Goal: Task Accomplishment & Management: Use online tool/utility

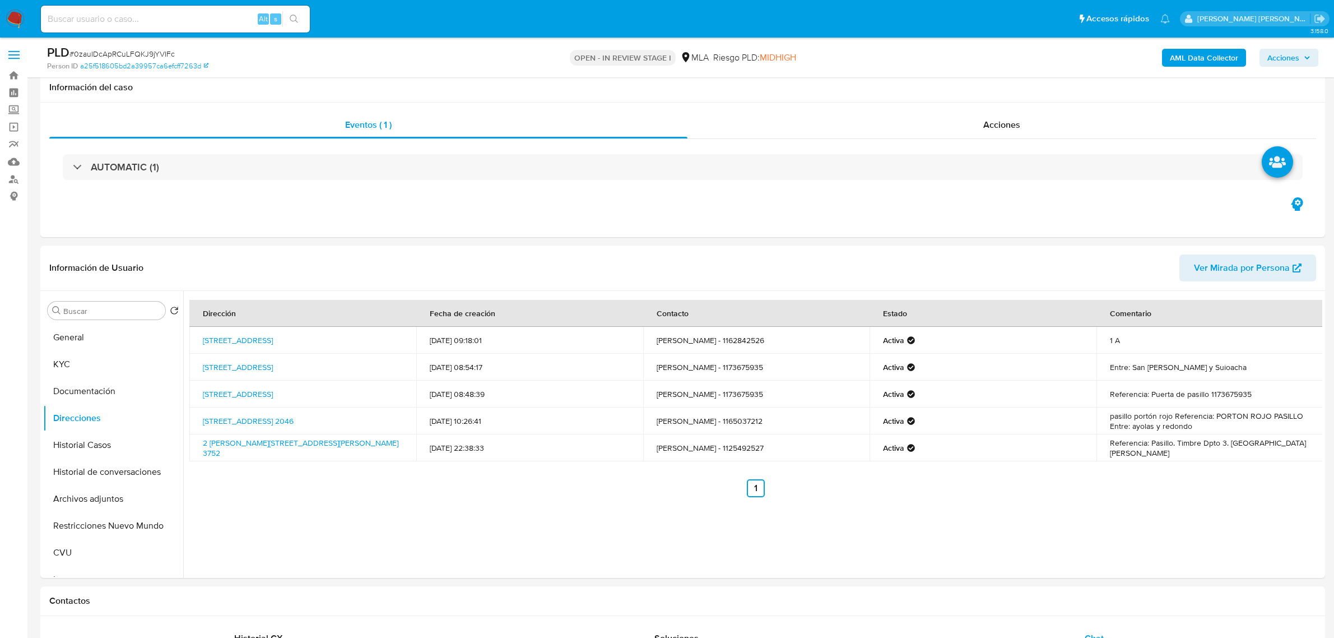
select select "10"
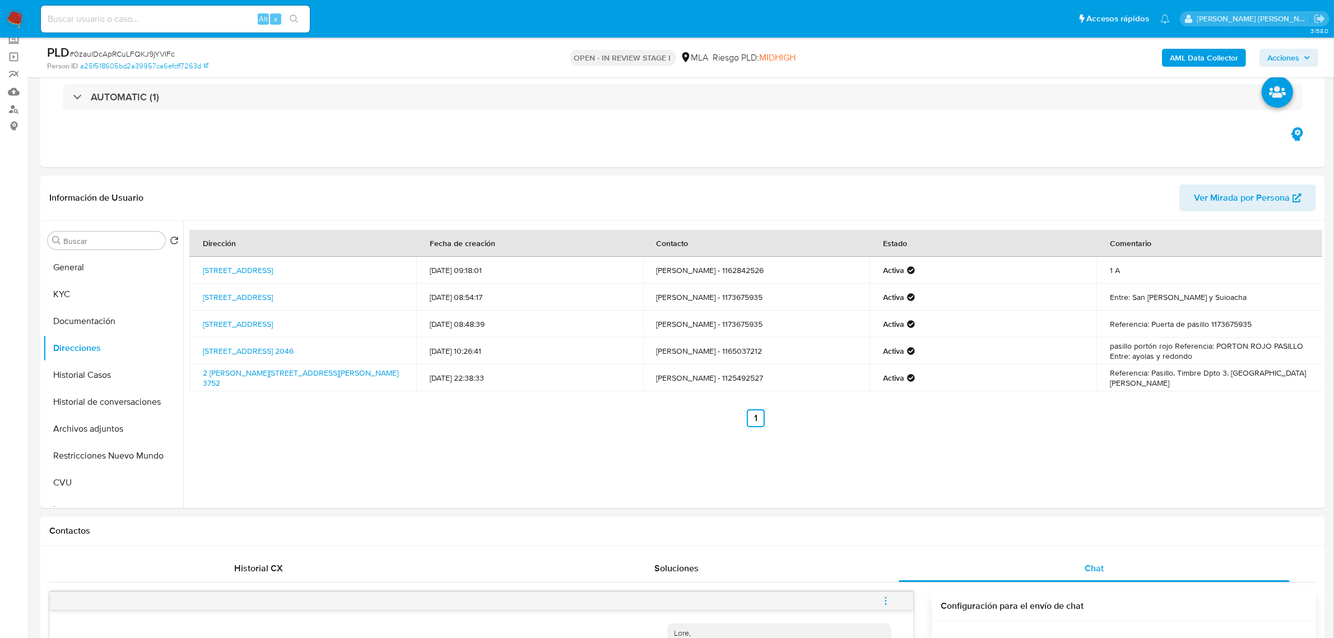
click at [1205, 61] on b "AML Data Collector" at bounding box center [1204, 58] width 68 height 18
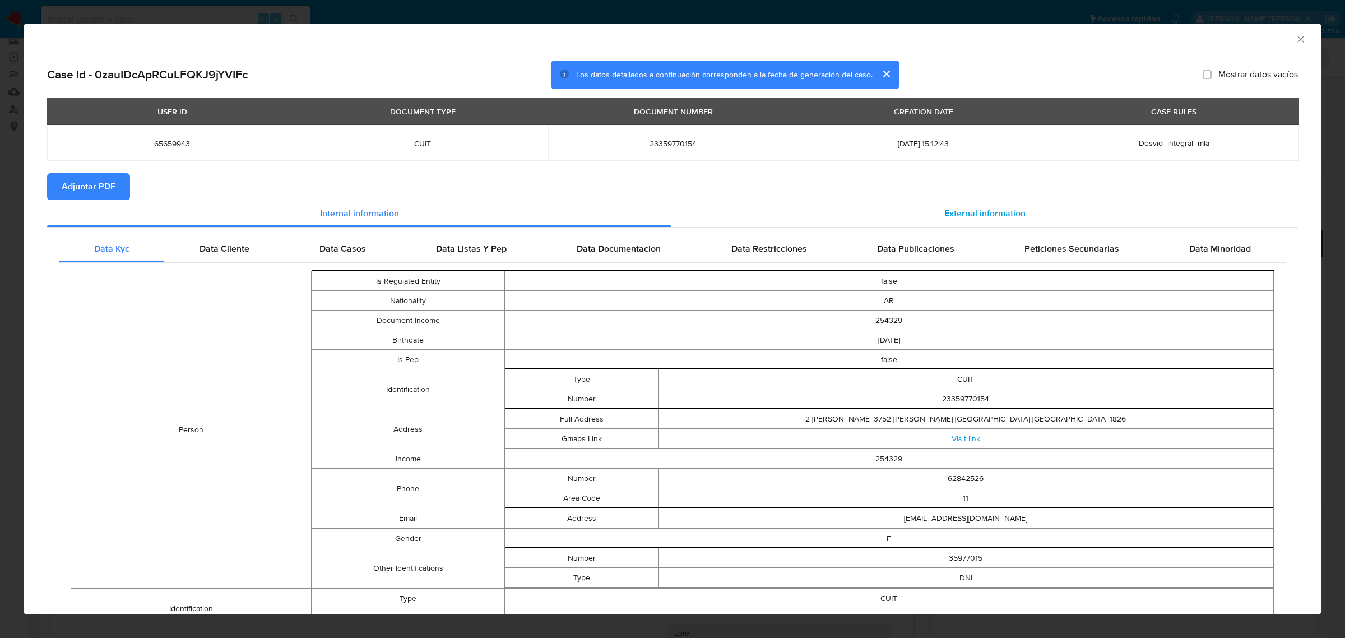
click at [944, 210] on span "External information" at bounding box center [984, 213] width 81 height 13
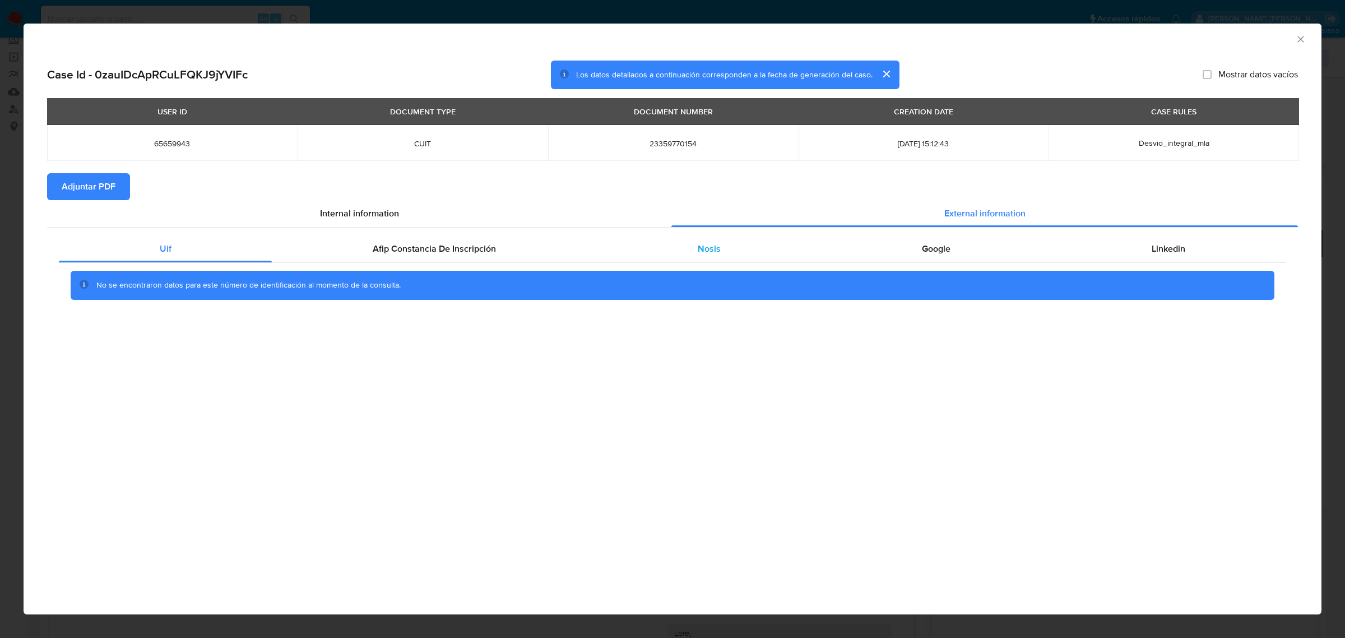
click at [698, 243] on span "Nosis" at bounding box center [709, 248] width 23 height 13
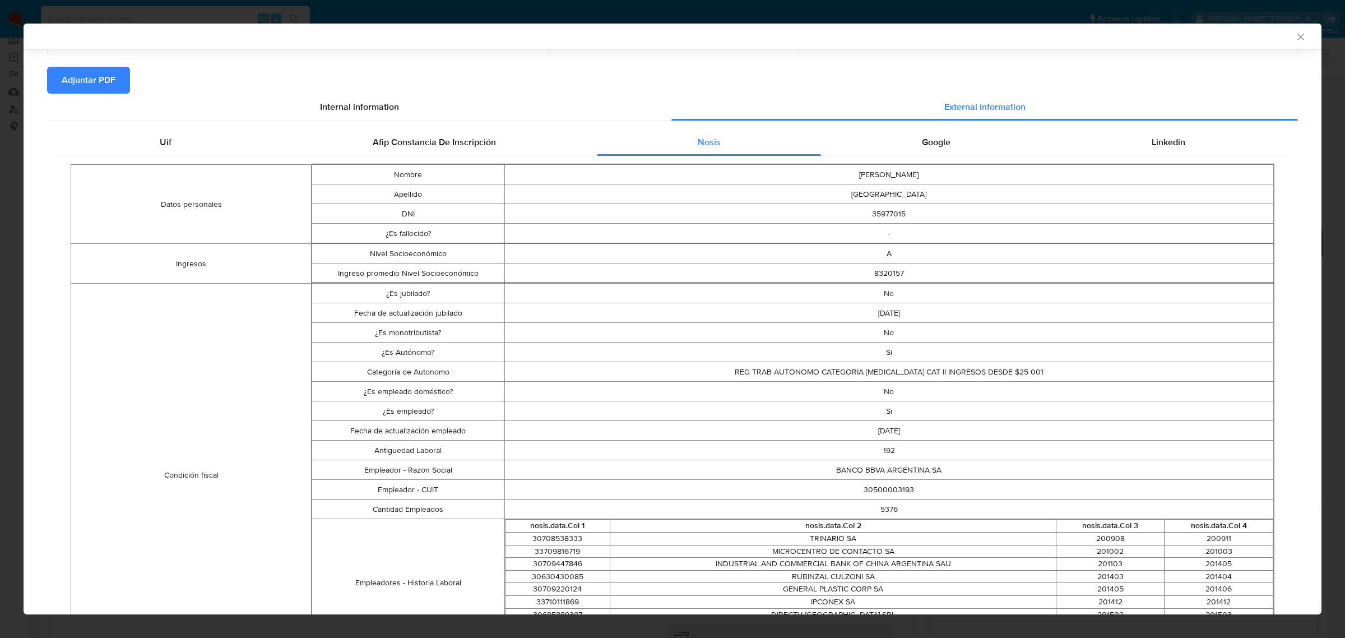
scroll to position [137, 0]
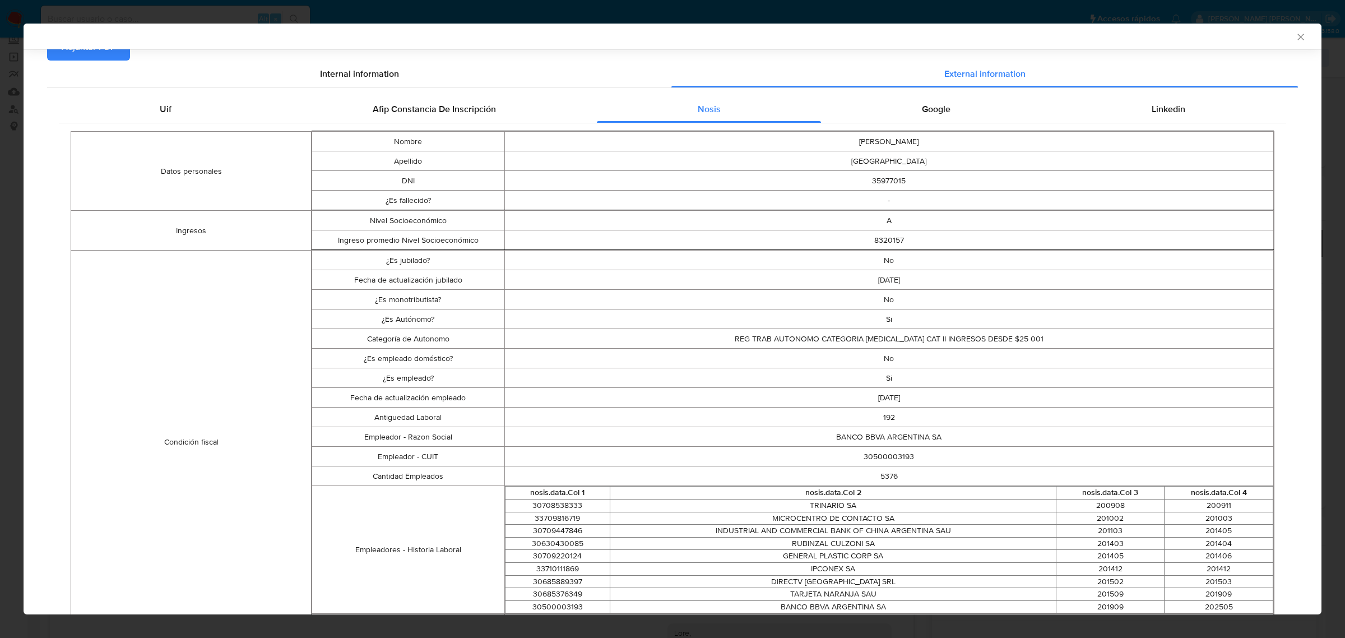
click at [873, 453] on td "30500003193" at bounding box center [888, 457] width 769 height 20
copy td "30500003193"
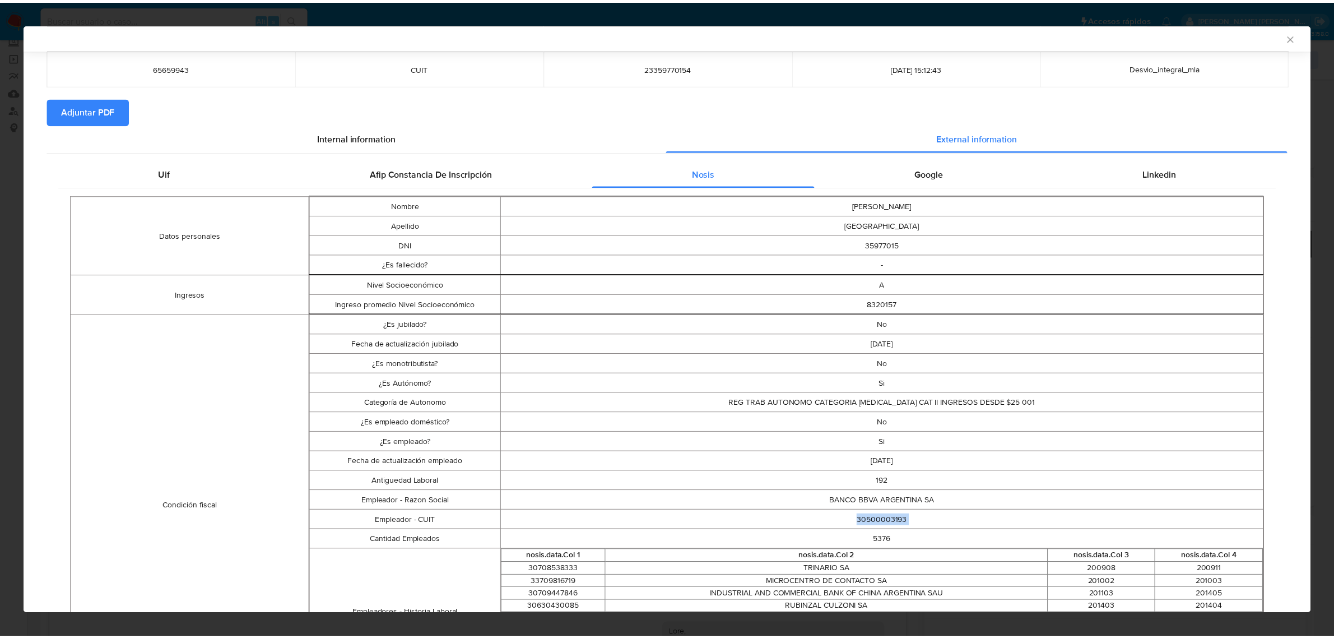
scroll to position [0, 0]
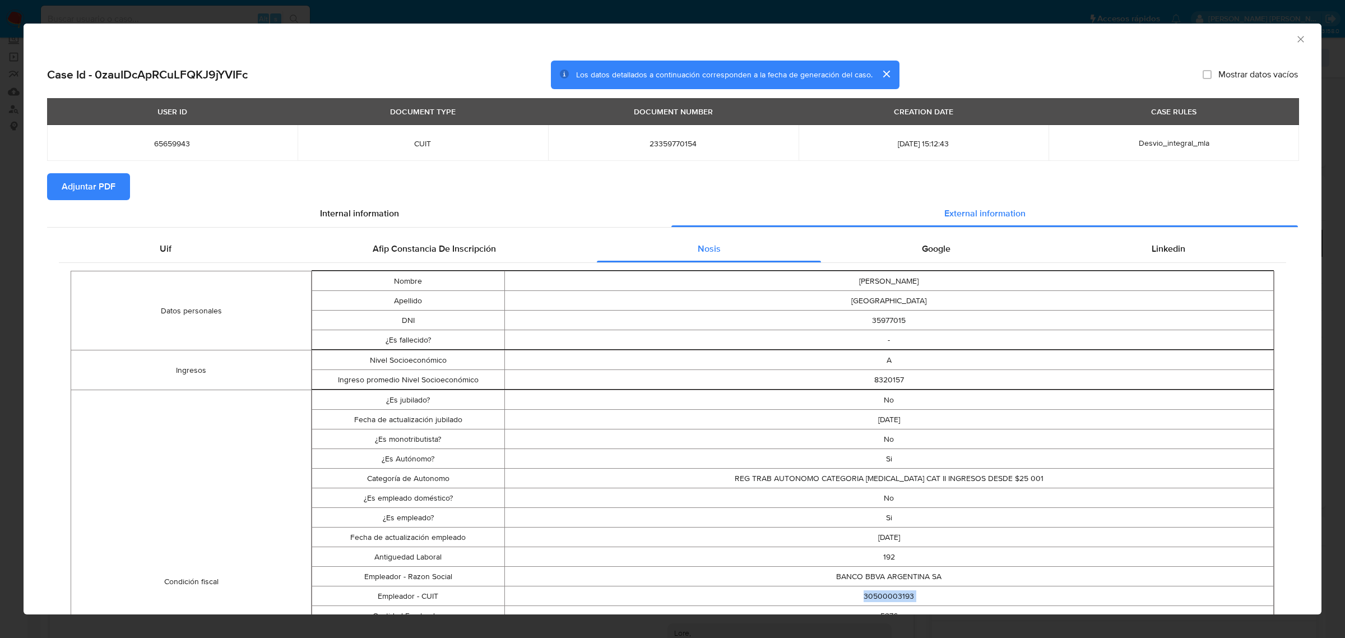
click at [112, 188] on span "Adjuntar PDF" at bounding box center [89, 186] width 54 height 25
click at [1295, 40] on icon "Cerrar ventana" at bounding box center [1300, 39] width 11 height 11
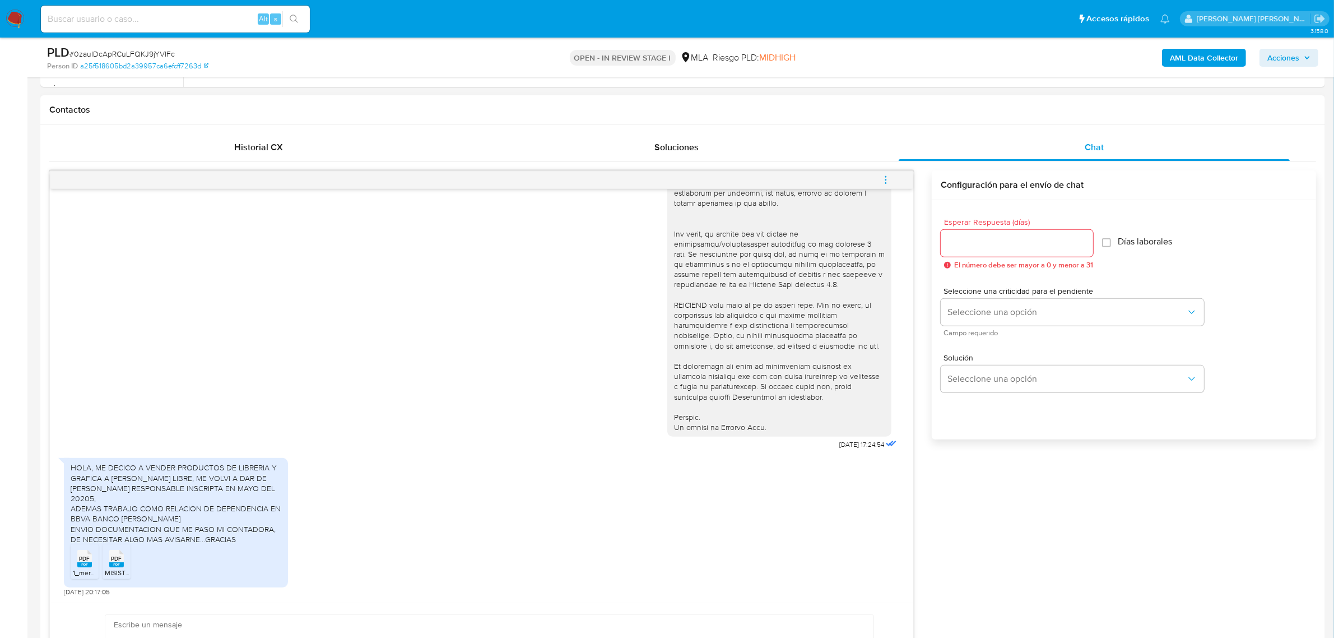
scroll to position [701, 0]
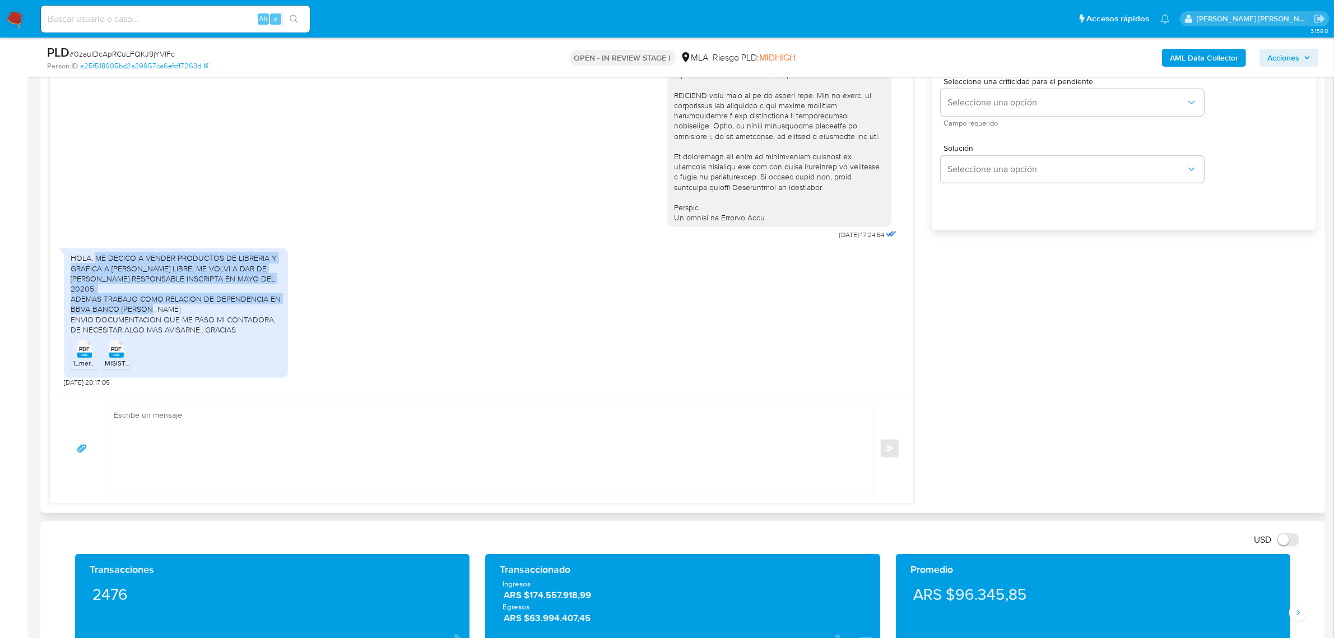
drag, startPoint x: 94, startPoint y: 261, endPoint x: 166, endPoint y: 310, distance: 87.2
click at [166, 310] on div "HOLA, ME DECICO A VENDER PRODUCTOS DE LIBRERIA Y GRAFICA A TRAVEZ DE MERCADO LI…" at bounding box center [176, 294] width 211 height 82
copy div "ME DECICO A VENDER PRODUCTOS DE LIBRERIA Y GRAFICA A TRAVEZ DE MERCADO LIBRE, M…"
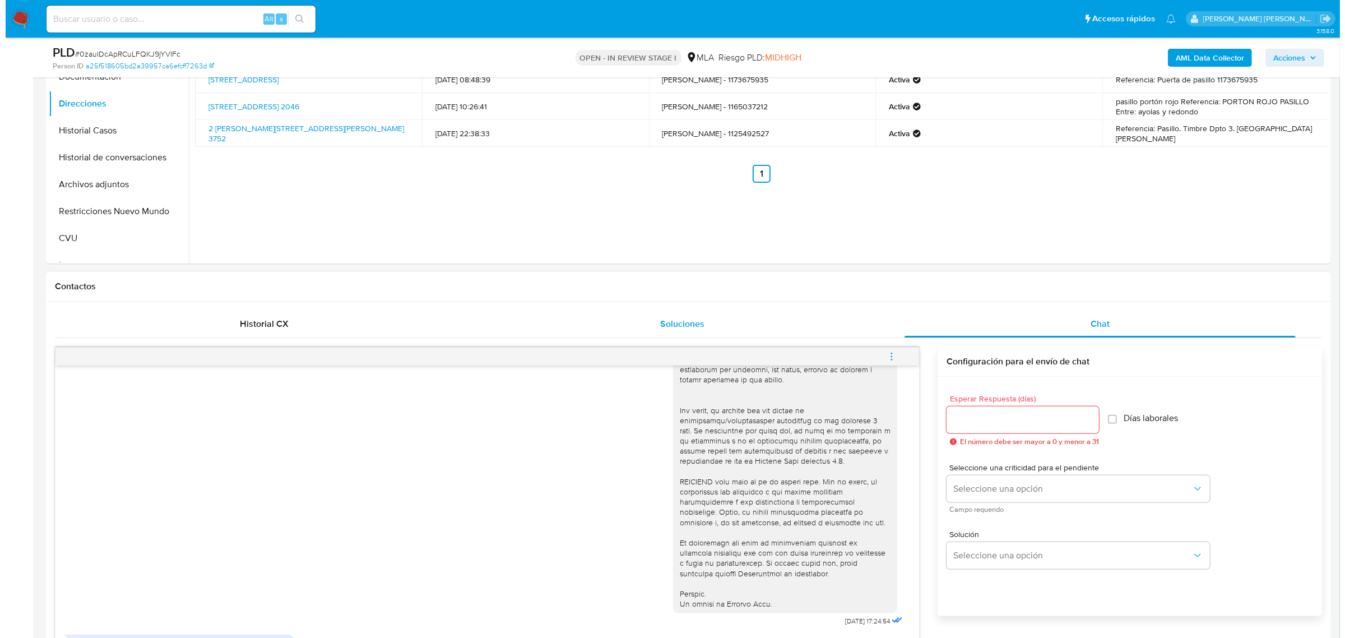
scroll to position [280, 0]
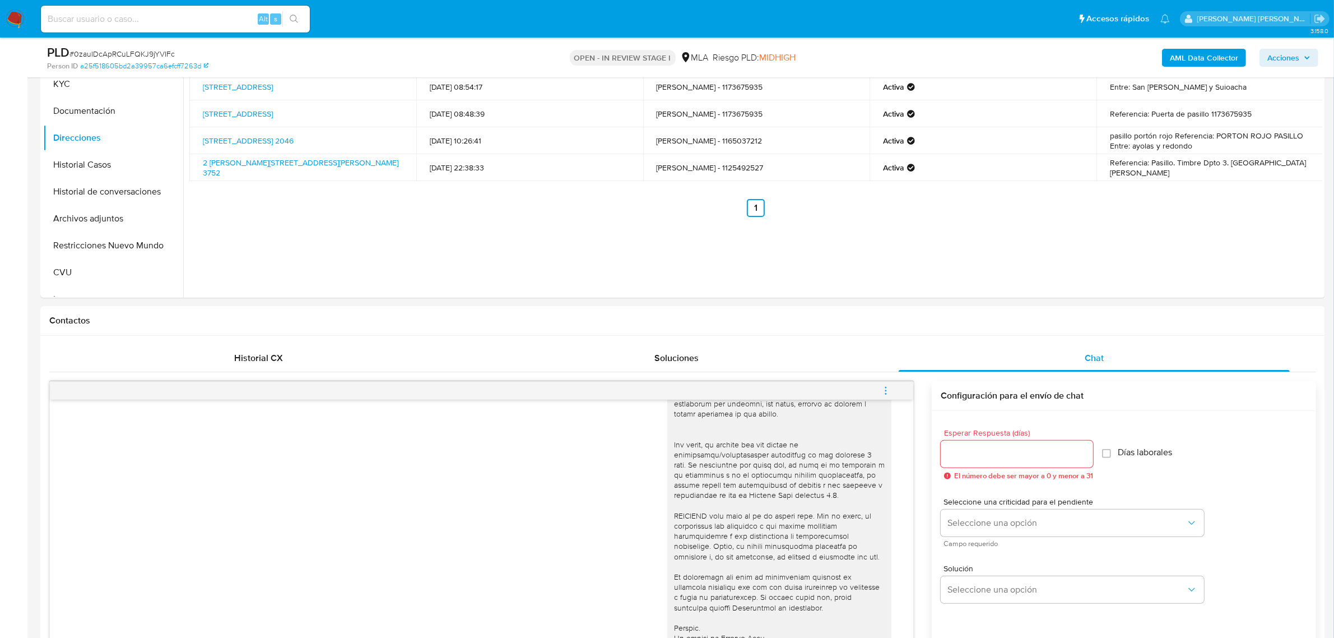
click at [897, 391] on button "menu-action" at bounding box center [886, 390] width 37 height 27
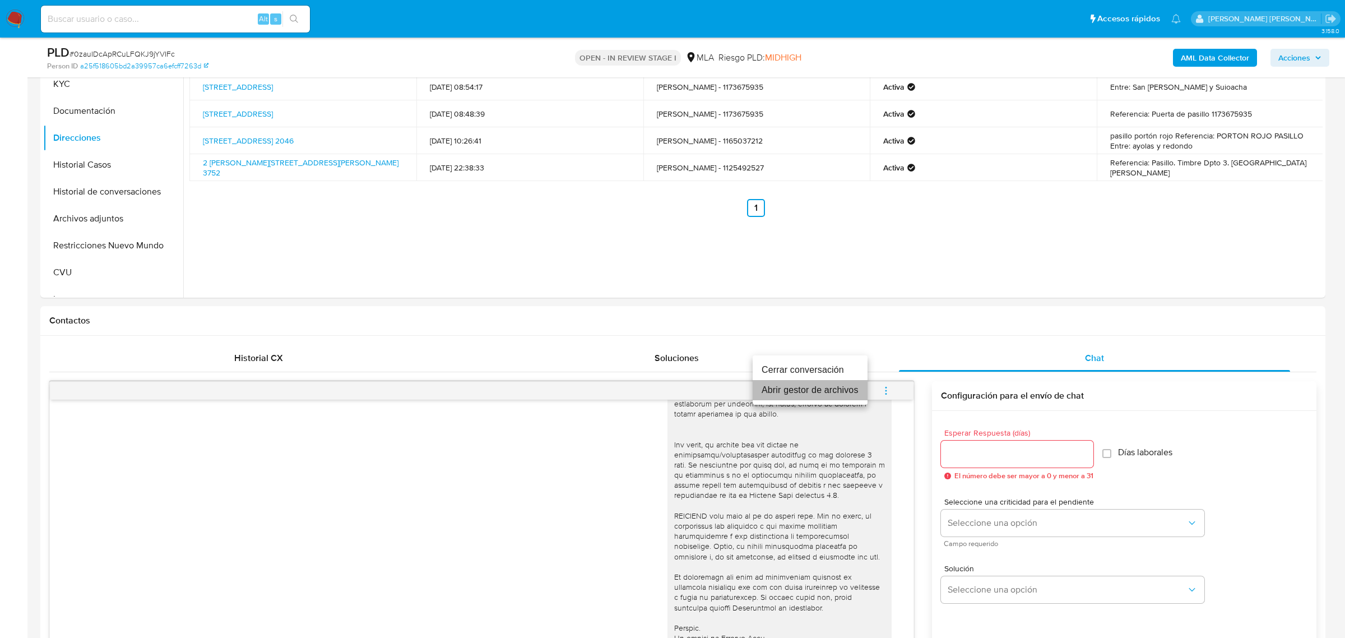
click at [822, 391] on li "Abrir gestor de archivos" at bounding box center [810, 390] width 115 height 20
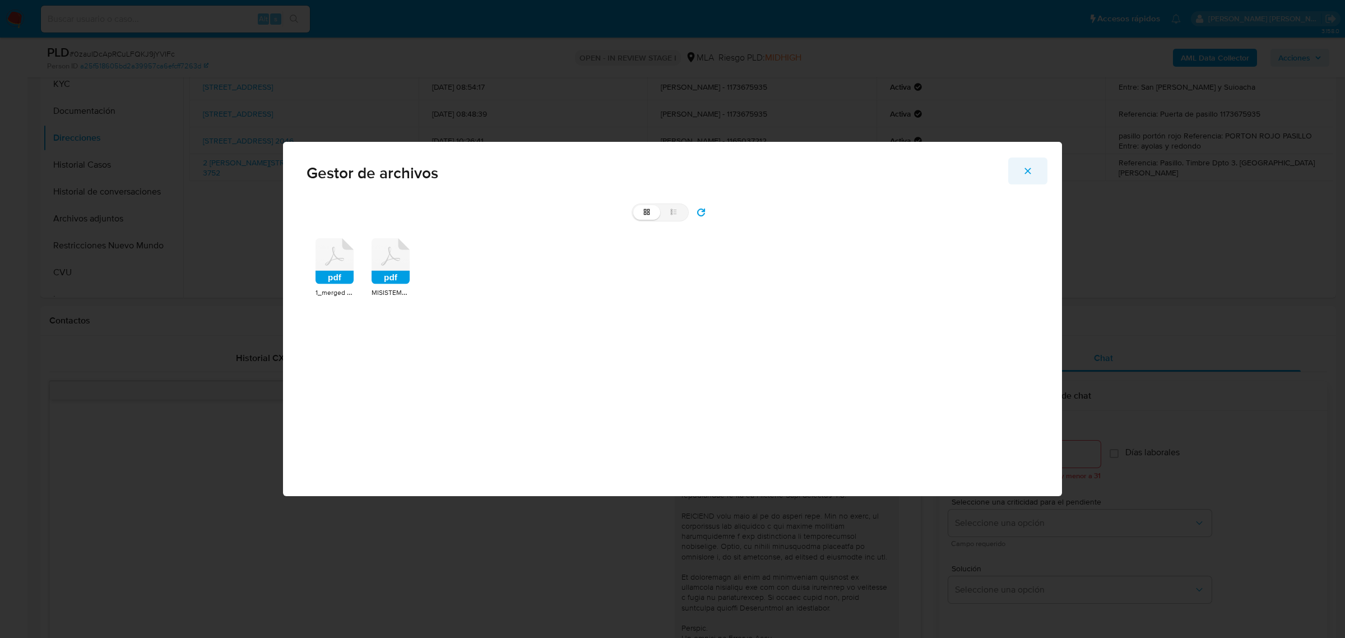
click at [1036, 169] on button "Cerrar" at bounding box center [1027, 170] width 39 height 27
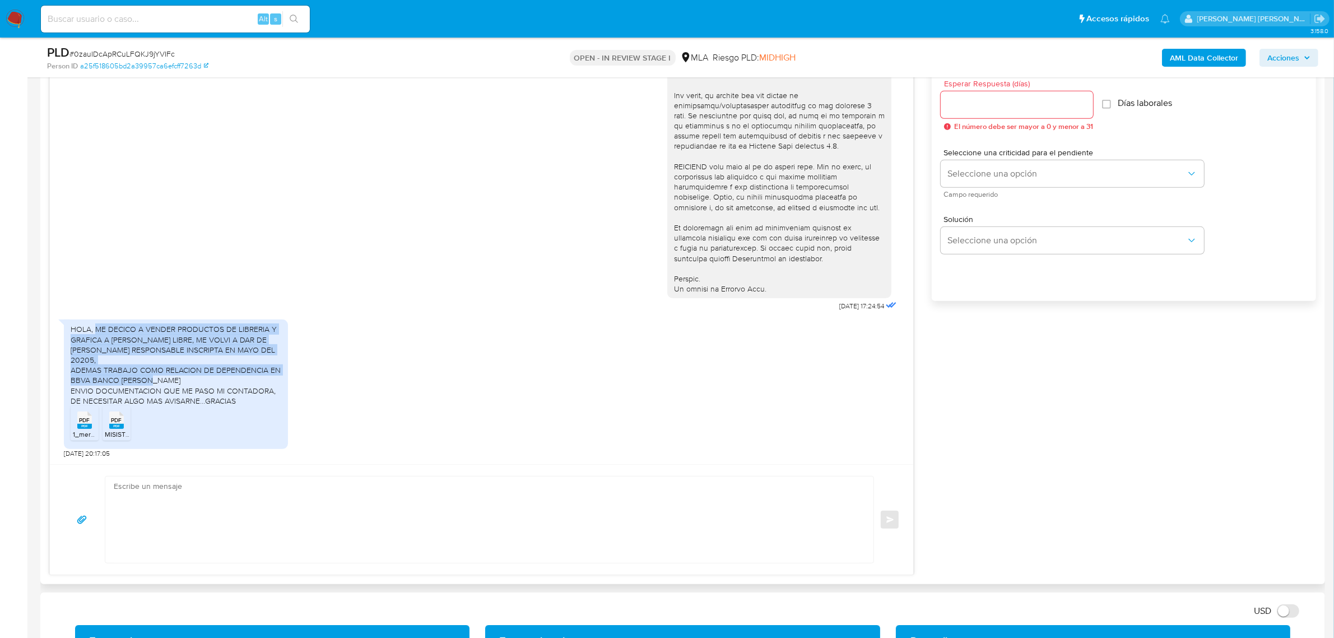
scroll to position [630, 0]
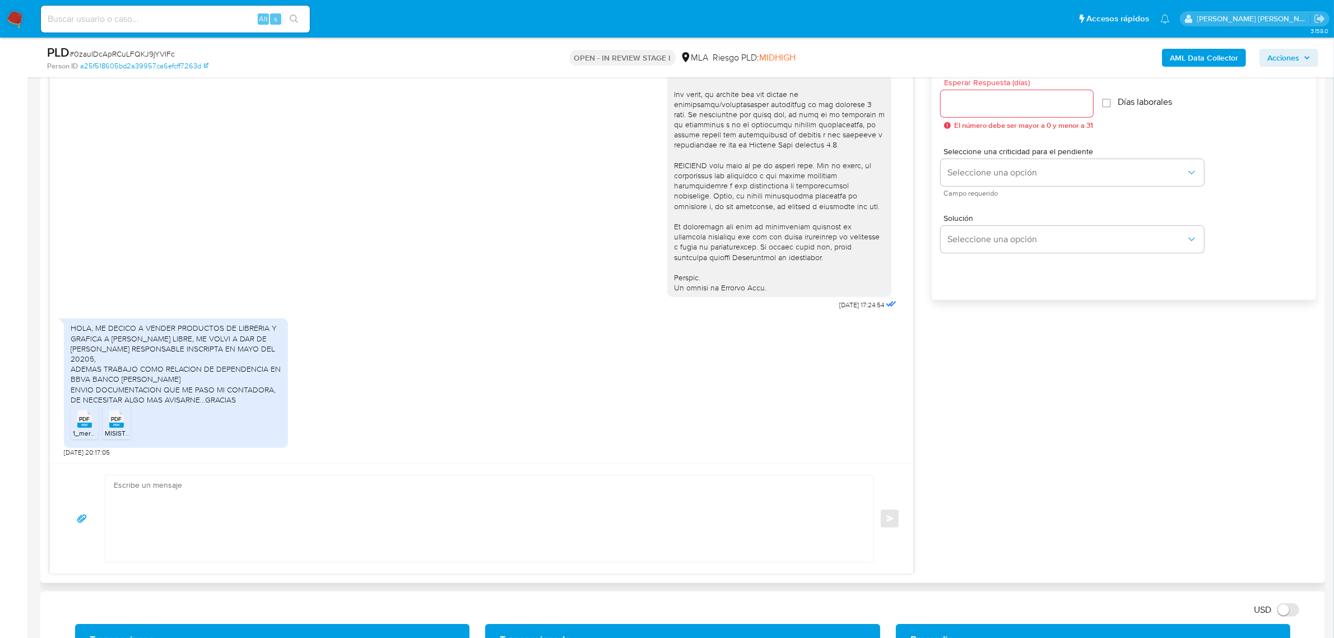
click at [83, 420] on span "PDF" at bounding box center [85, 418] width 11 height 7
click at [84, 430] on span "1_merged (1).pdf" at bounding box center [97, 433] width 48 height 10
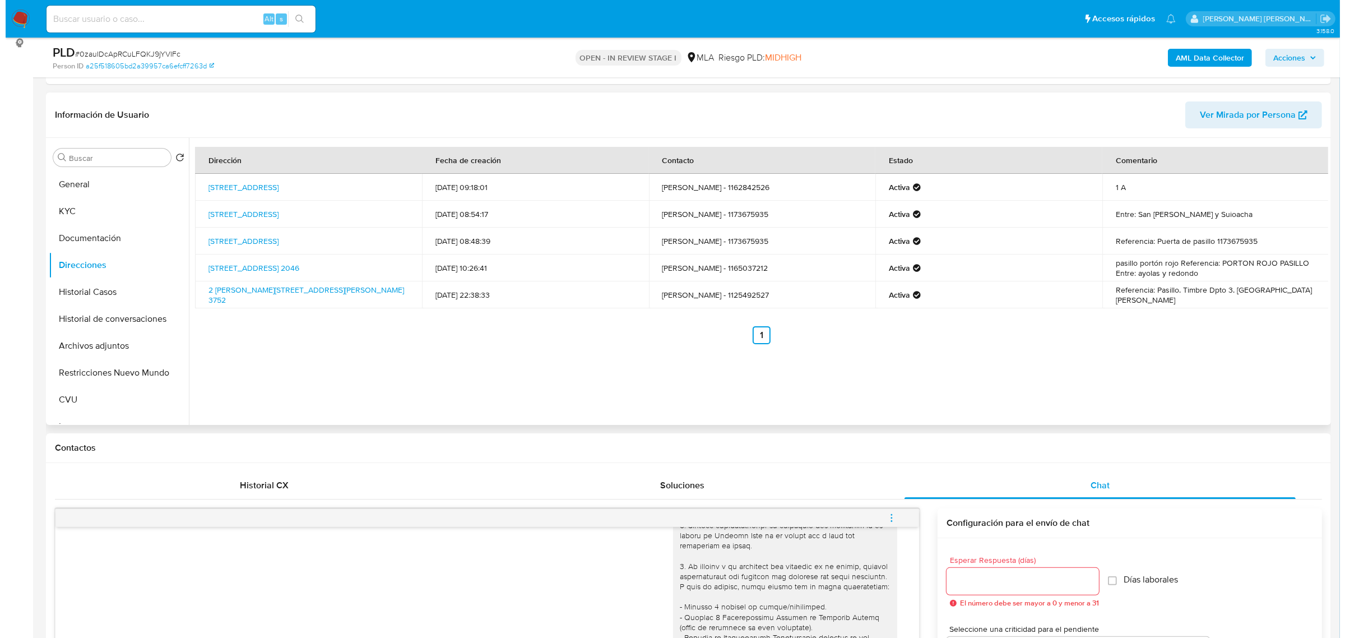
scroll to position [140, 0]
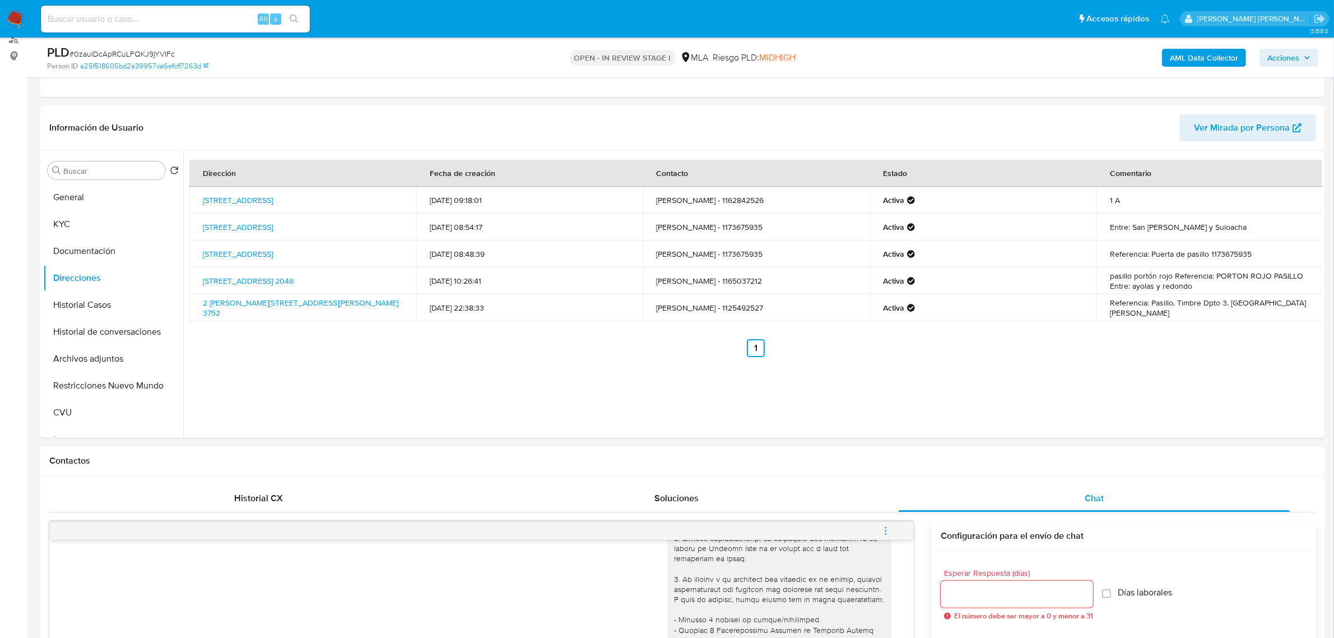
click at [878, 528] on button "menu-action" at bounding box center [886, 530] width 37 height 27
click at [809, 522] on li "Abrir gestor de archivos" at bounding box center [810, 530] width 115 height 20
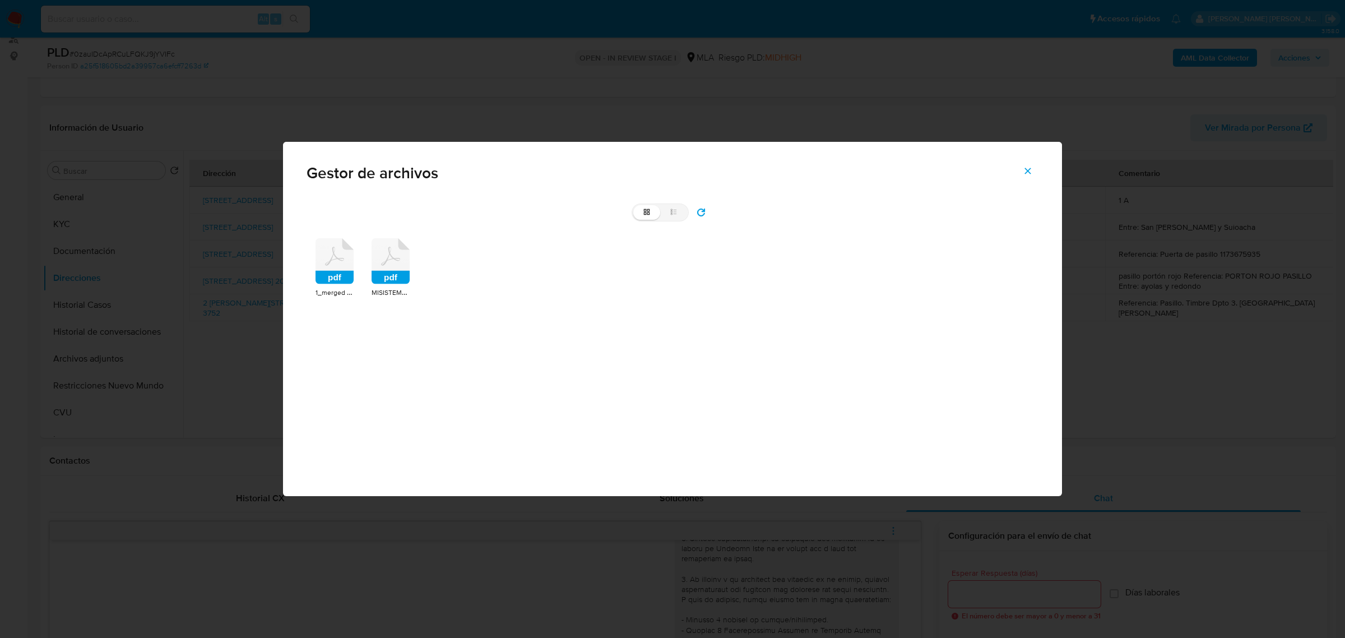
click at [333, 262] on icon at bounding box center [335, 261] width 38 height 46
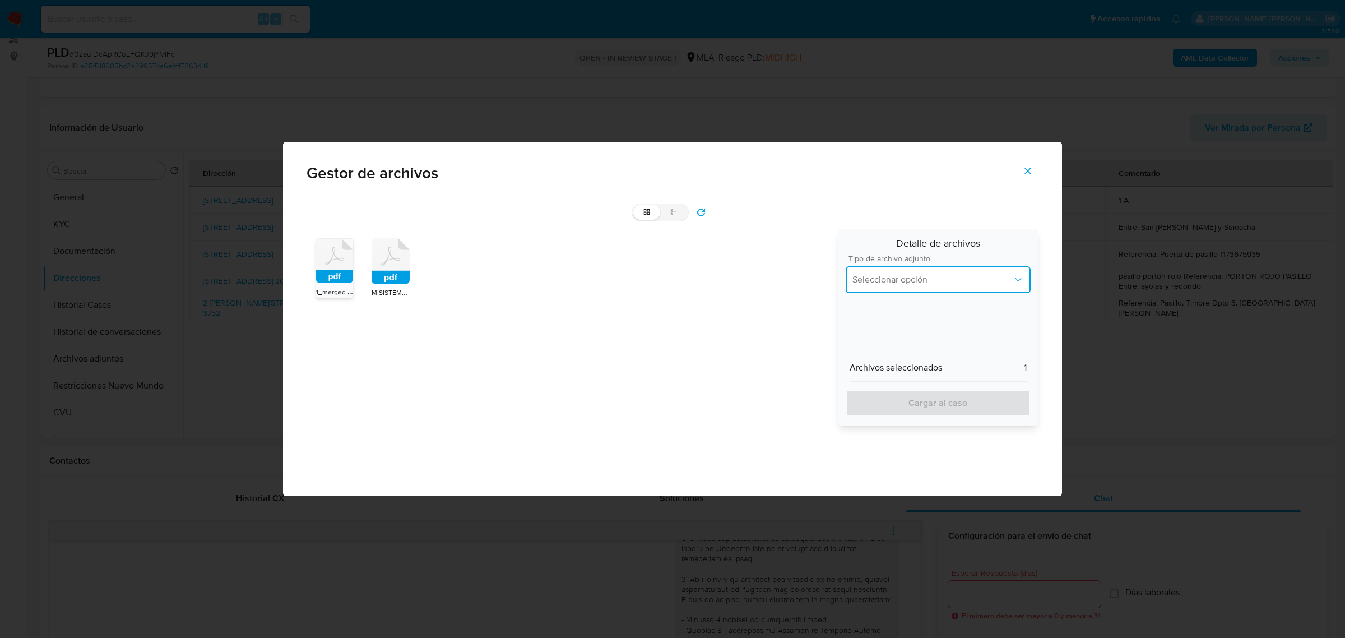
click at [952, 289] on button "Seleccionar opción" at bounding box center [938, 279] width 185 height 27
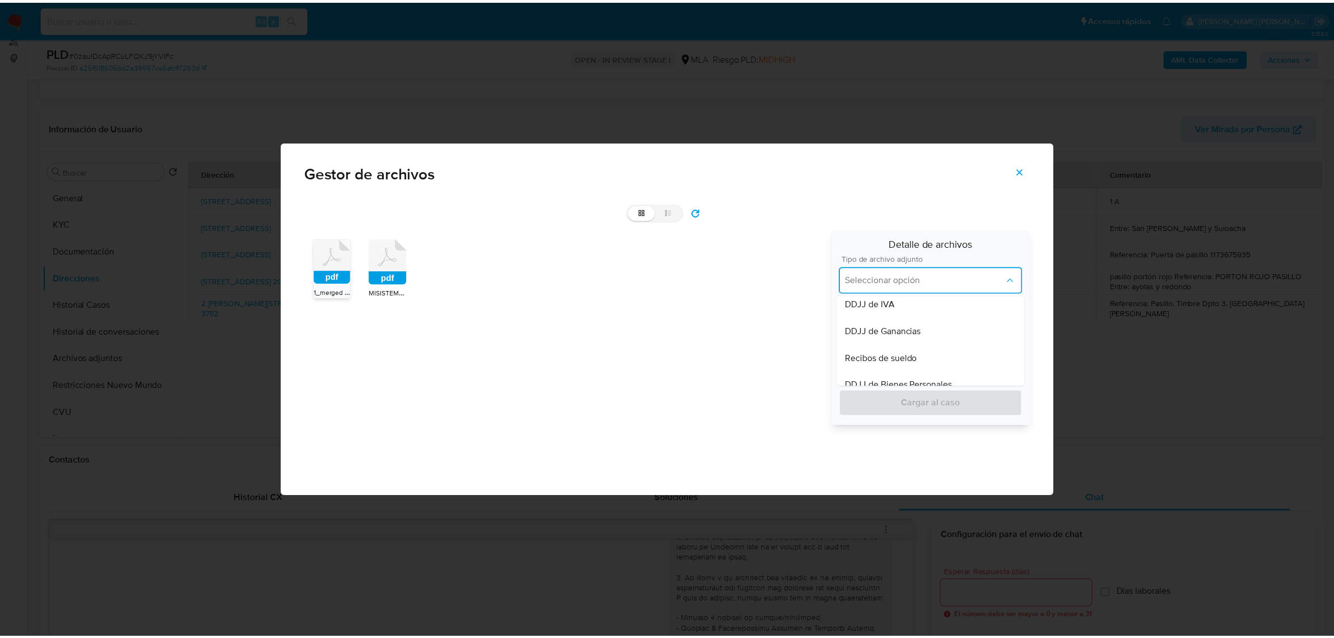
scroll to position [280, 0]
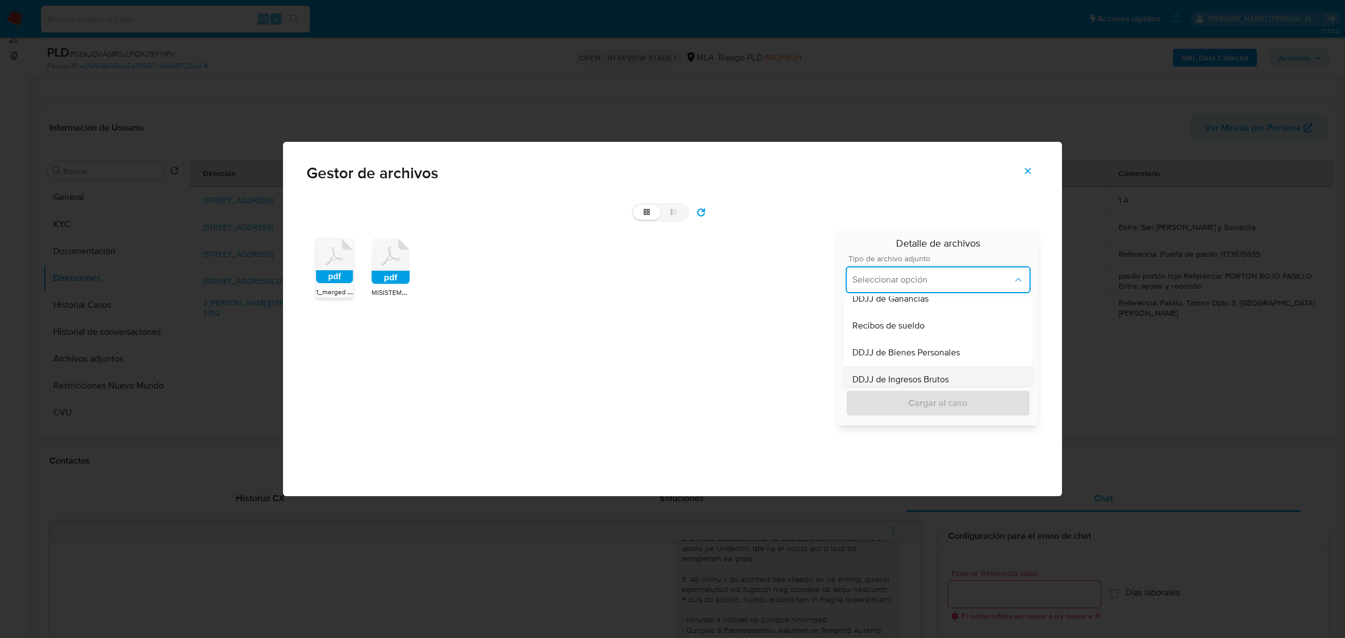
click at [923, 377] on span "DDJJ de Ingresos Brutos" at bounding box center [900, 379] width 96 height 11
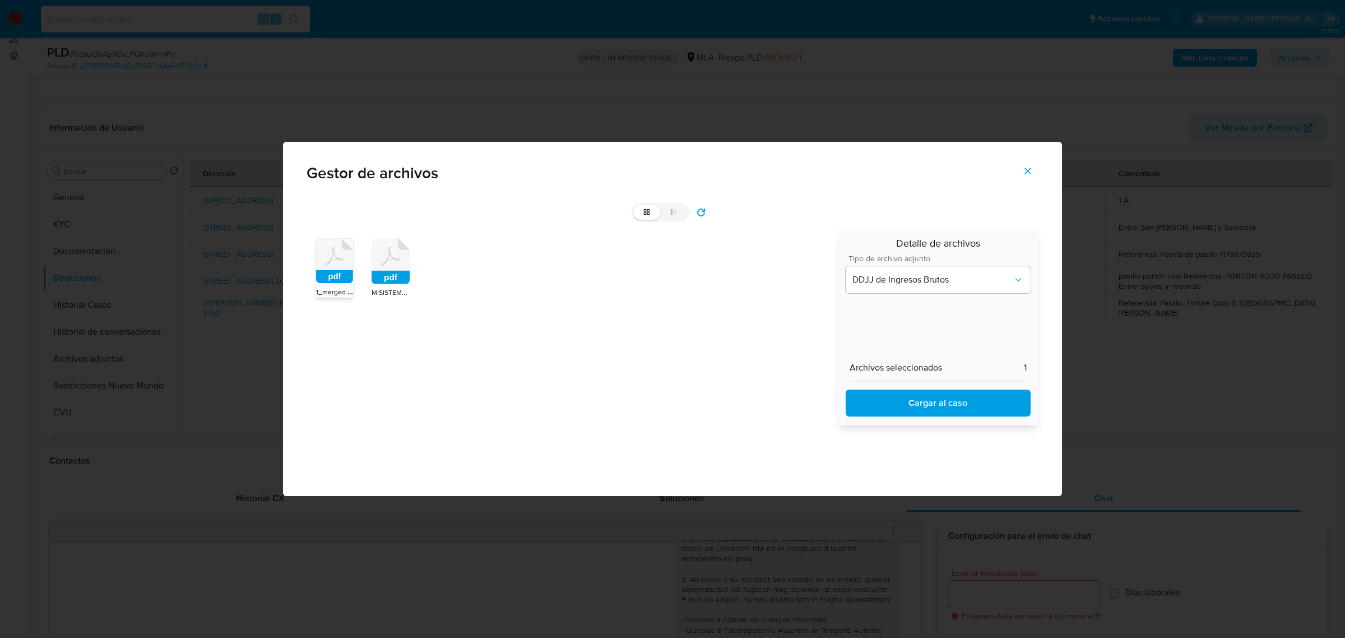
click at [922, 393] on span "Cargar al caso" at bounding box center [938, 403] width 156 height 25
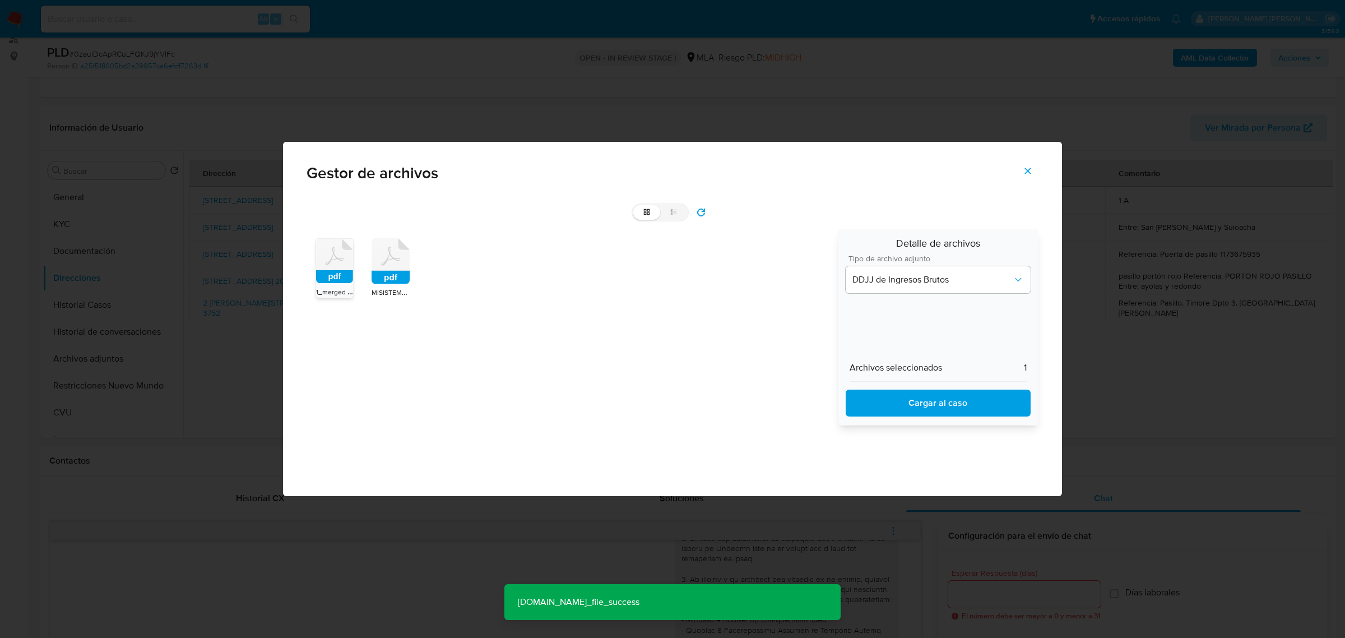
click at [1015, 170] on button "Cerrar" at bounding box center [1027, 170] width 39 height 27
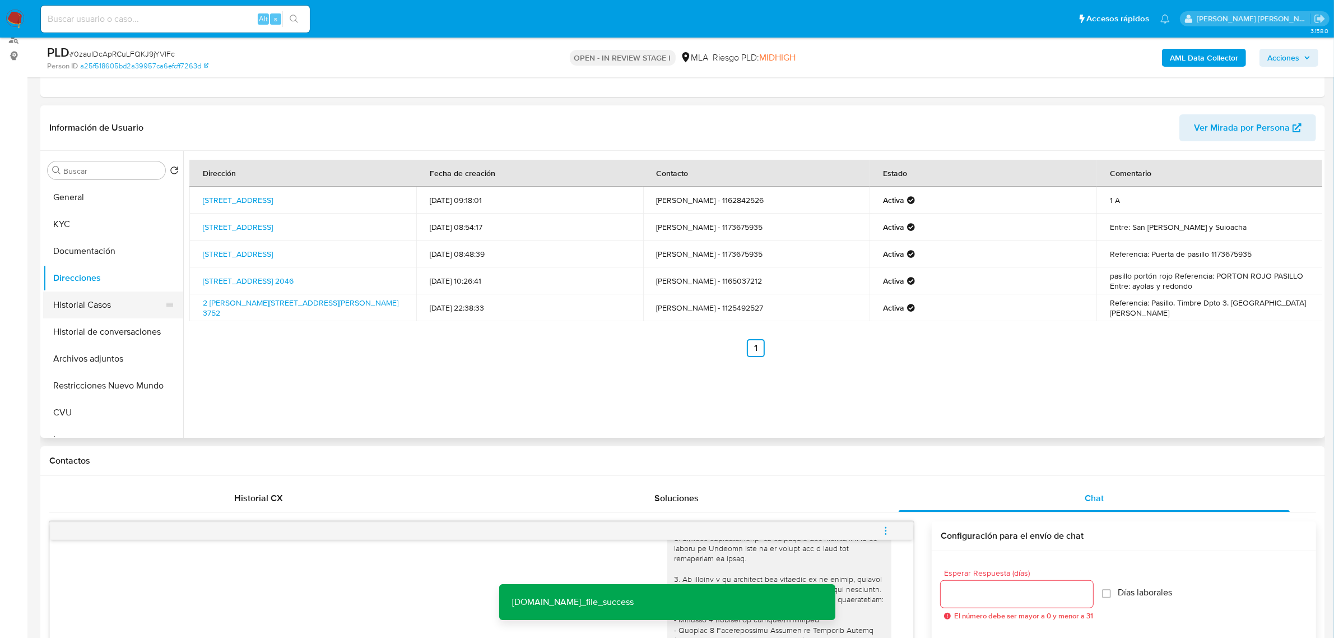
click at [77, 305] on button "Historial Casos" at bounding box center [108, 304] width 131 height 27
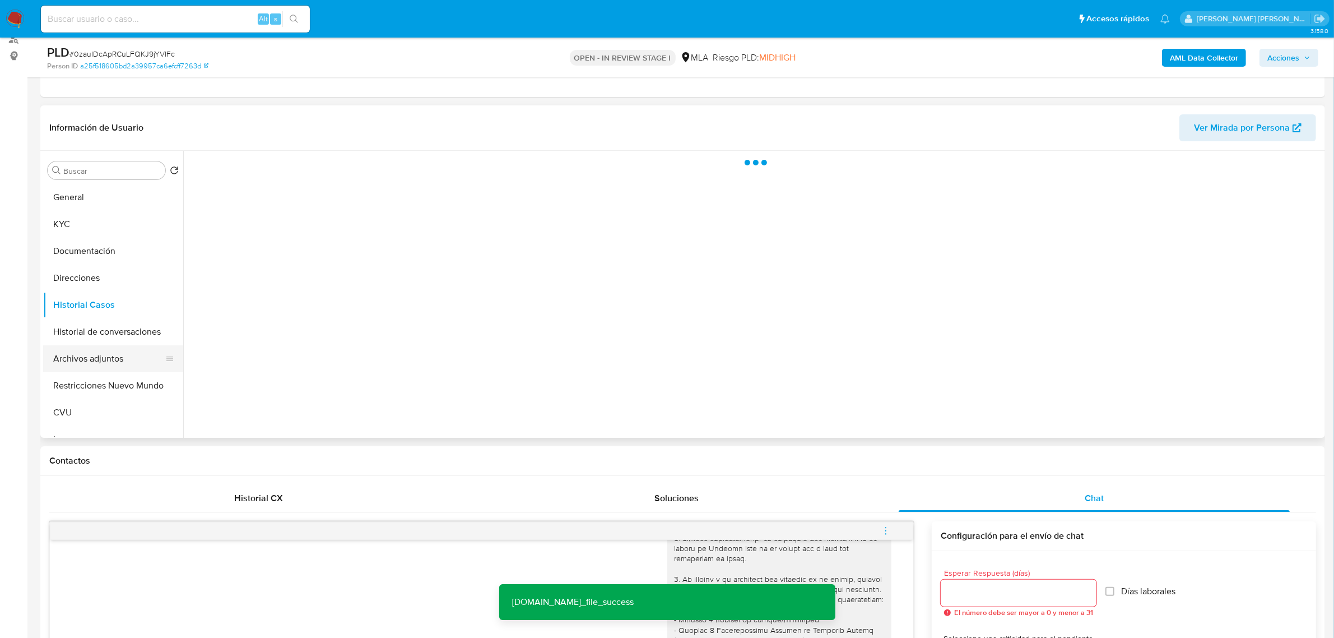
click at [94, 351] on button "Archivos adjuntos" at bounding box center [108, 358] width 131 height 27
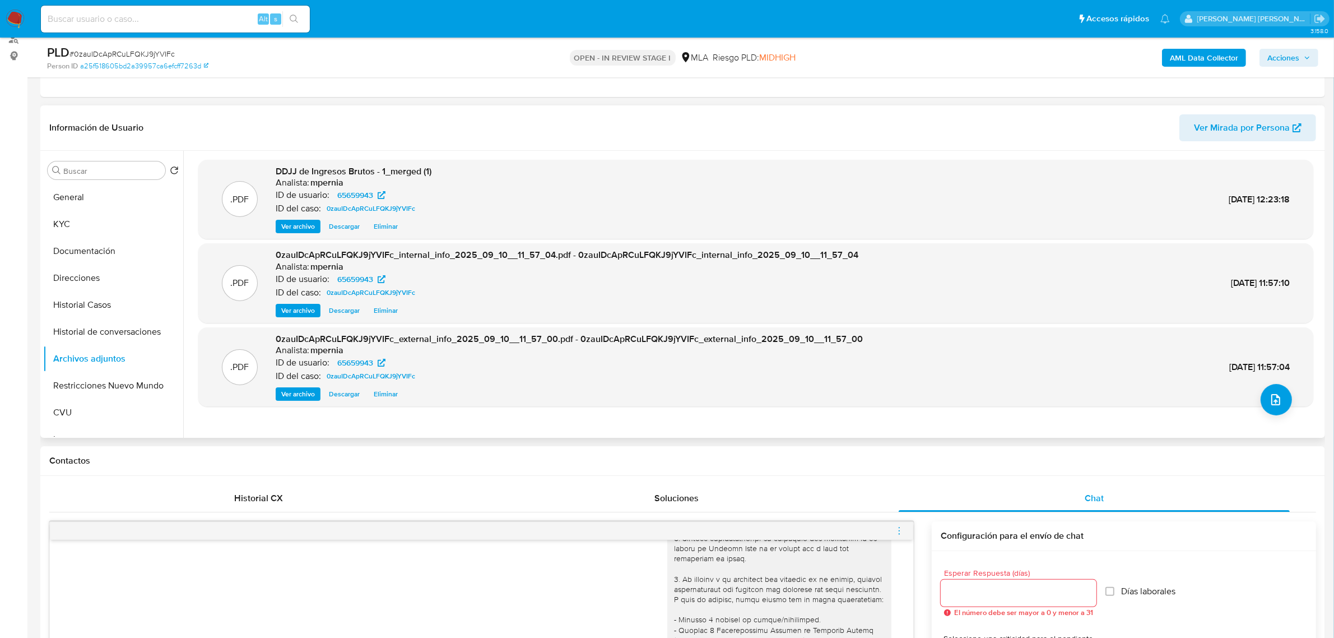
click at [312, 229] on span "Ver archivo" at bounding box center [298, 226] width 34 height 11
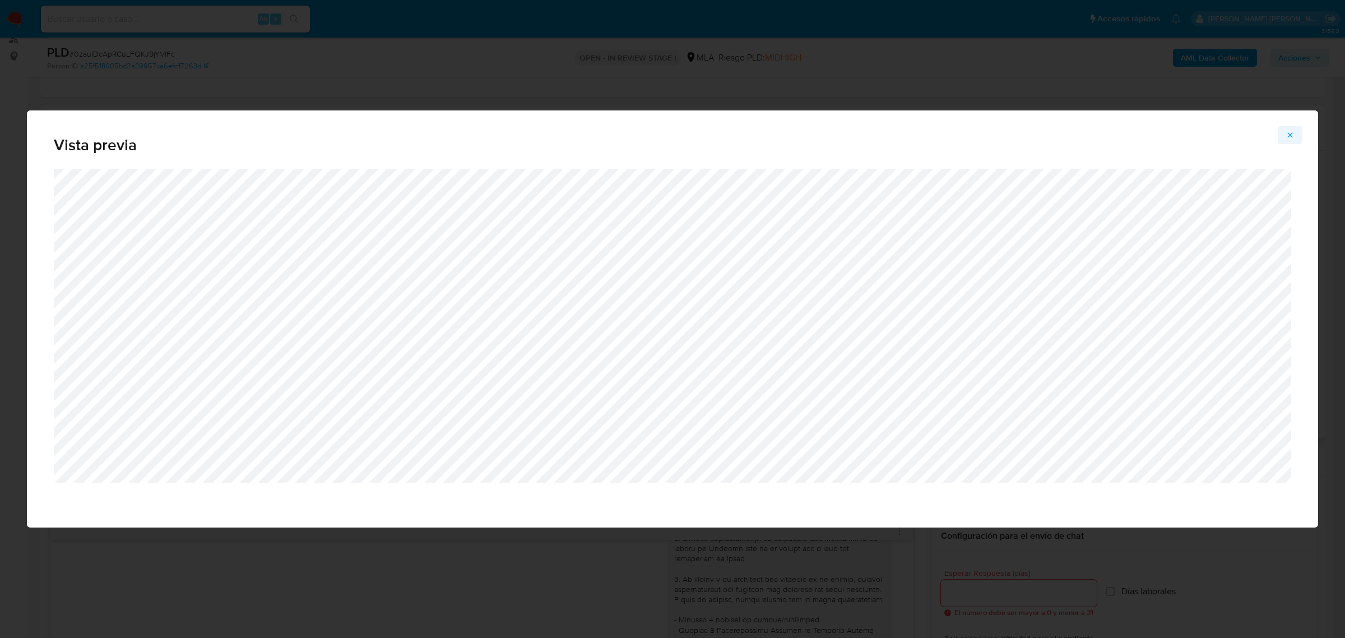
click at [1293, 138] on icon "Attachment preview" at bounding box center [1290, 135] width 9 height 9
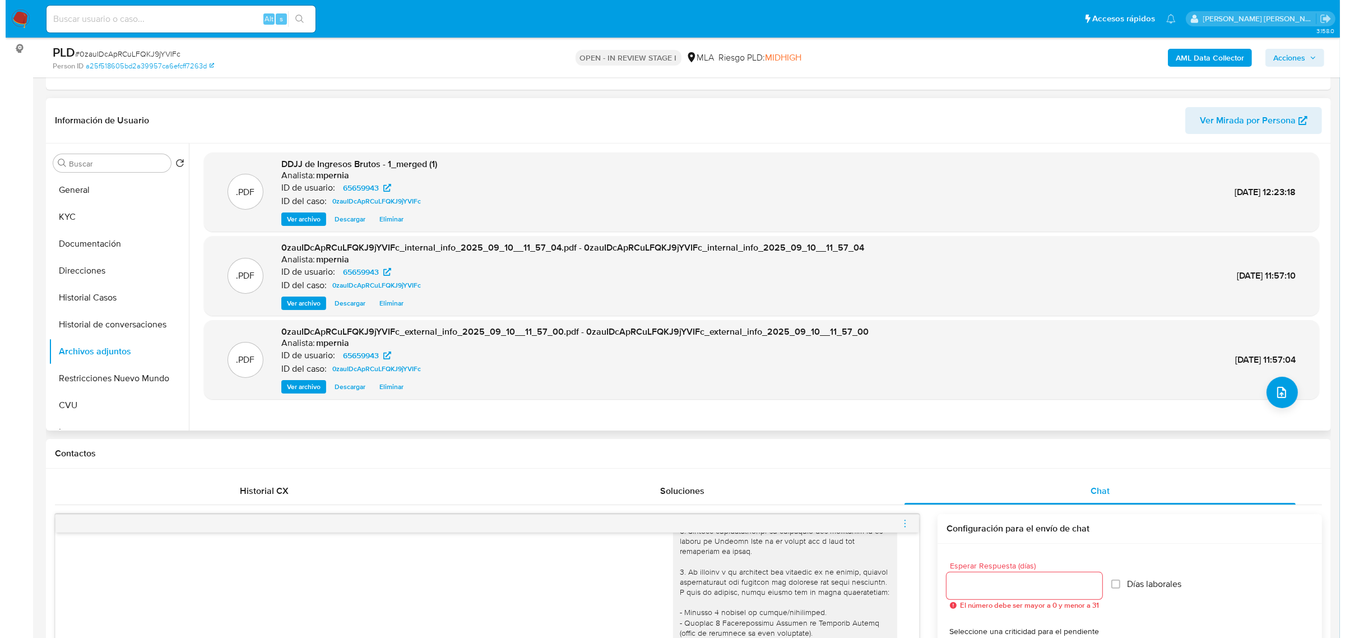
scroll to position [140, 0]
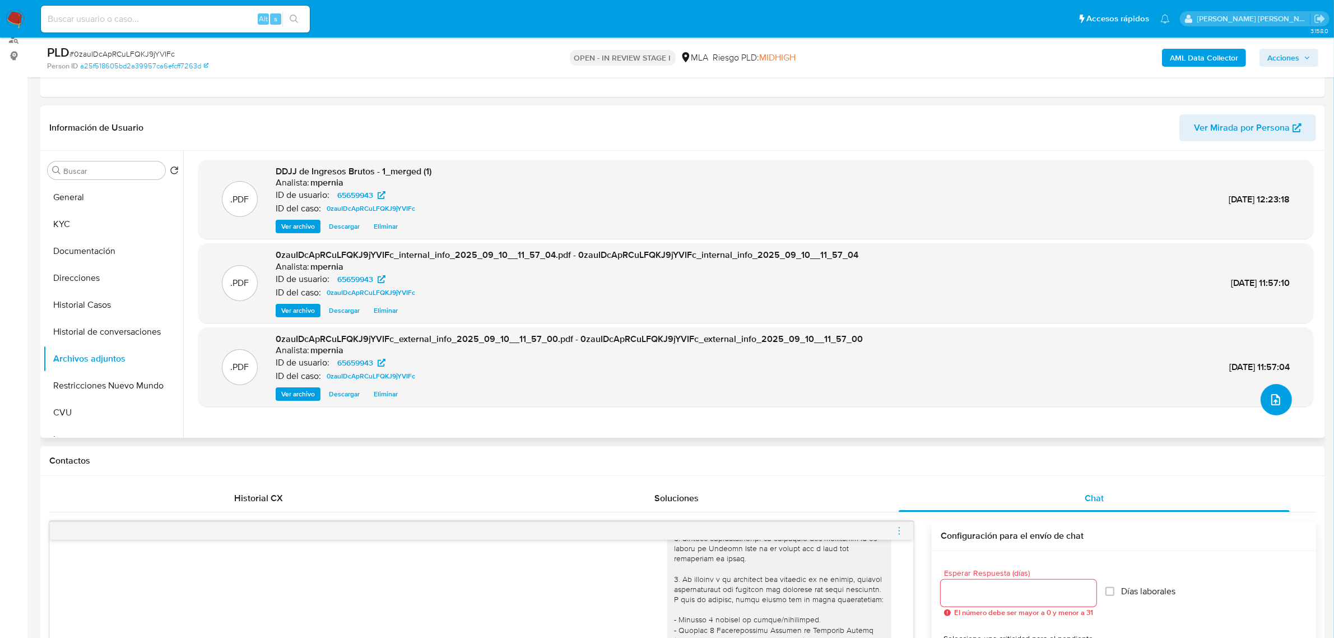
click at [1278, 399] on icon "upload-file" at bounding box center [1275, 399] width 13 height 13
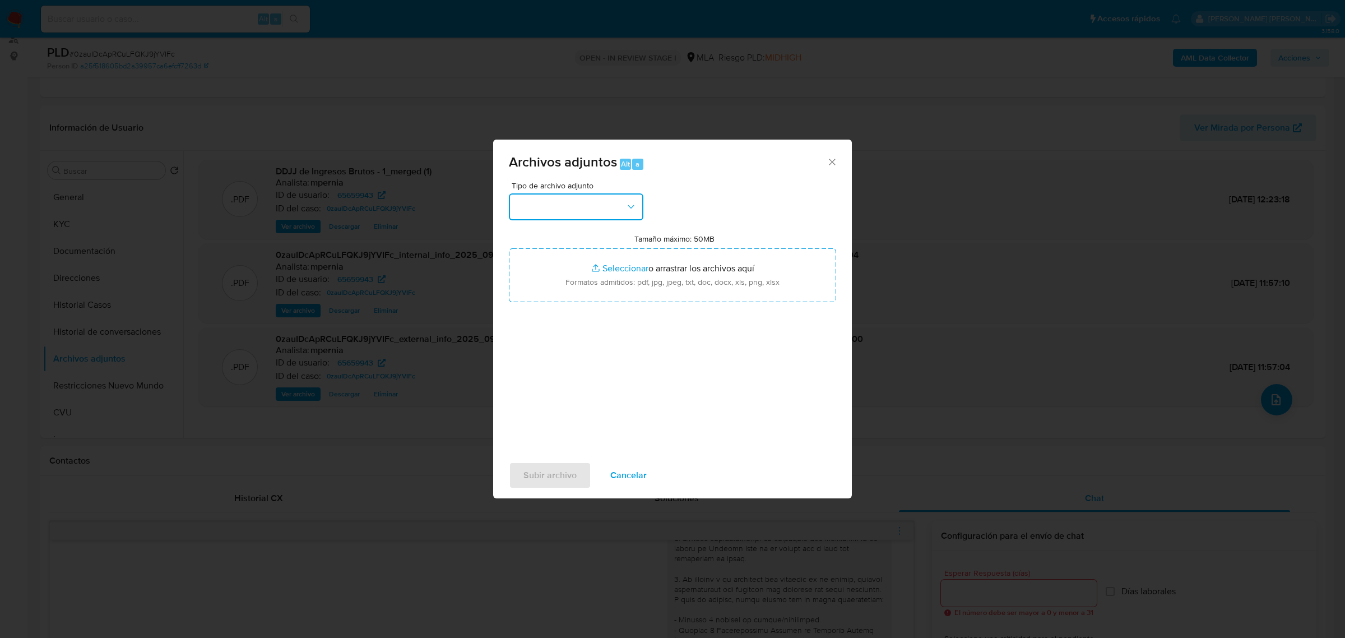
click at [581, 197] on button "button" at bounding box center [576, 206] width 134 height 27
click at [544, 317] on span "OTROS" at bounding box center [530, 311] width 29 height 11
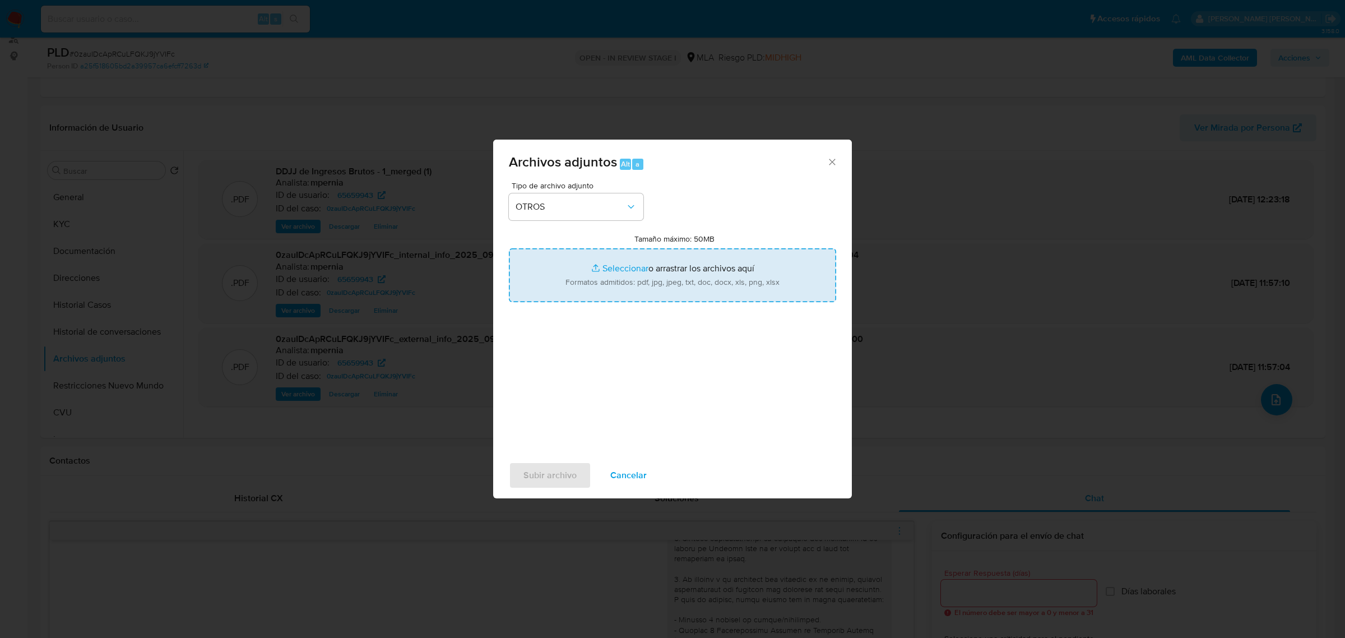
type input "C:\fakepath\Movimientos-Aladdin-65659943.xlsx"
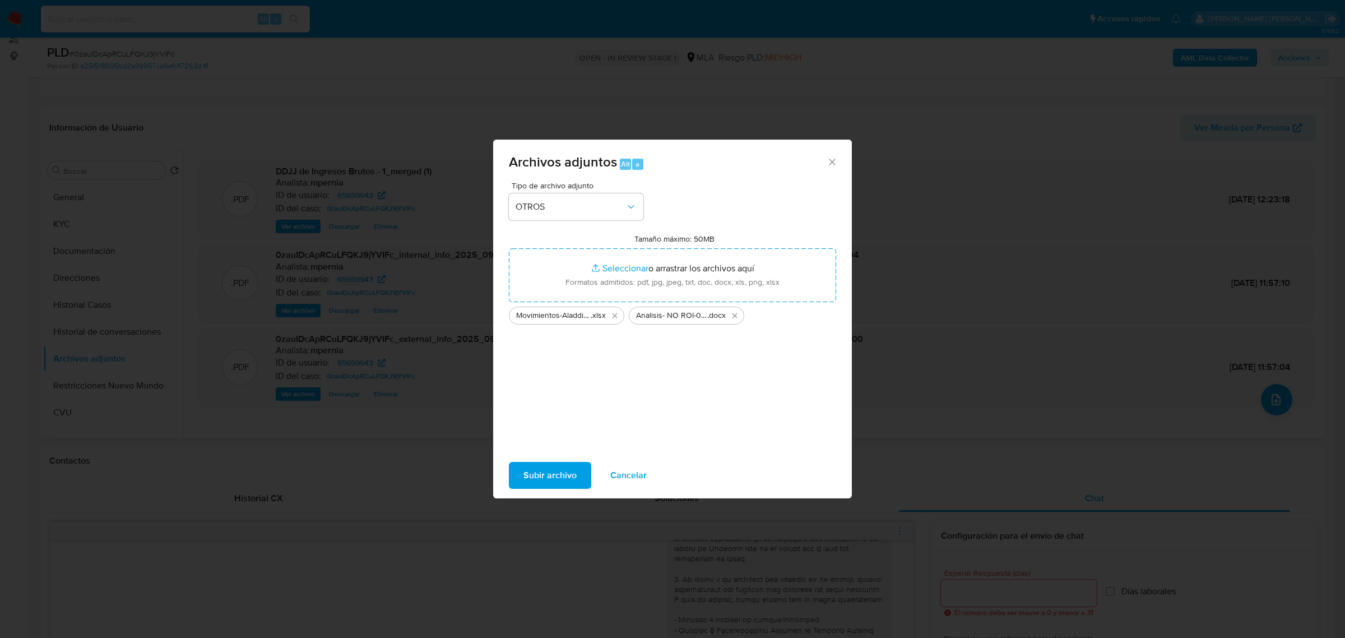
click at [553, 464] on span "Subir archivo" at bounding box center [549, 475] width 53 height 25
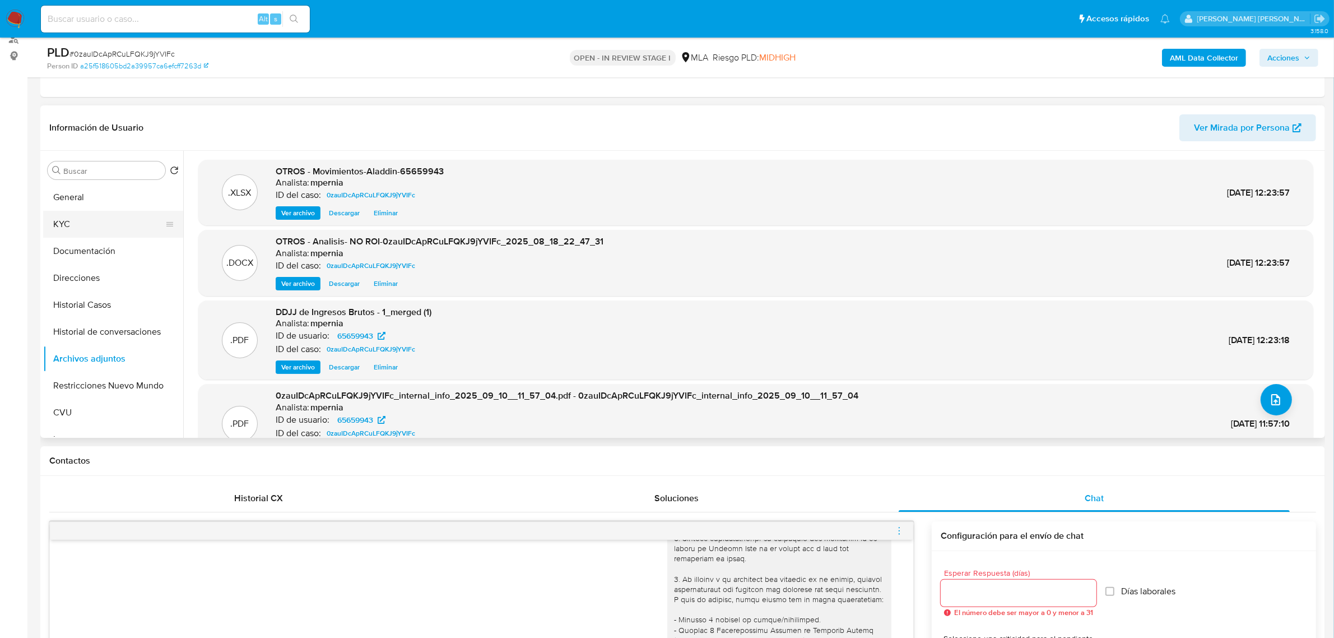
click at [81, 216] on button "KYC" at bounding box center [108, 224] width 131 height 27
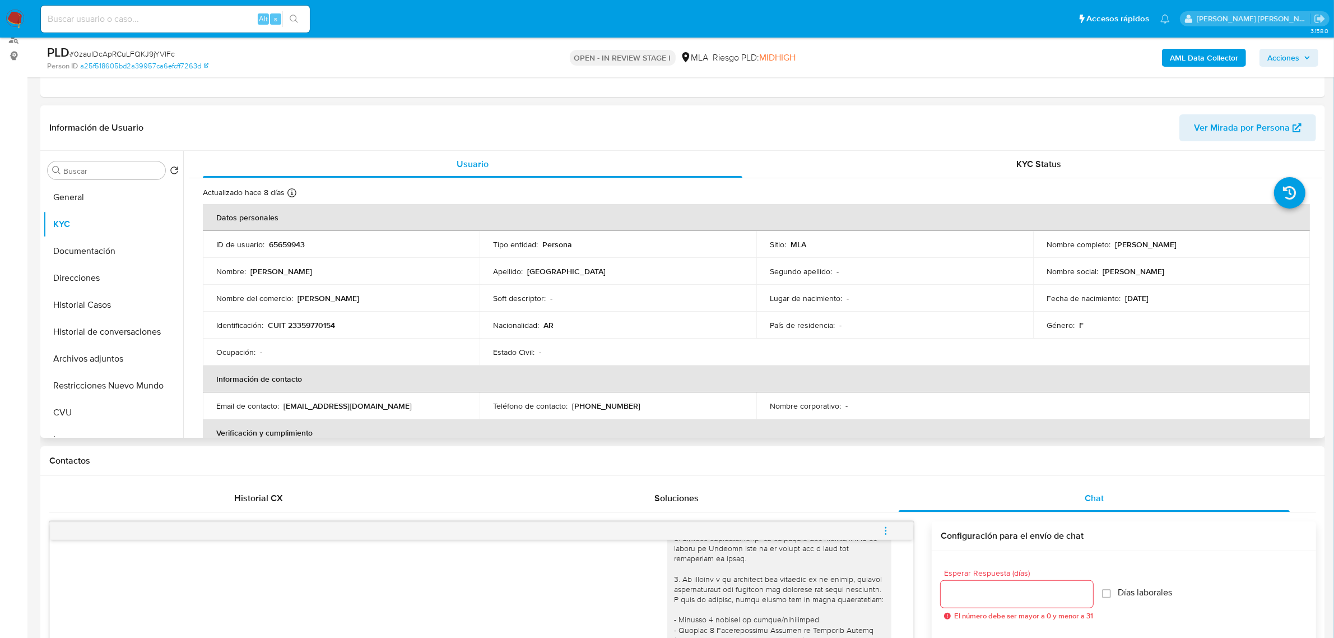
drag, startPoint x: 1110, startPoint y: 244, endPoint x: 1173, endPoint y: 248, distance: 63.4
click at [1173, 248] on div "Nombre completo : Maria Concepcion Segovia" at bounding box center [1172, 244] width 250 height 10
copy div "Maria Concepcion"
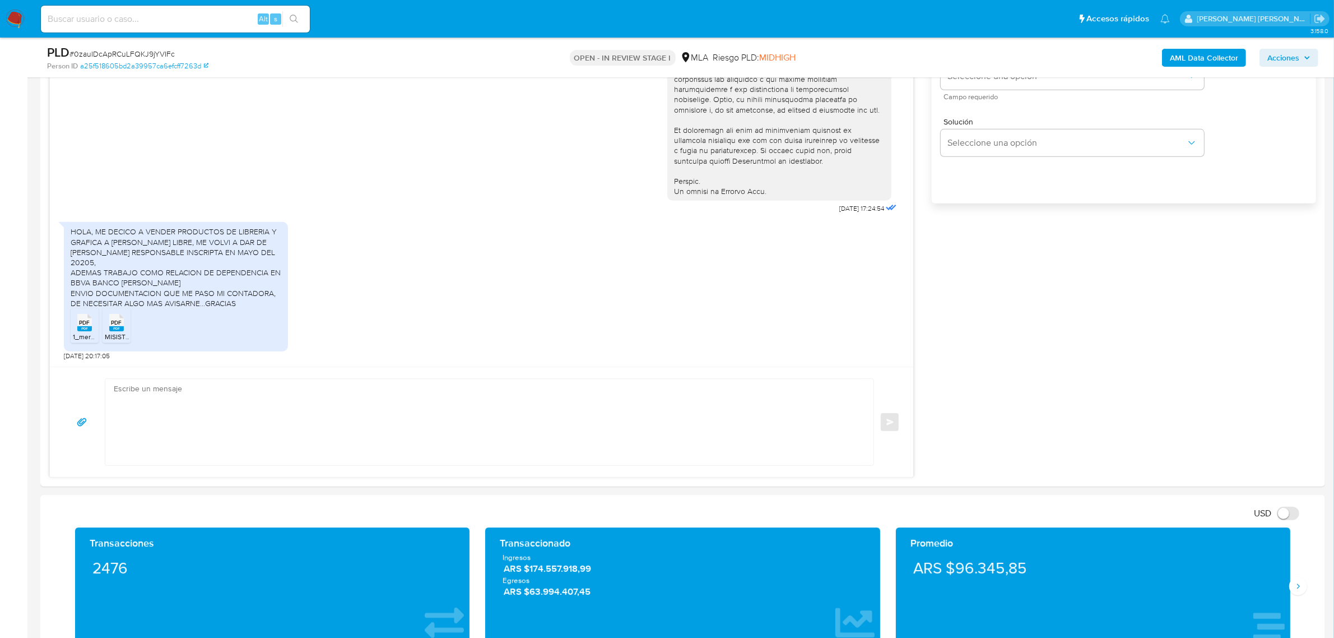
scroll to position [841, 0]
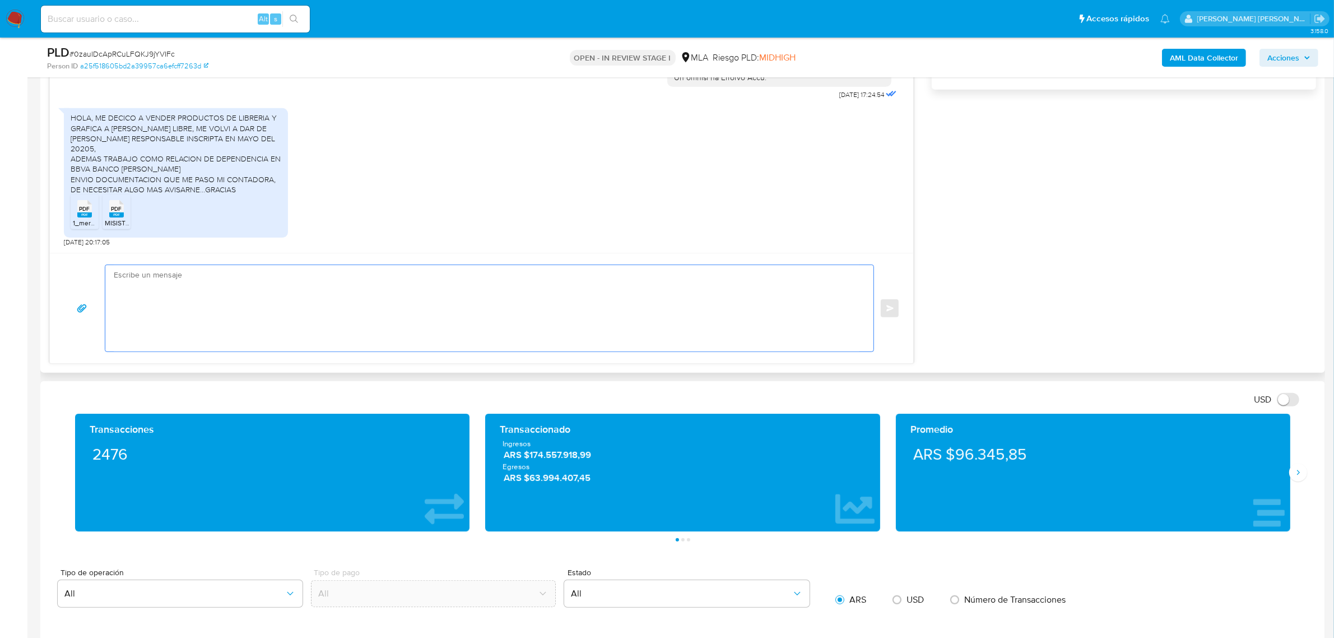
click at [179, 284] on textarea at bounding box center [487, 308] width 746 height 86
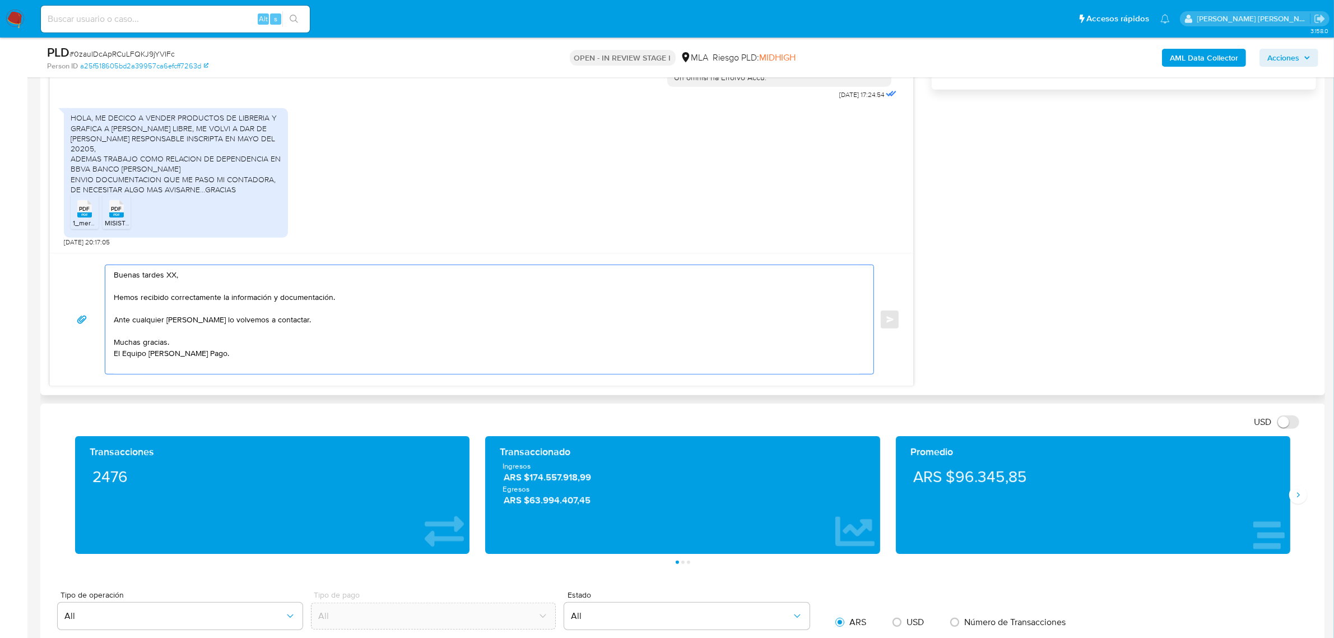
click at [173, 277] on textarea "Buenas tardes XX, Hemos recibido correctamente la información y documentación. …" at bounding box center [487, 319] width 746 height 109
paste textarea "Maria Concepcion"
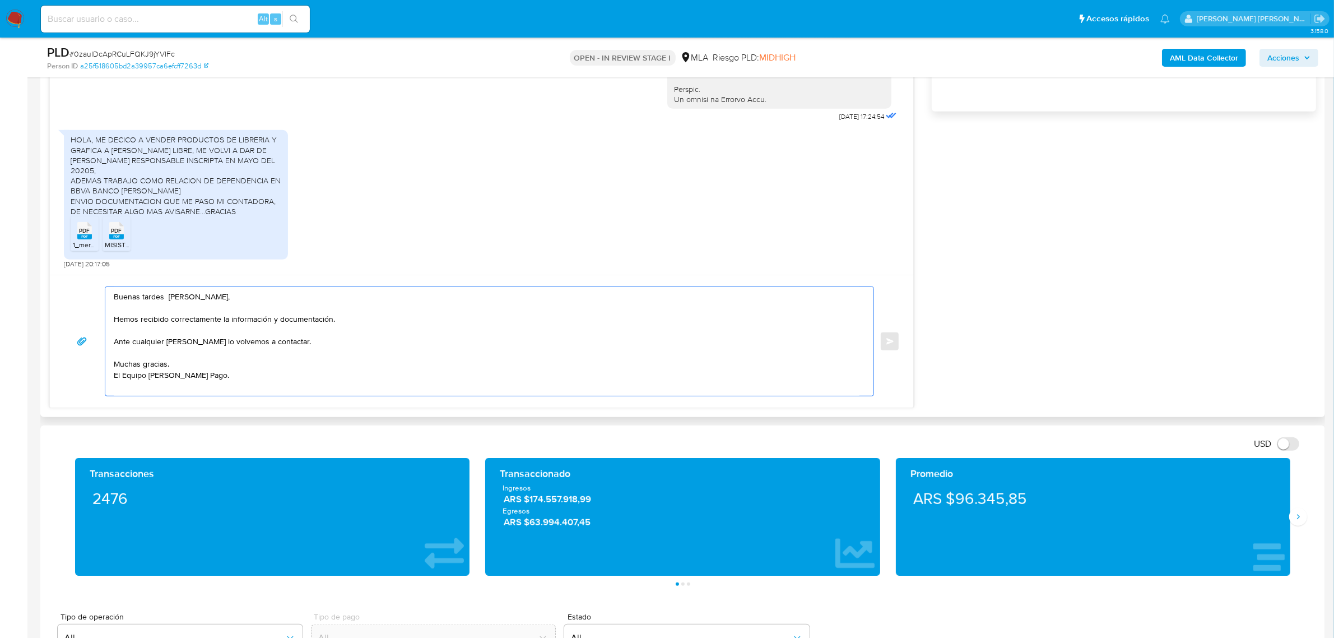
scroll to position [560, 0]
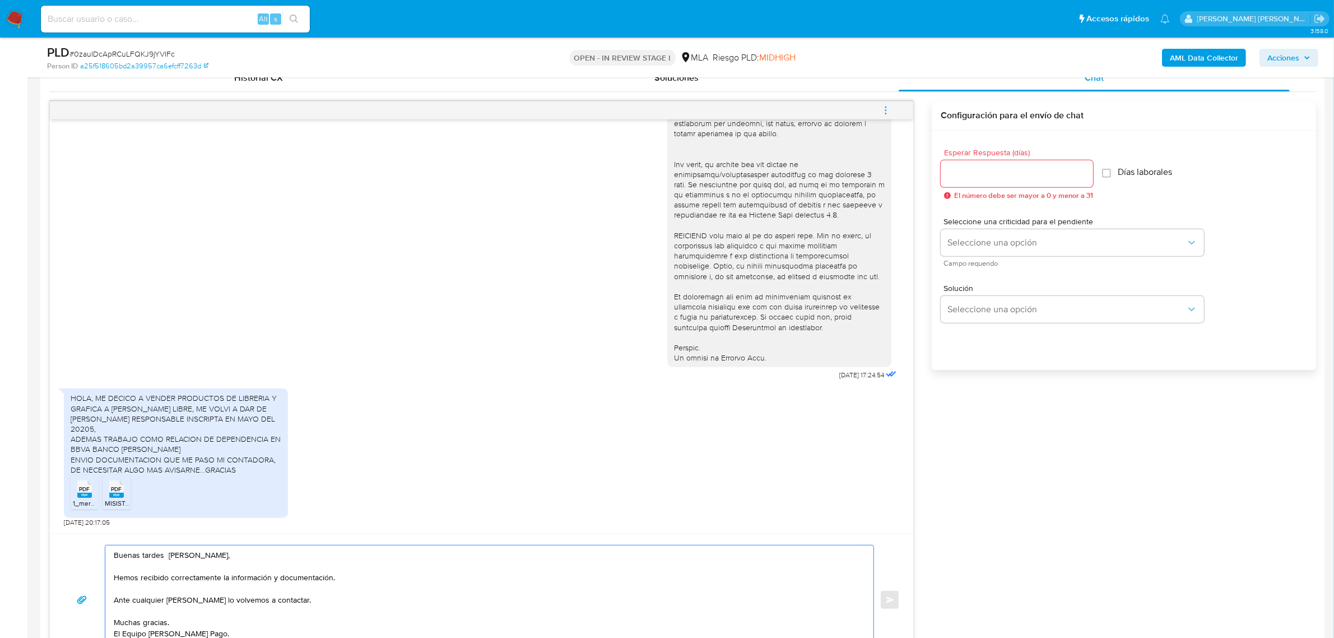
type textarea "Buenas tardes Maria Concepcion, Hemos recibido correctamente la información y d…"
click at [974, 164] on div at bounding box center [1017, 173] width 152 height 27
click at [982, 182] on div at bounding box center [1017, 173] width 152 height 27
click at [974, 174] on input "Esperar Respuesta (días)" at bounding box center [1017, 173] width 152 height 15
type input "0"
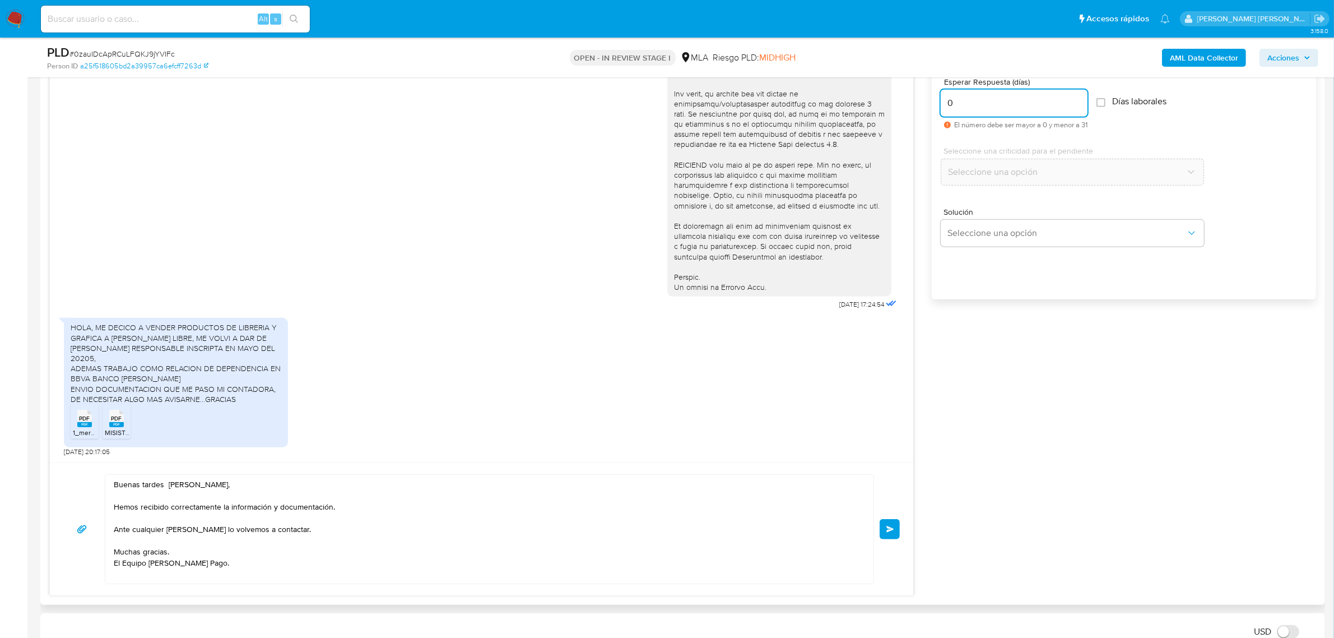
scroll to position [701, 0]
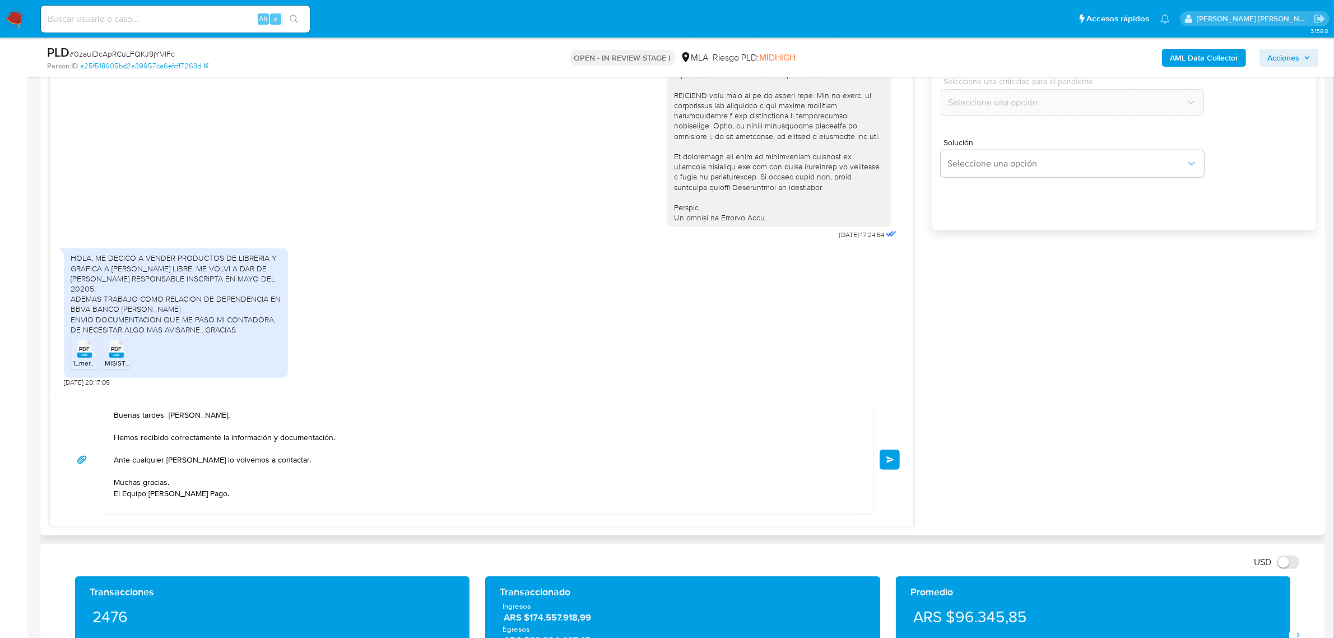
click at [889, 457] on span "Enviar" at bounding box center [891, 459] width 8 height 7
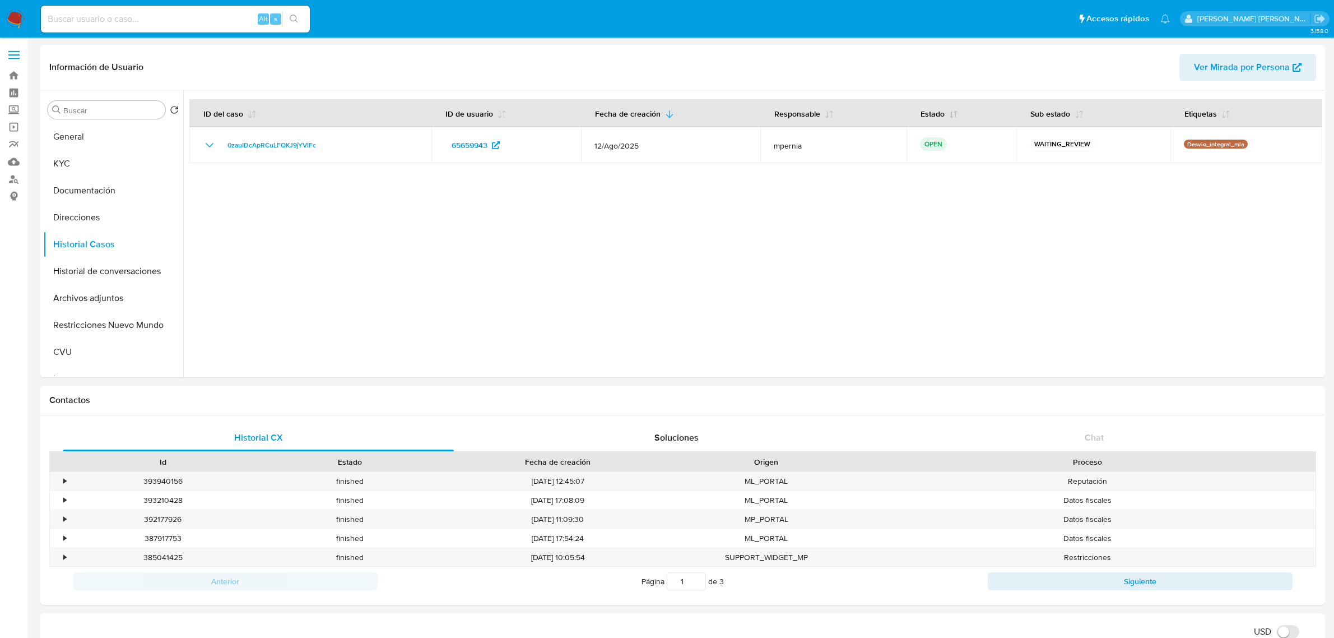
select select "10"
click at [81, 296] on button "Archivos adjuntos" at bounding box center [108, 298] width 131 height 27
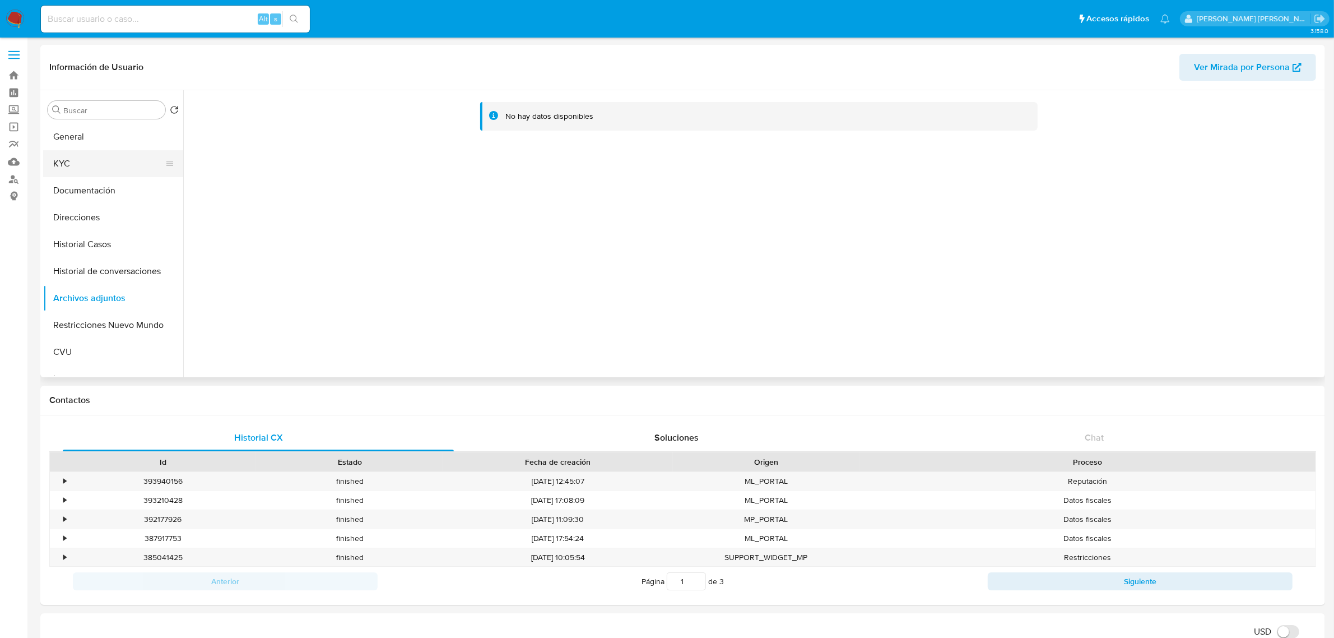
click at [98, 152] on button "KYC" at bounding box center [108, 163] width 131 height 27
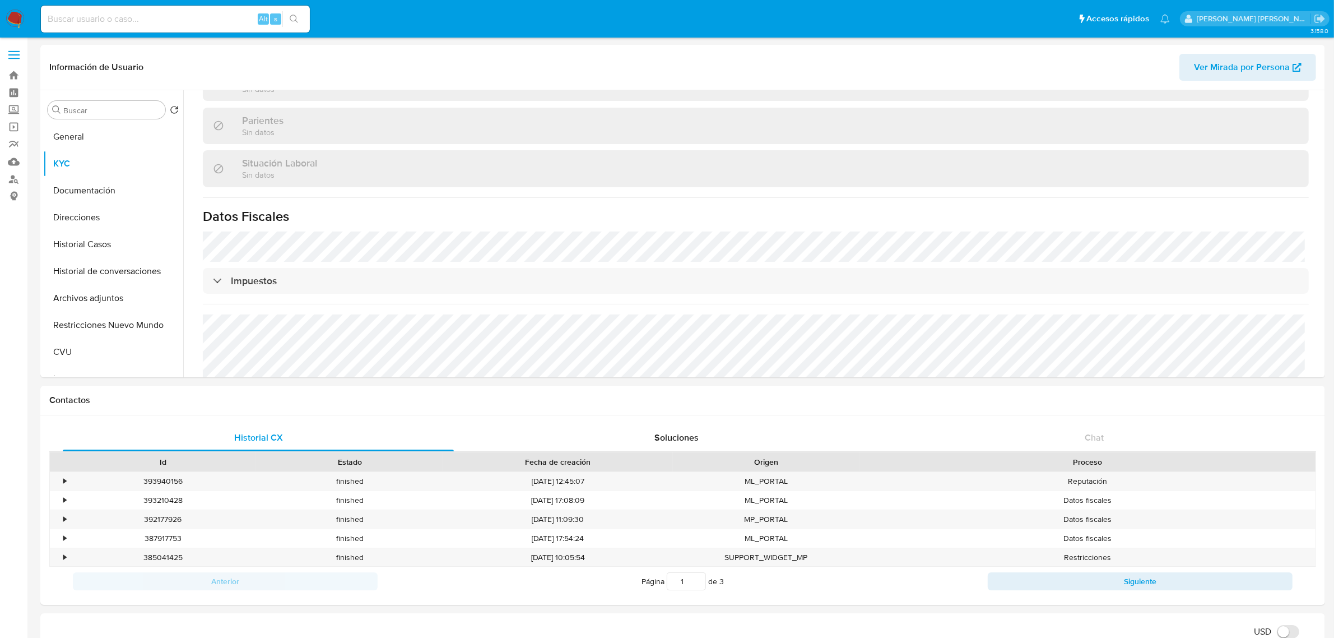
scroll to position [590, 0]
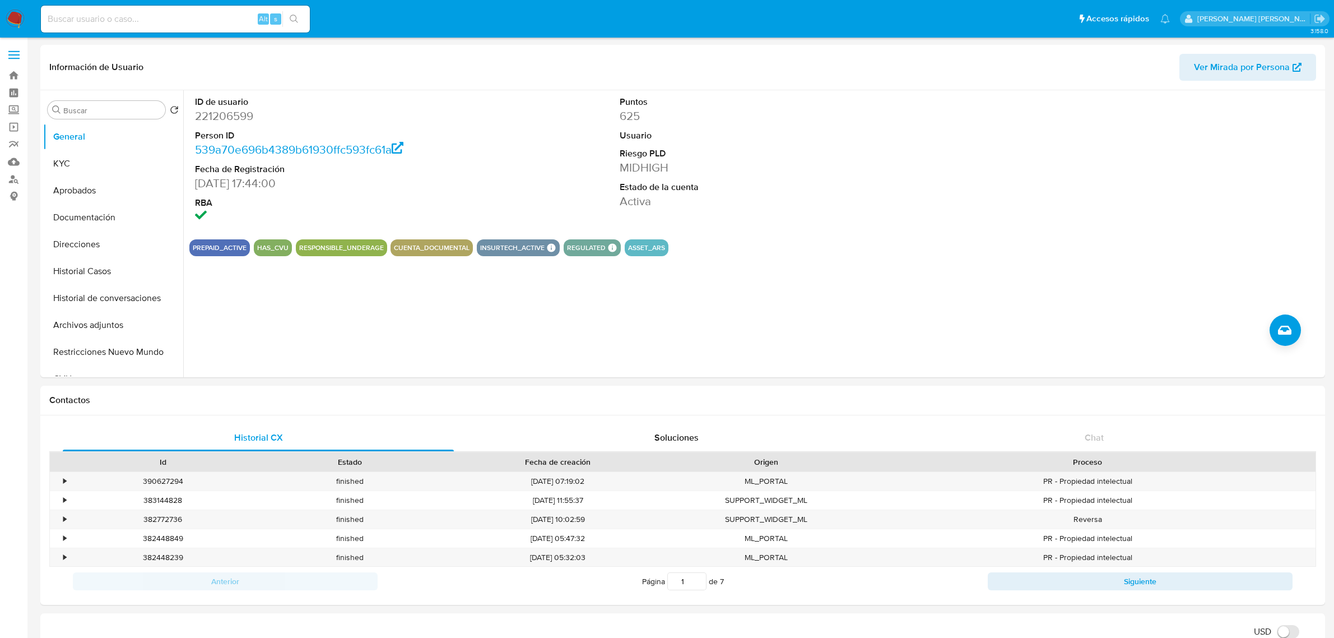
select select "10"
click at [83, 267] on button "Historial Casos" at bounding box center [108, 271] width 131 height 27
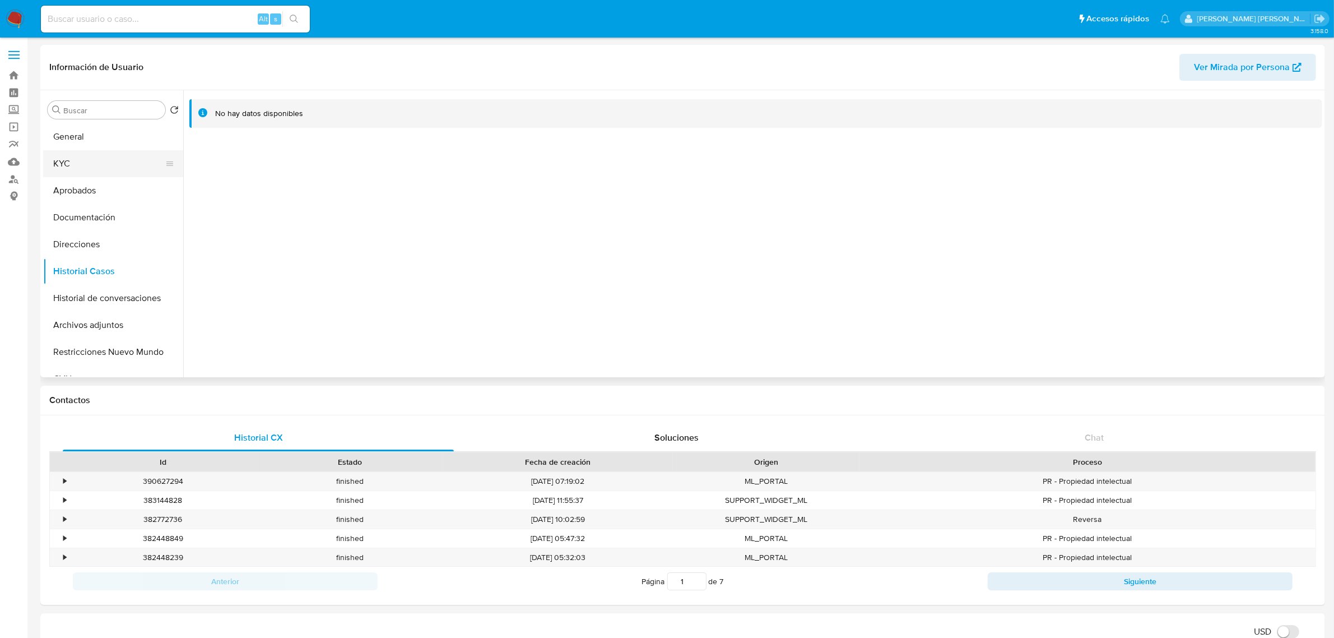
click at [73, 159] on button "KYC" at bounding box center [108, 163] width 131 height 27
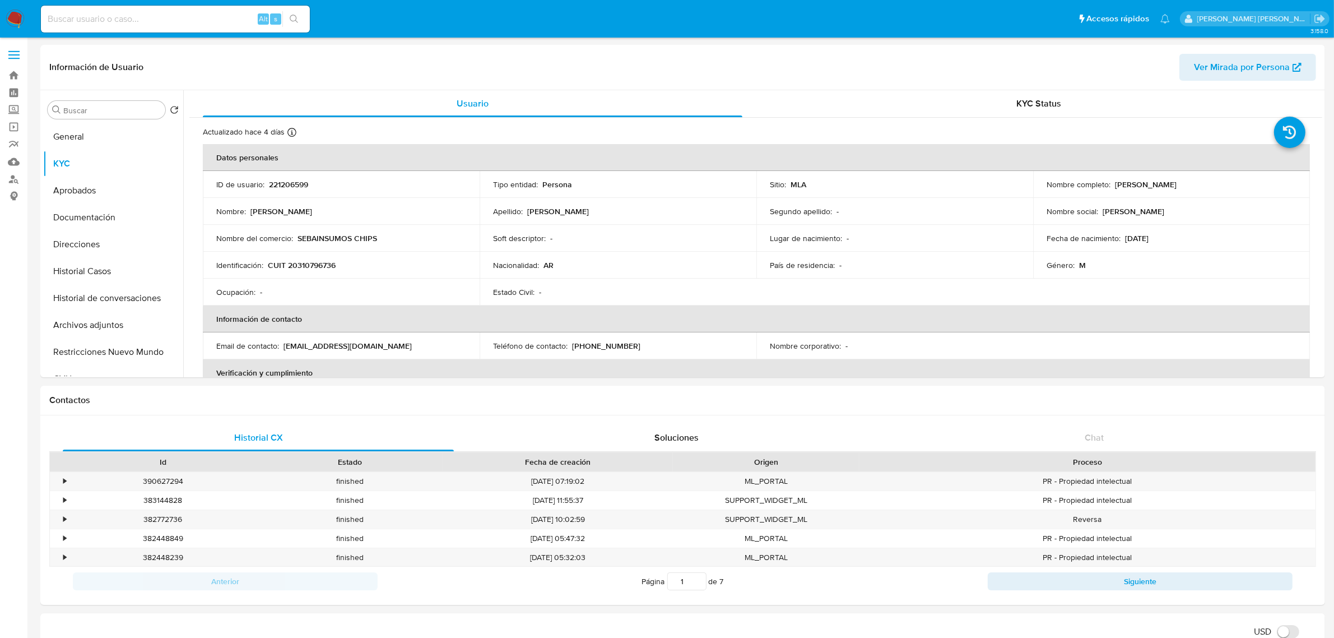
drag, startPoint x: 94, startPoint y: 200, endPoint x: 159, endPoint y: 12, distance: 198.7
click at [94, 200] on button "Aprobados" at bounding box center [113, 190] width 140 height 27
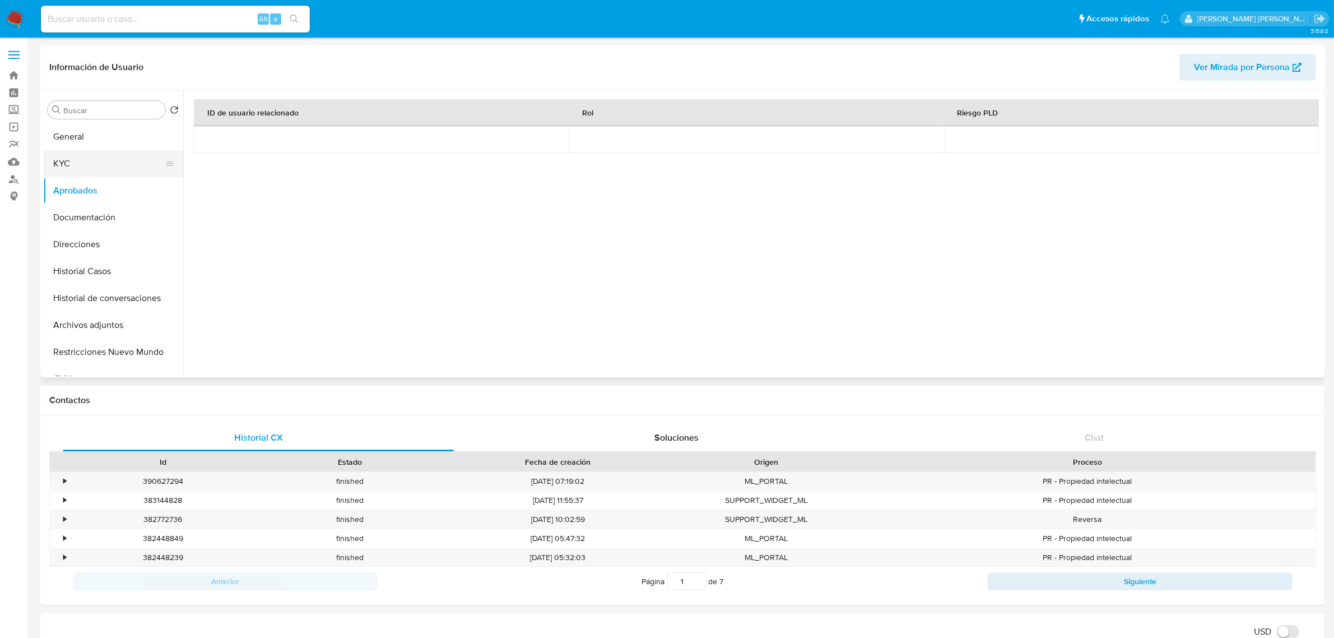
click at [95, 155] on button "KYC" at bounding box center [108, 163] width 131 height 27
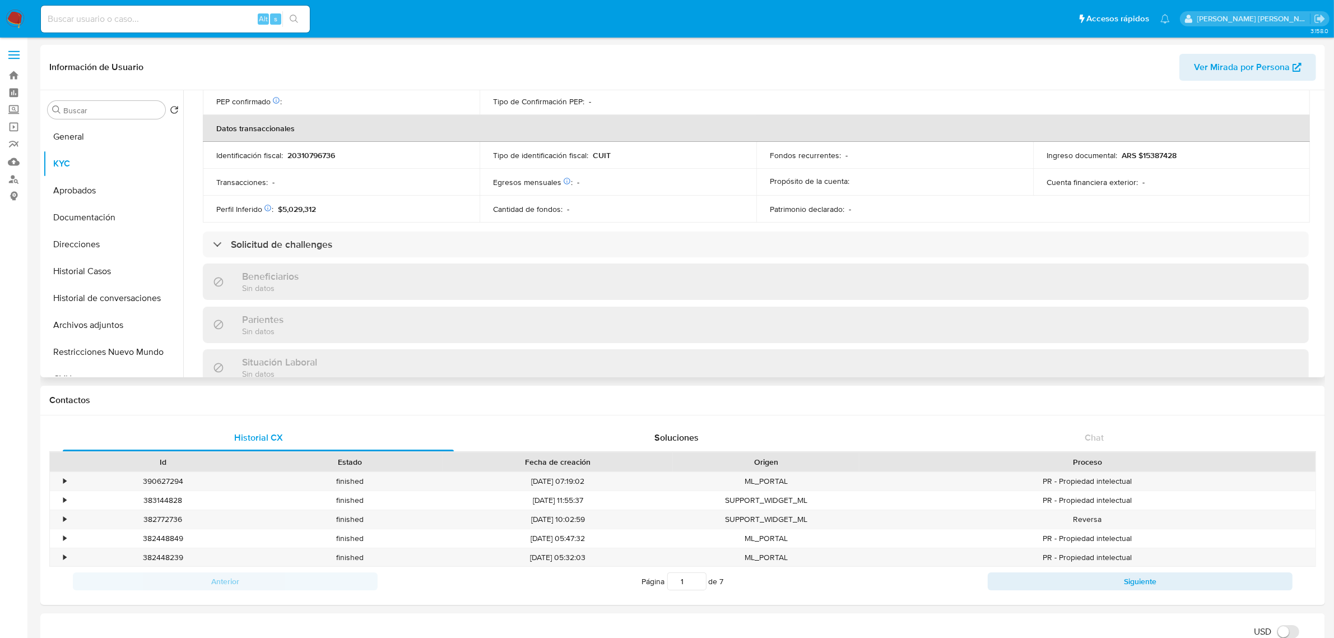
scroll to position [590, 0]
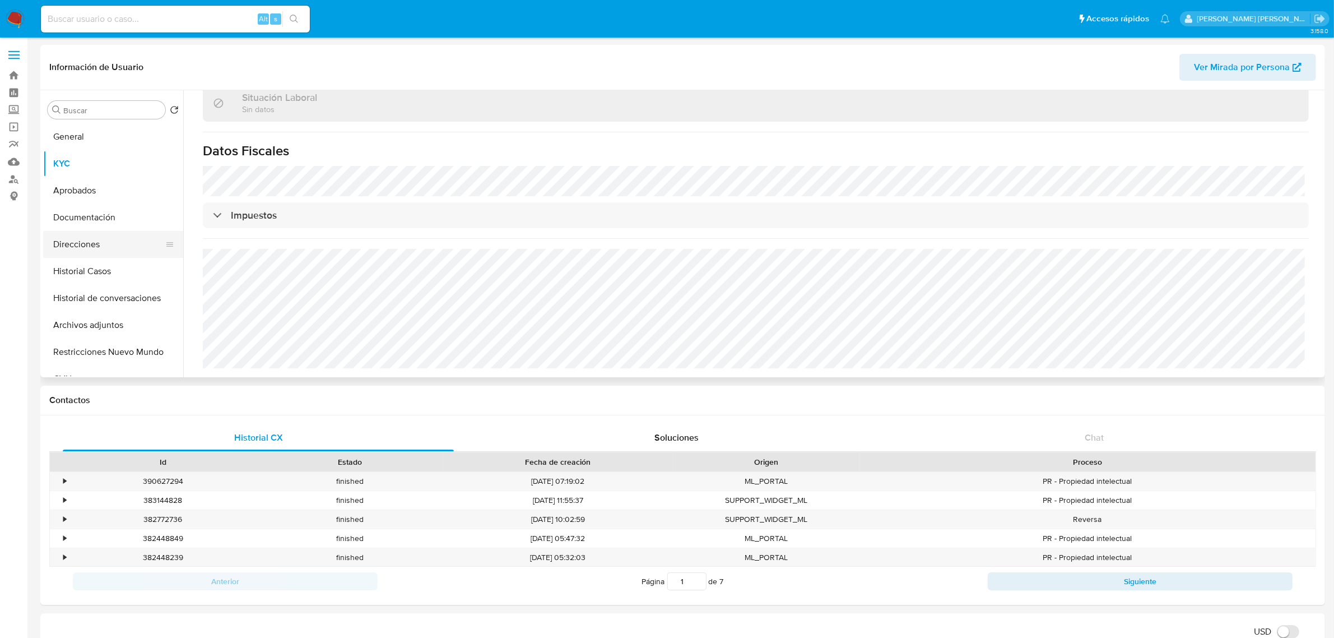
click at [91, 236] on button "Direcciones" at bounding box center [108, 244] width 131 height 27
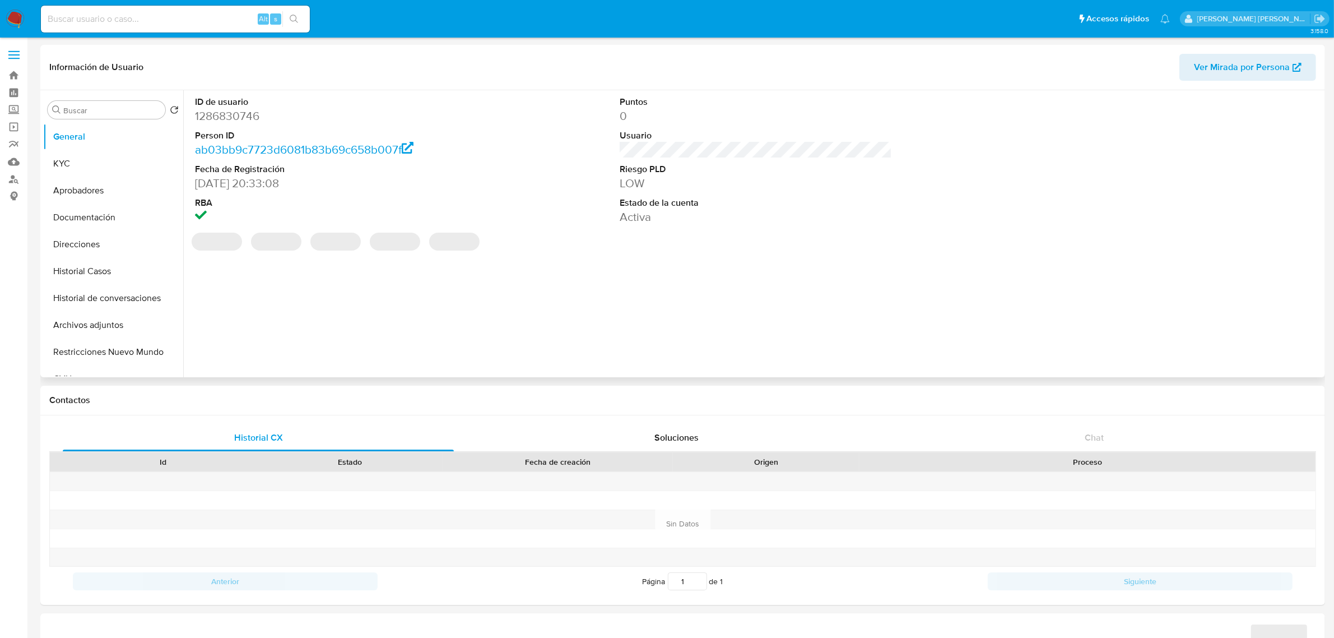
select select "10"
click at [81, 215] on button "Documentación" at bounding box center [108, 217] width 131 height 27
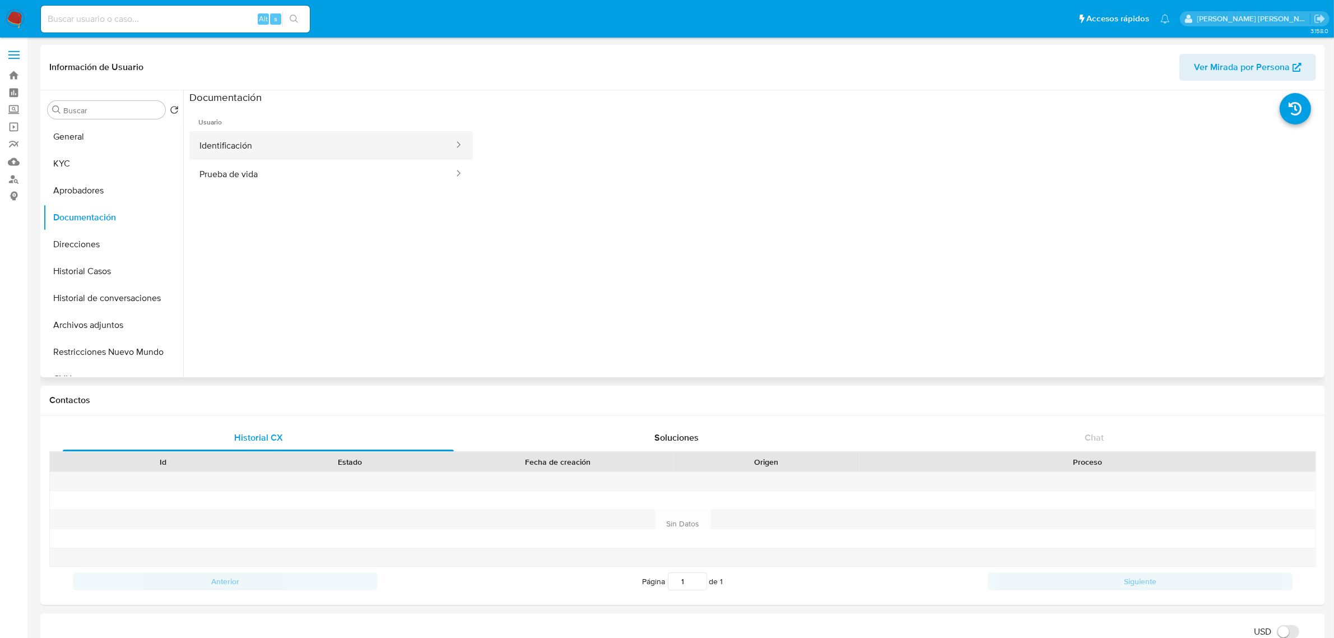
click at [243, 136] on button "Identificación" at bounding box center [322, 145] width 266 height 29
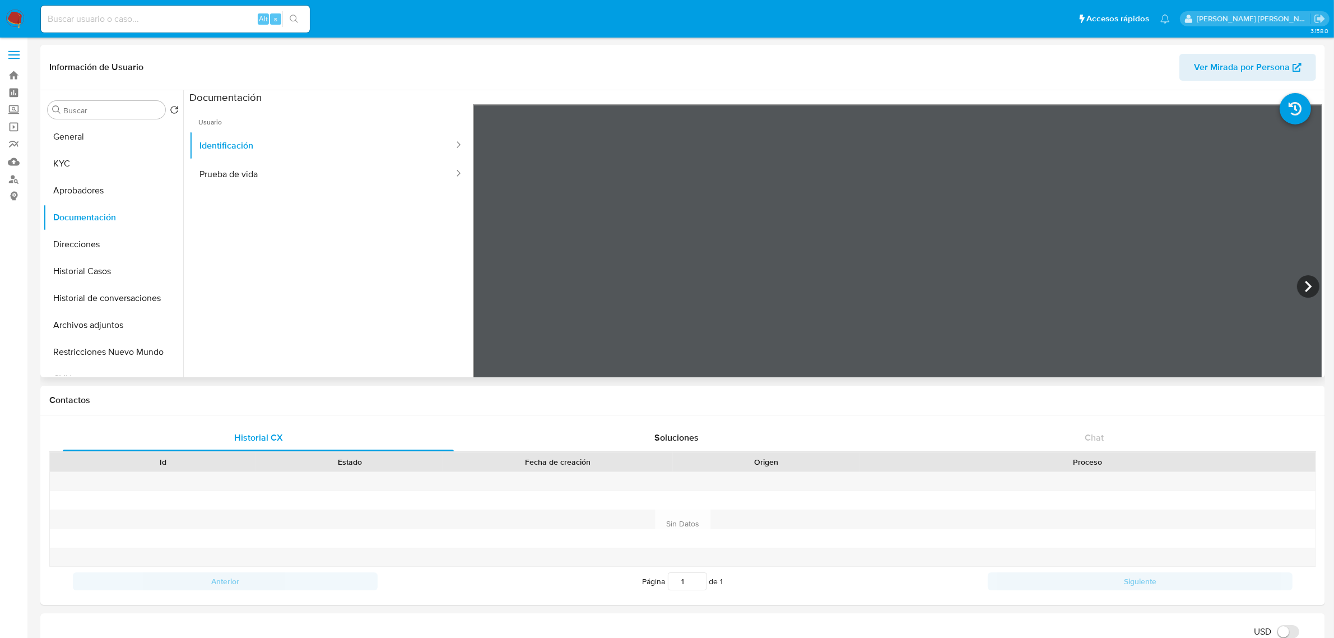
click at [1291, 283] on div at bounding box center [898, 288] width 850 height 368
click at [1304, 286] on icon at bounding box center [1308, 286] width 22 height 22
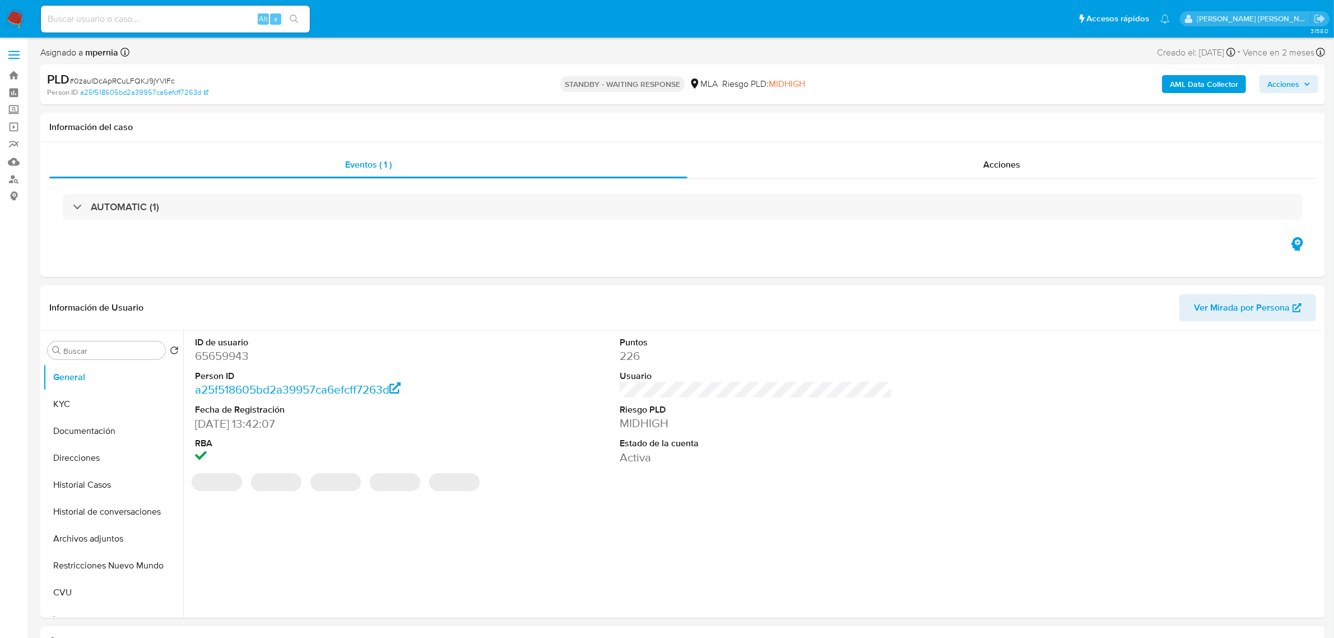
select select "10"
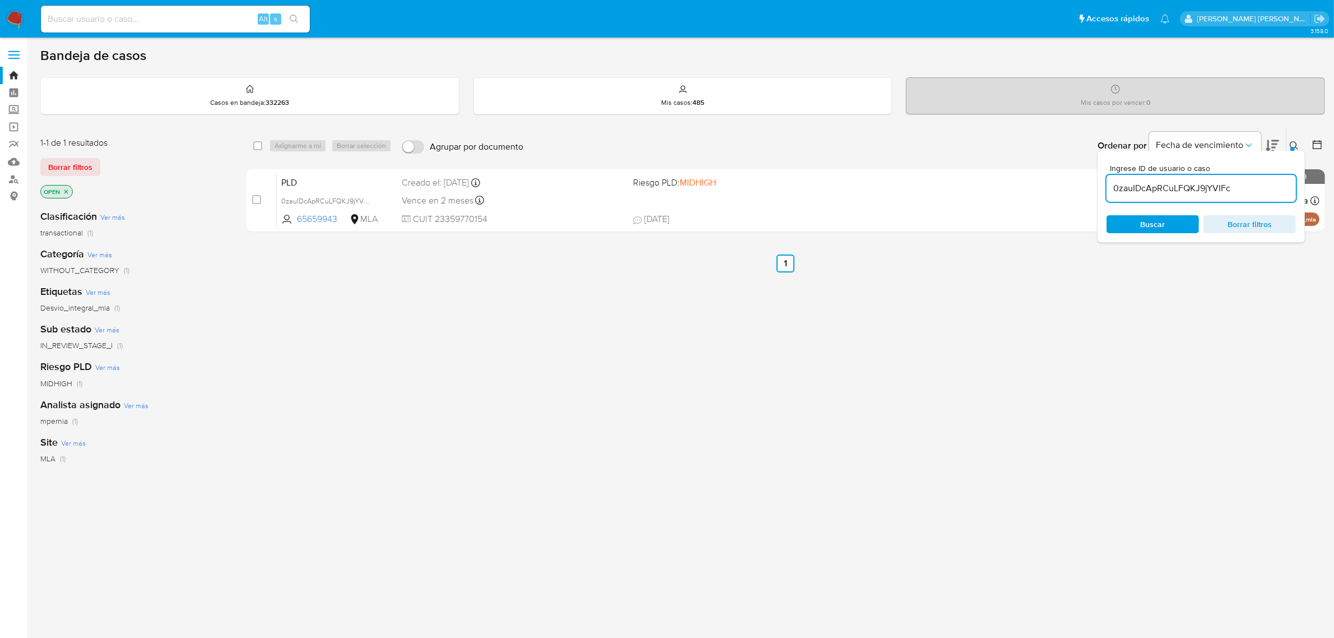
click at [258, 147] on input "checkbox" at bounding box center [257, 145] width 9 height 9
checkbox input "true"
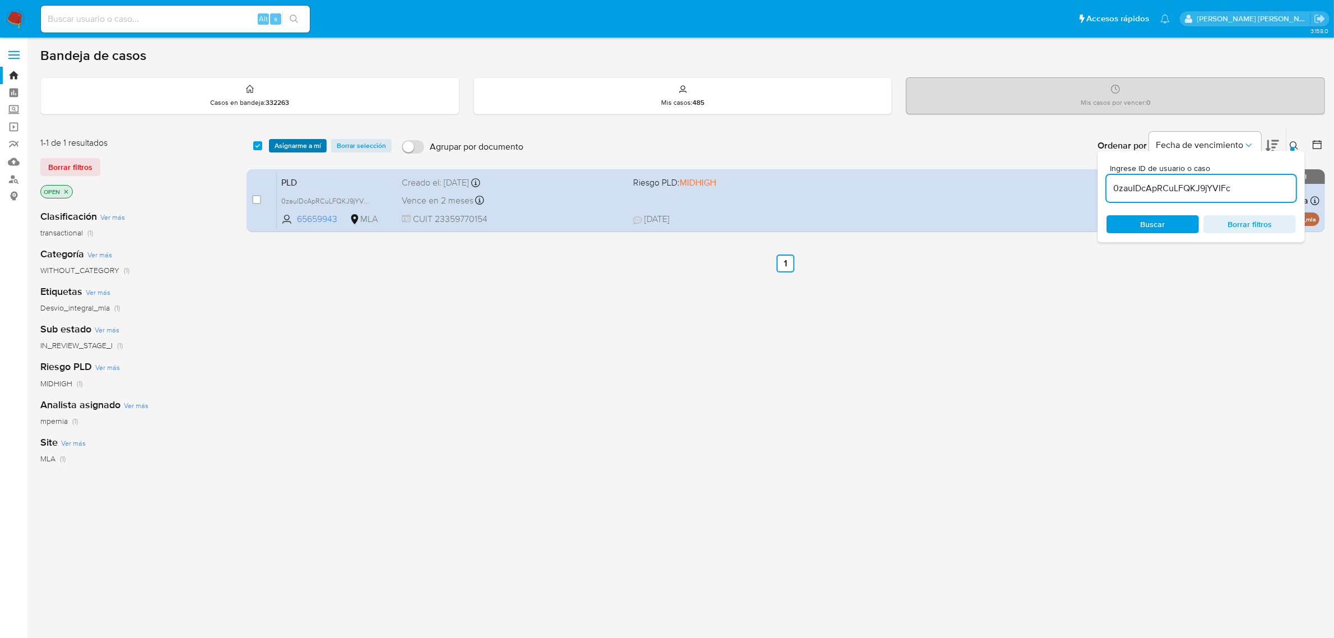
click at [276, 144] on span "Asignarme a mí" at bounding box center [298, 145] width 47 height 11
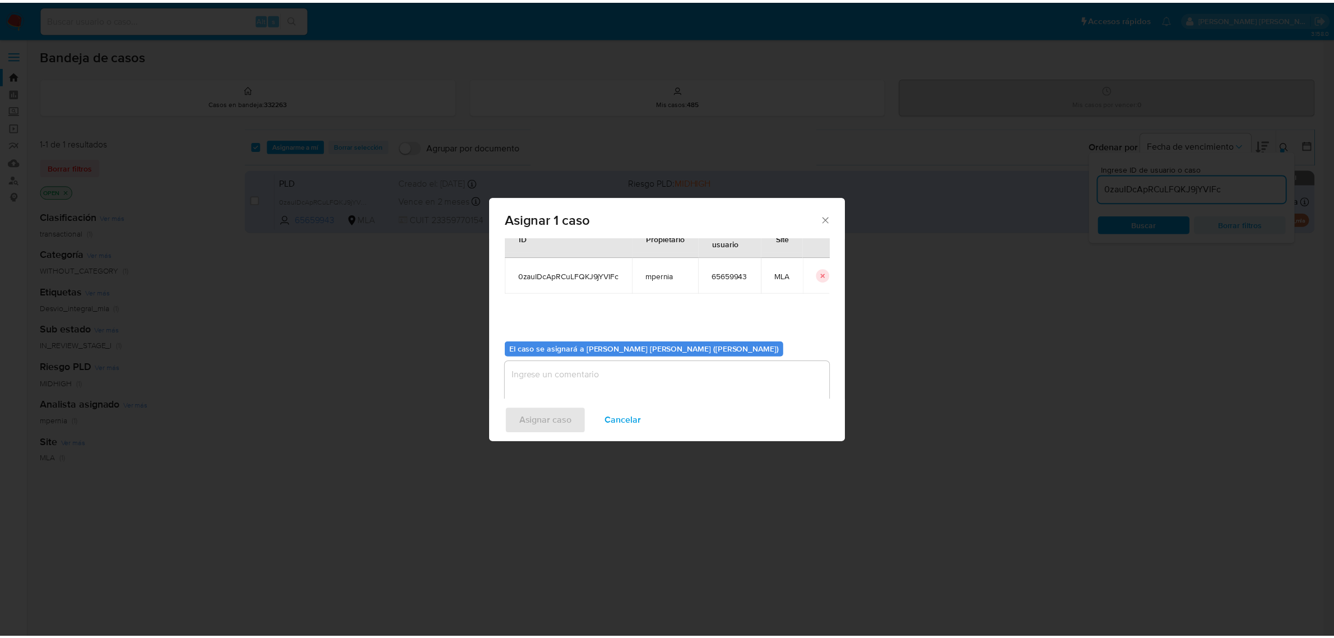
scroll to position [57, 0]
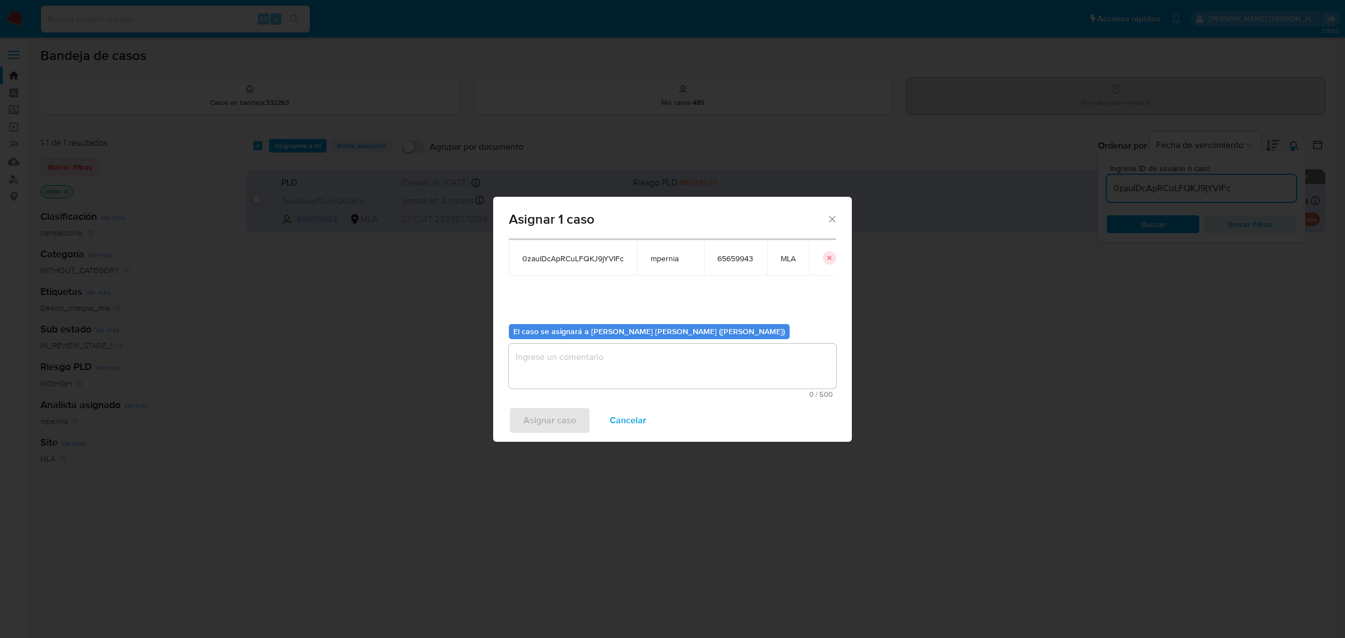
click at [598, 363] on textarea "assign-modal" at bounding box center [672, 366] width 327 height 45
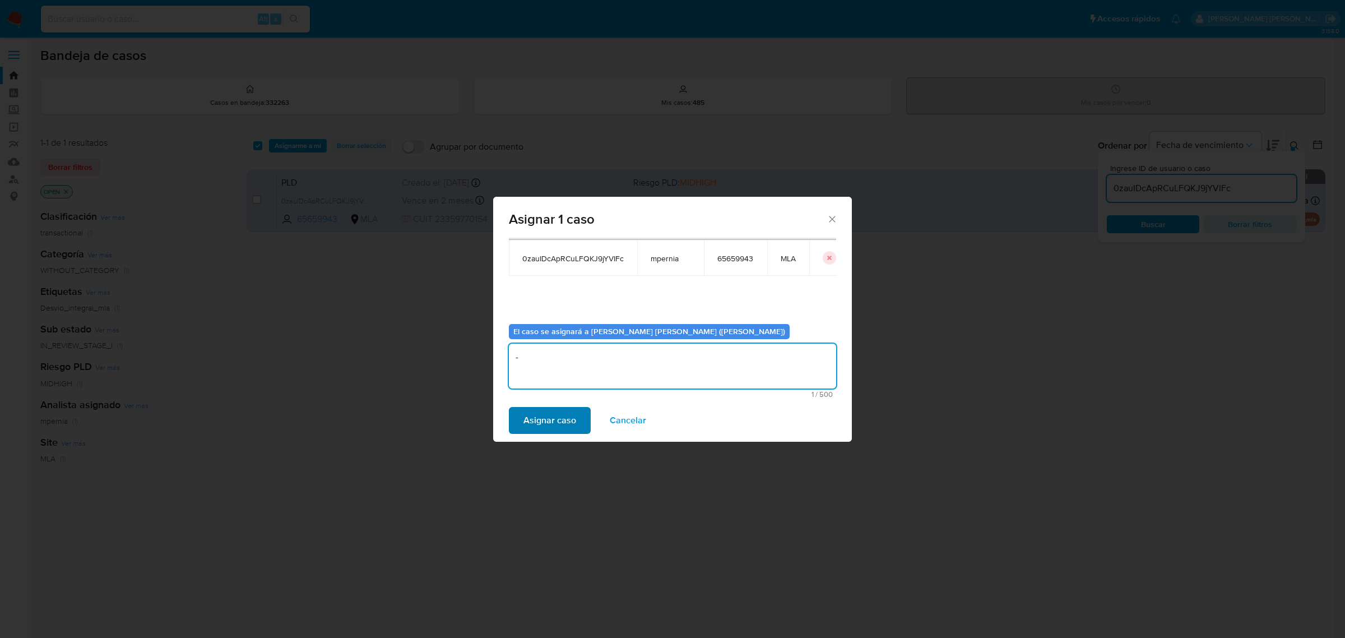
type textarea "-"
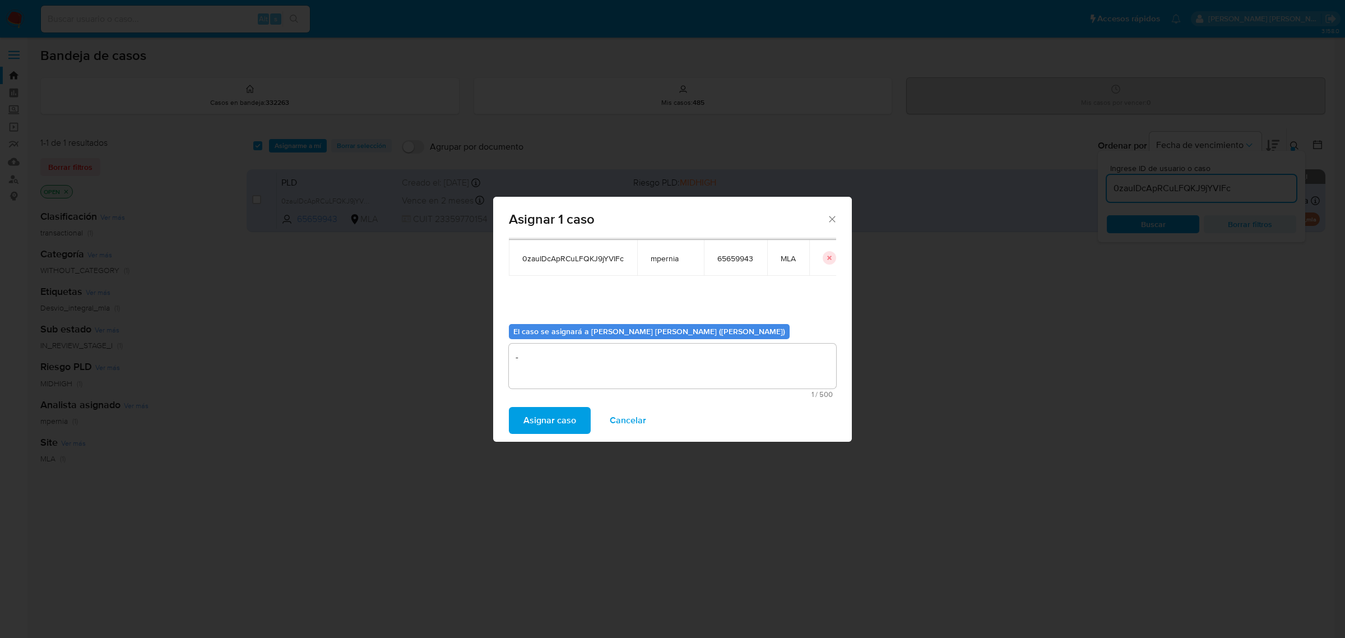
click at [558, 432] on span "Asignar caso" at bounding box center [549, 420] width 53 height 25
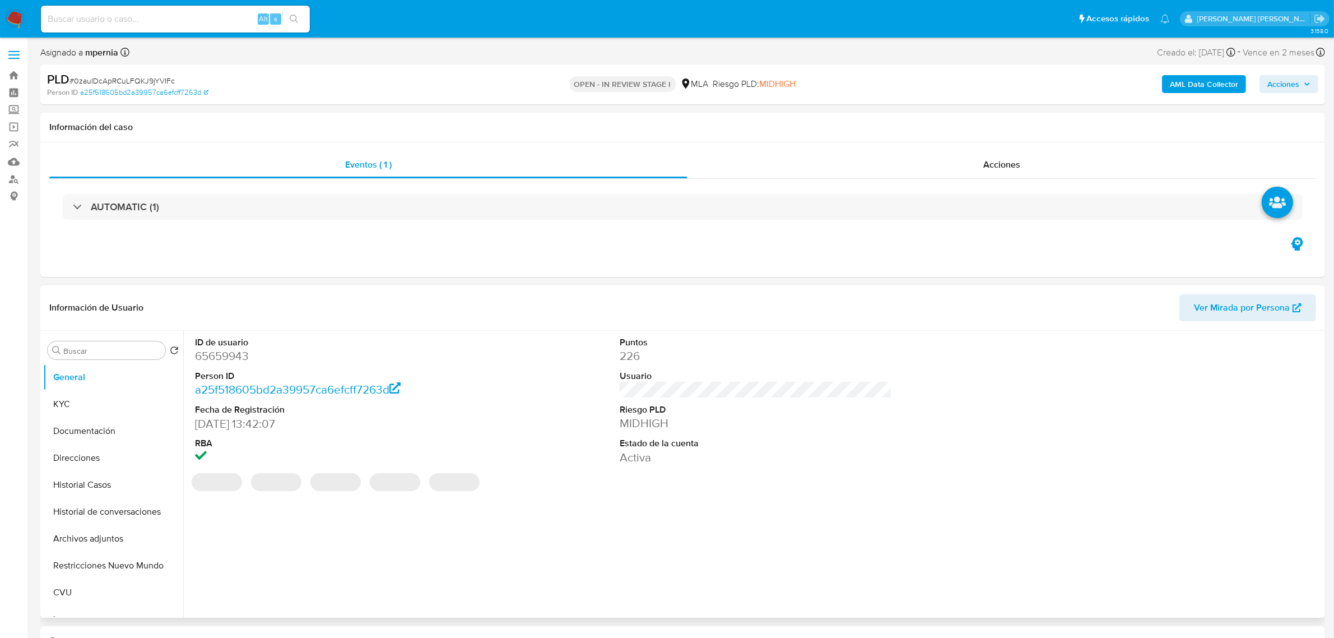
select select "10"
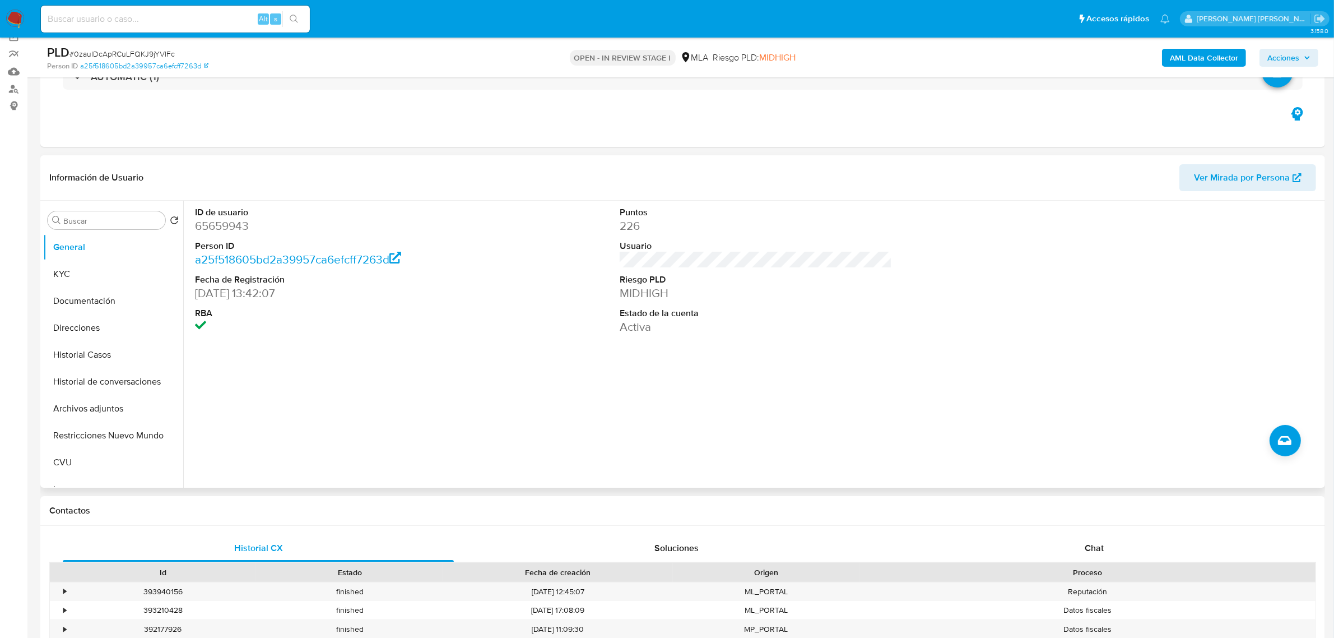
scroll to position [210, 0]
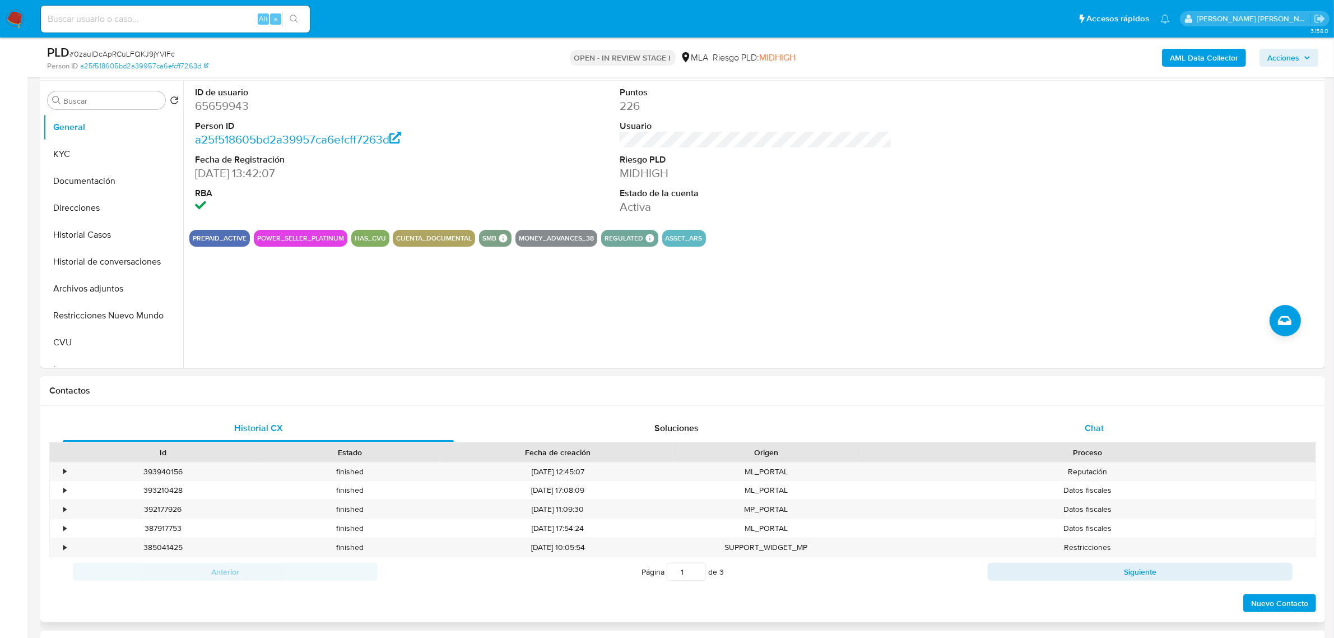
click at [1100, 436] on div "Chat" at bounding box center [1094, 428] width 391 height 27
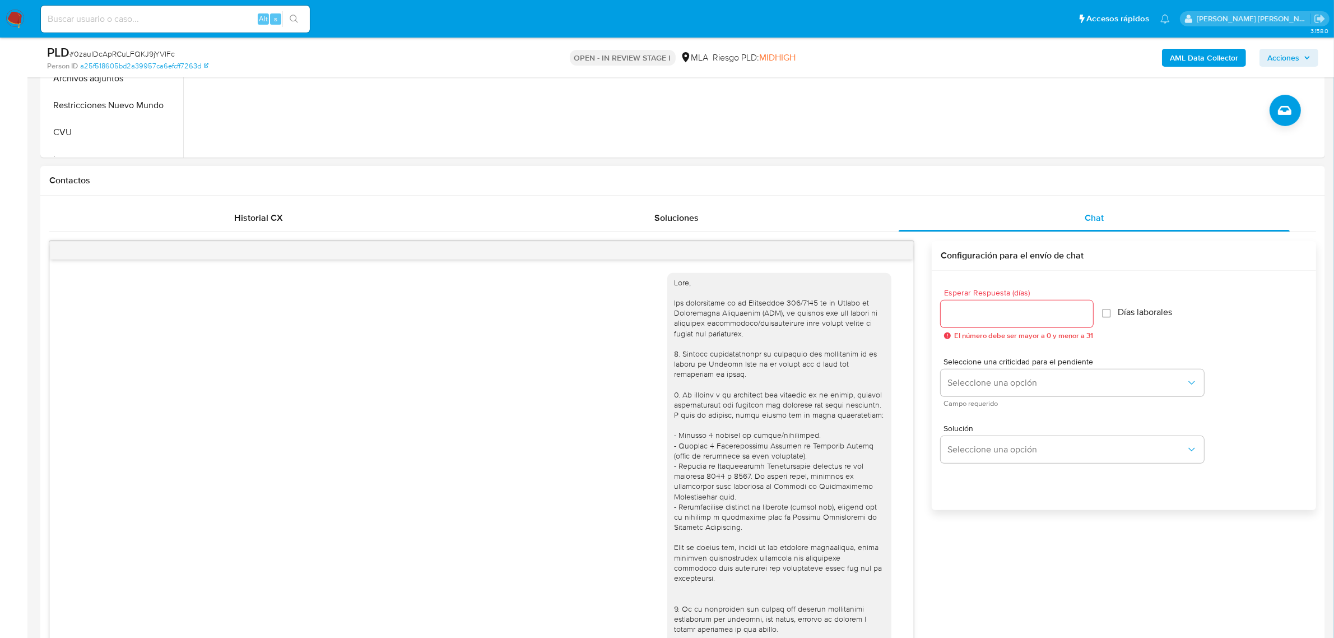
scroll to position [500, 0]
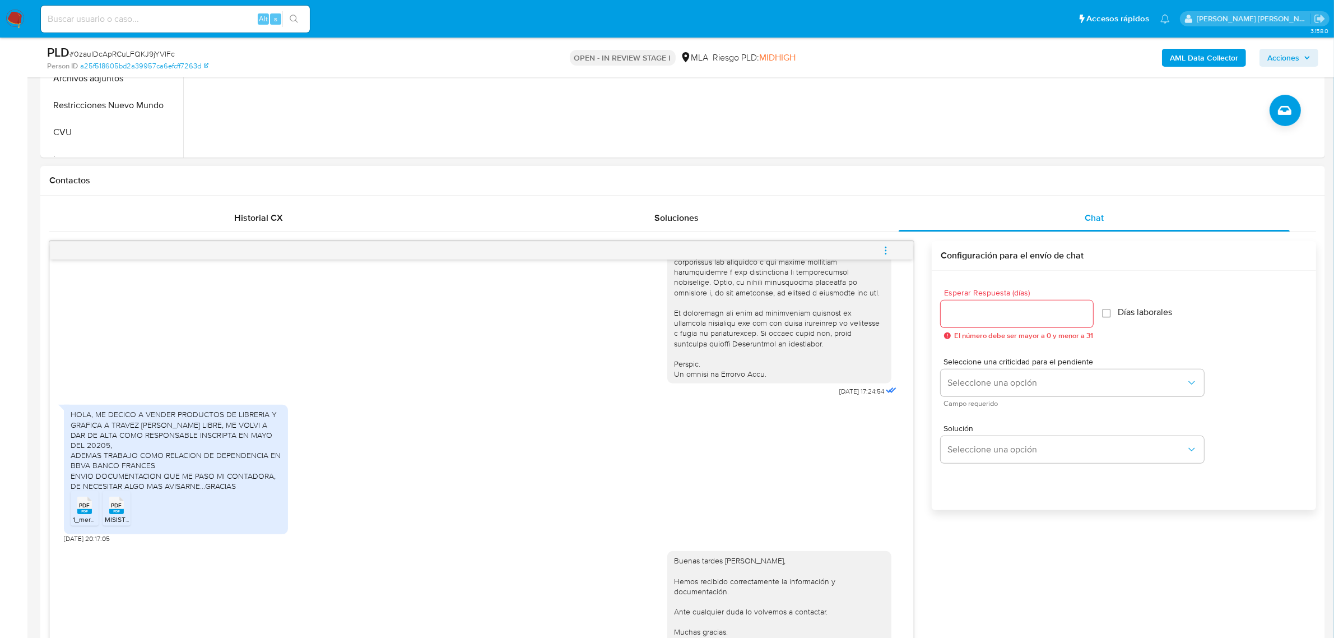
click at [885, 243] on span "menu-action" at bounding box center [886, 250] width 10 height 27
click at [808, 225] on li "Cerrar conversación" at bounding box center [810, 230] width 115 height 20
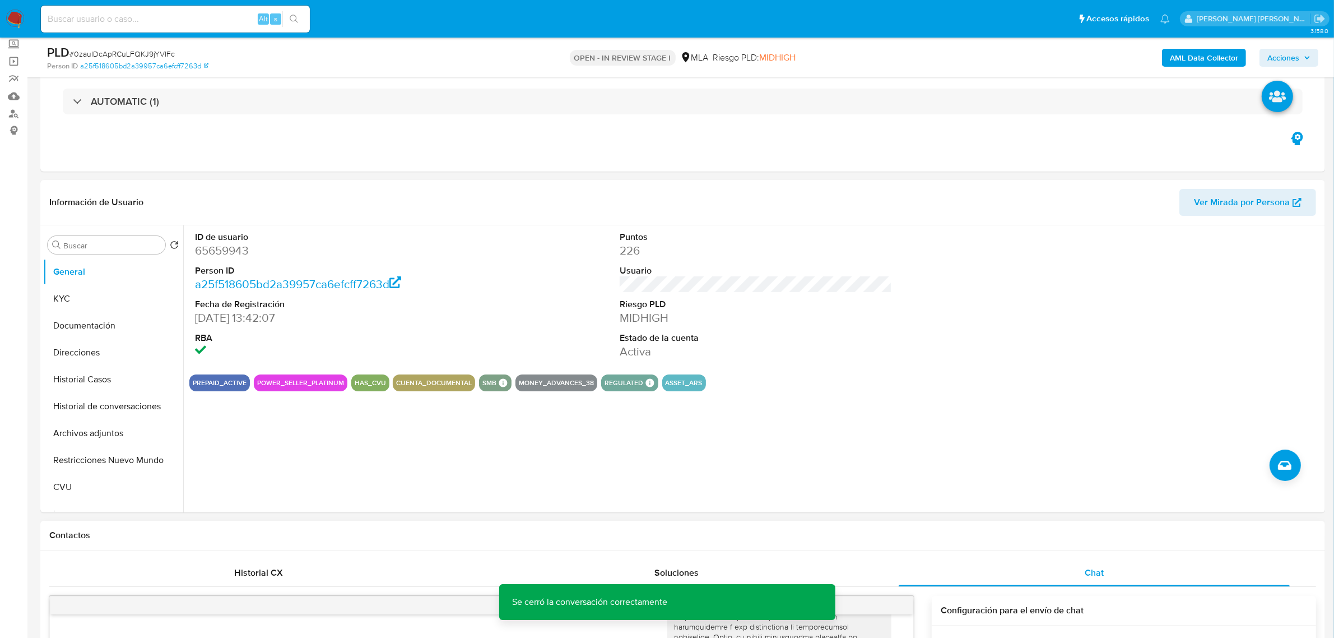
scroll to position [0, 0]
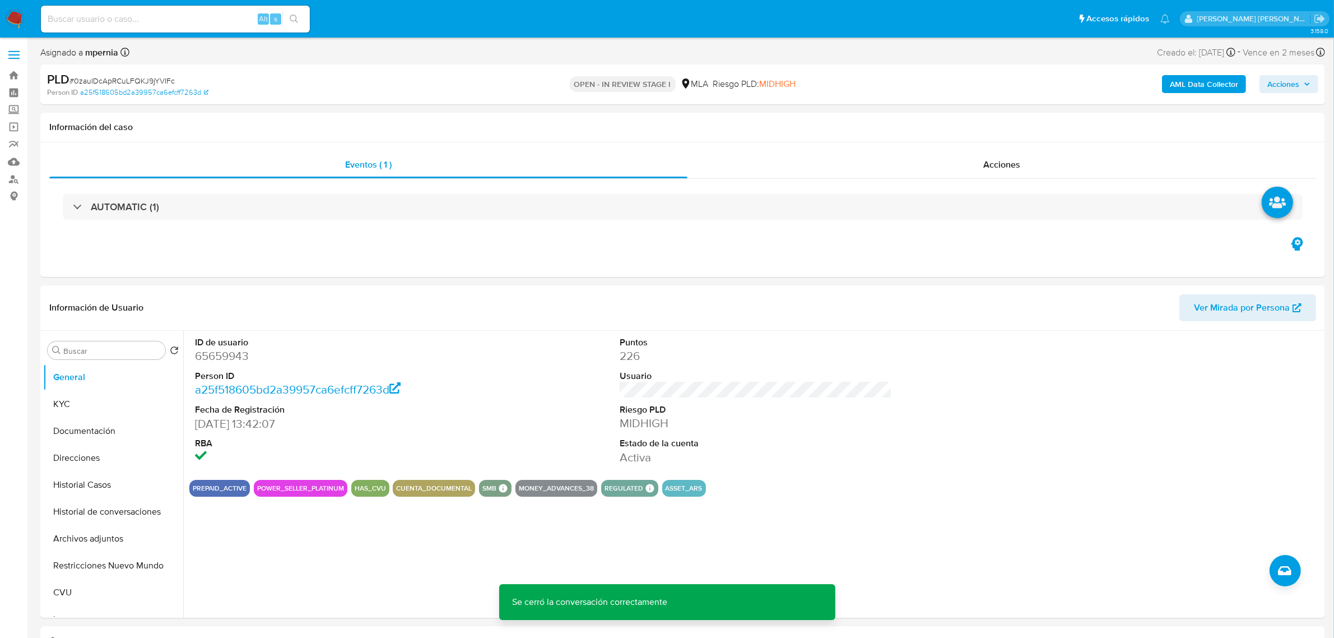
click at [1304, 82] on icon "button" at bounding box center [1307, 84] width 7 height 7
click at [1009, 128] on div "Resolución del caso Alt r" at bounding box center [984, 119] width 107 height 29
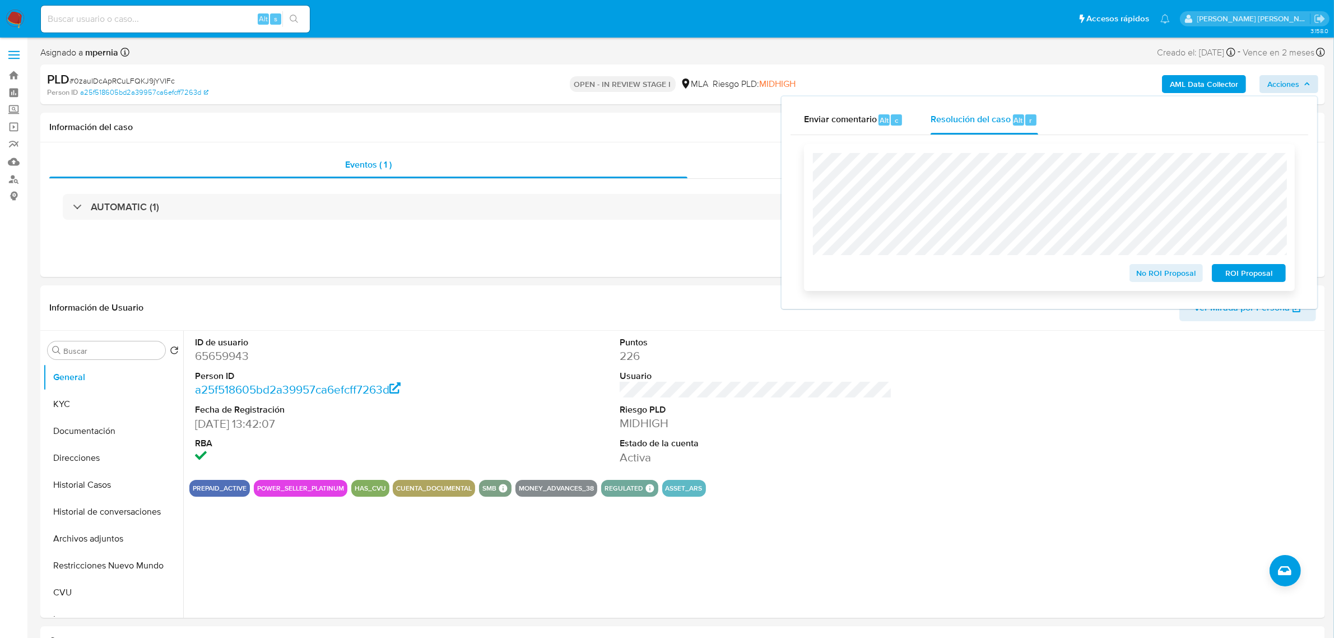
click at [1154, 276] on span "No ROI Proposal" at bounding box center [1167, 273] width 58 height 16
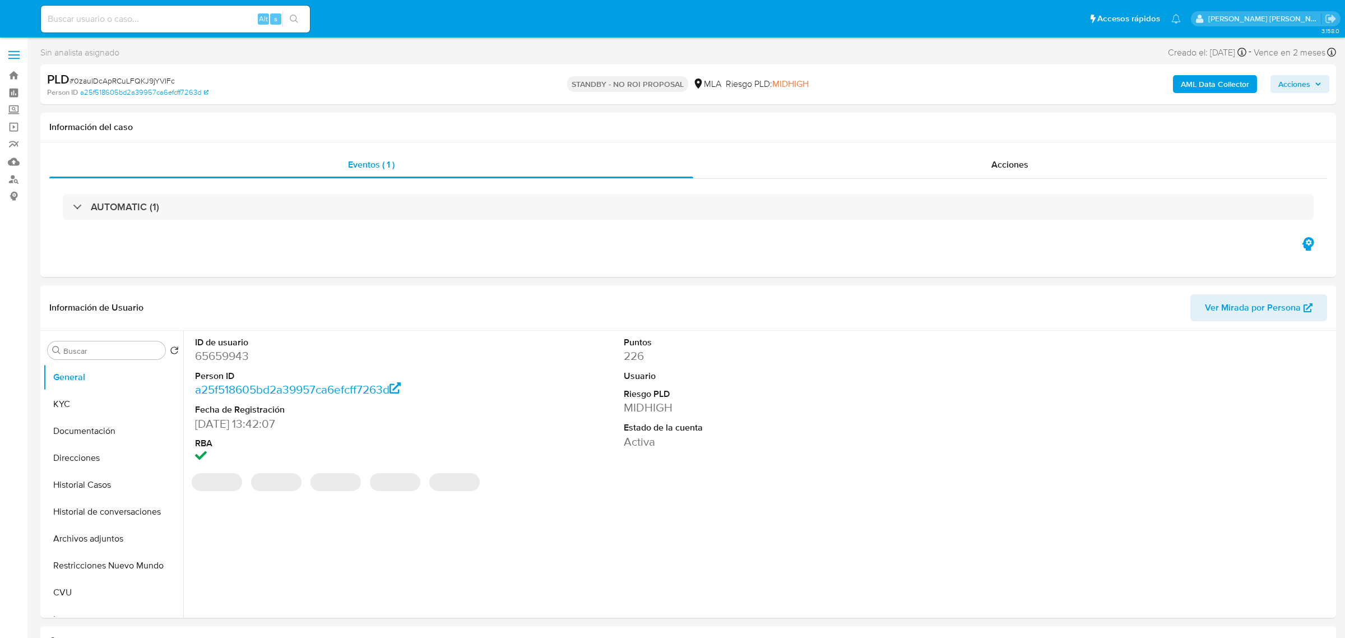
select select "10"
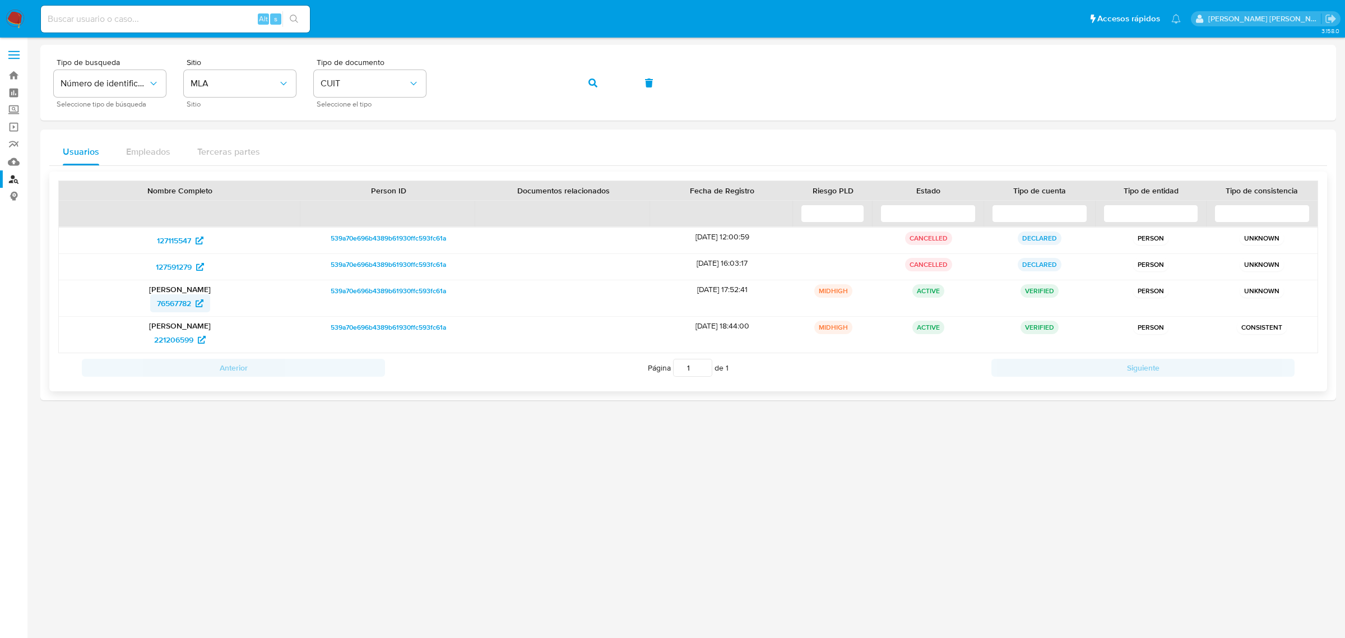
click at [169, 303] on span "76567782" at bounding box center [174, 303] width 34 height 18
click at [597, 83] on button "button" at bounding box center [593, 82] width 38 height 27
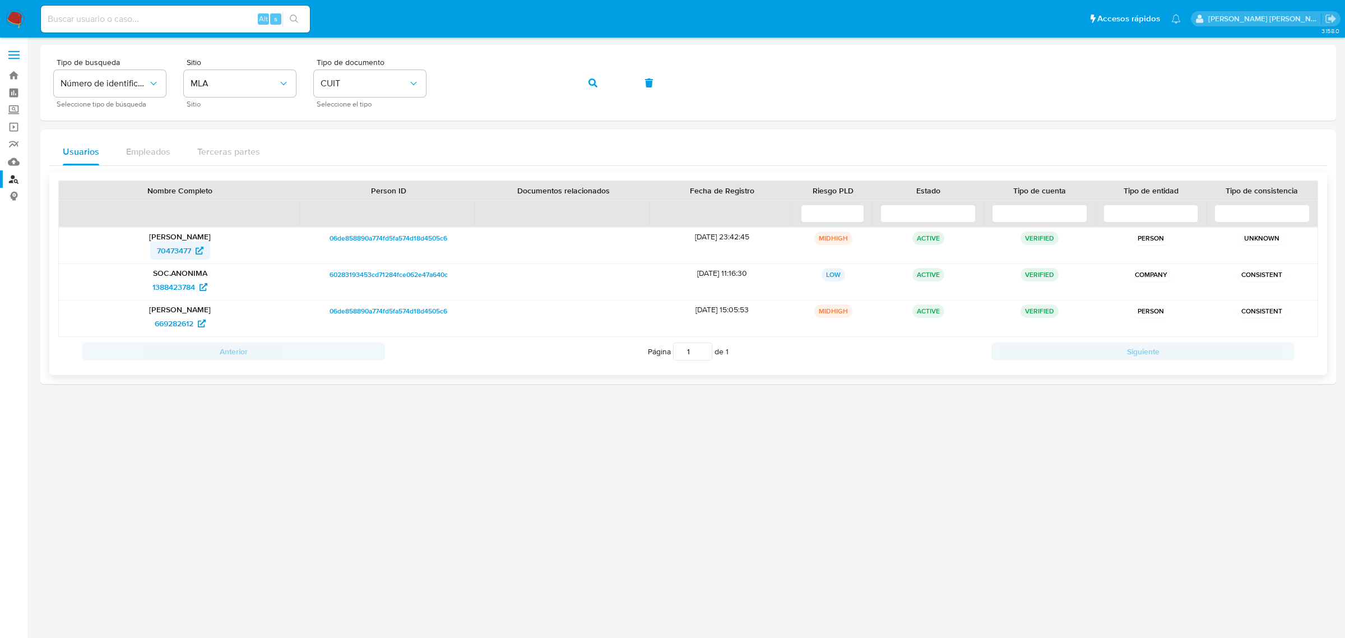
click at [170, 248] on span "70473477" at bounding box center [174, 251] width 34 height 18
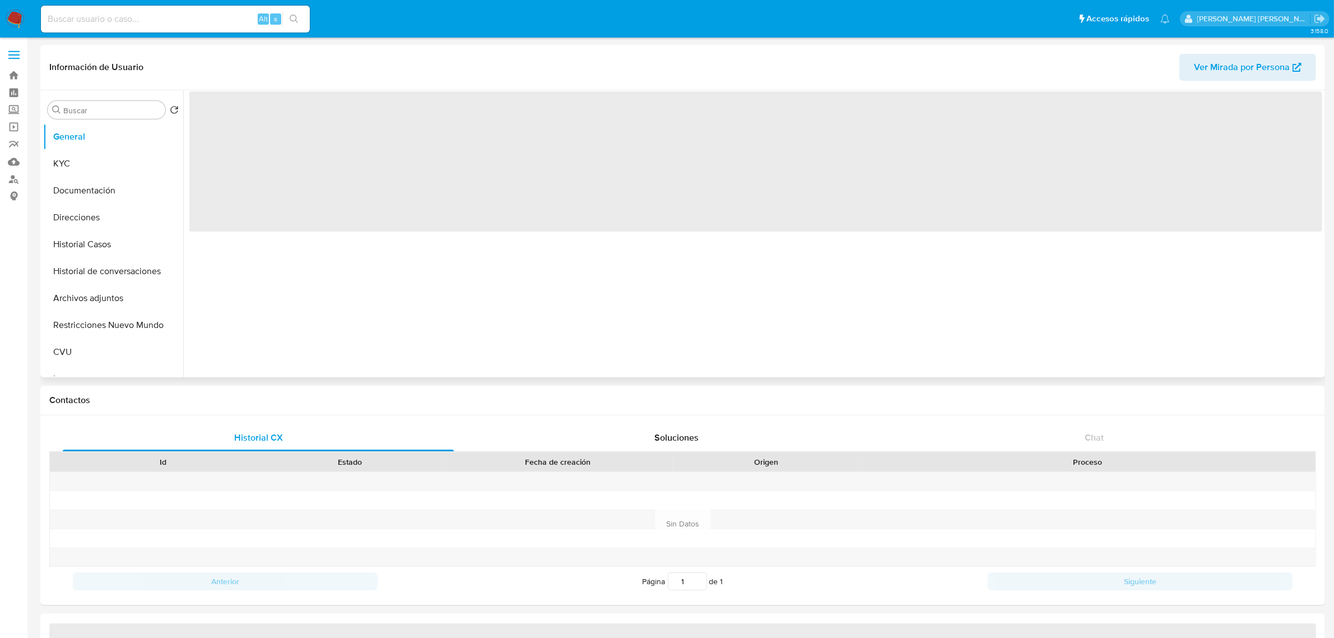
click at [1223, 62] on span "Ver Mirada por Persona" at bounding box center [1242, 67] width 96 height 27
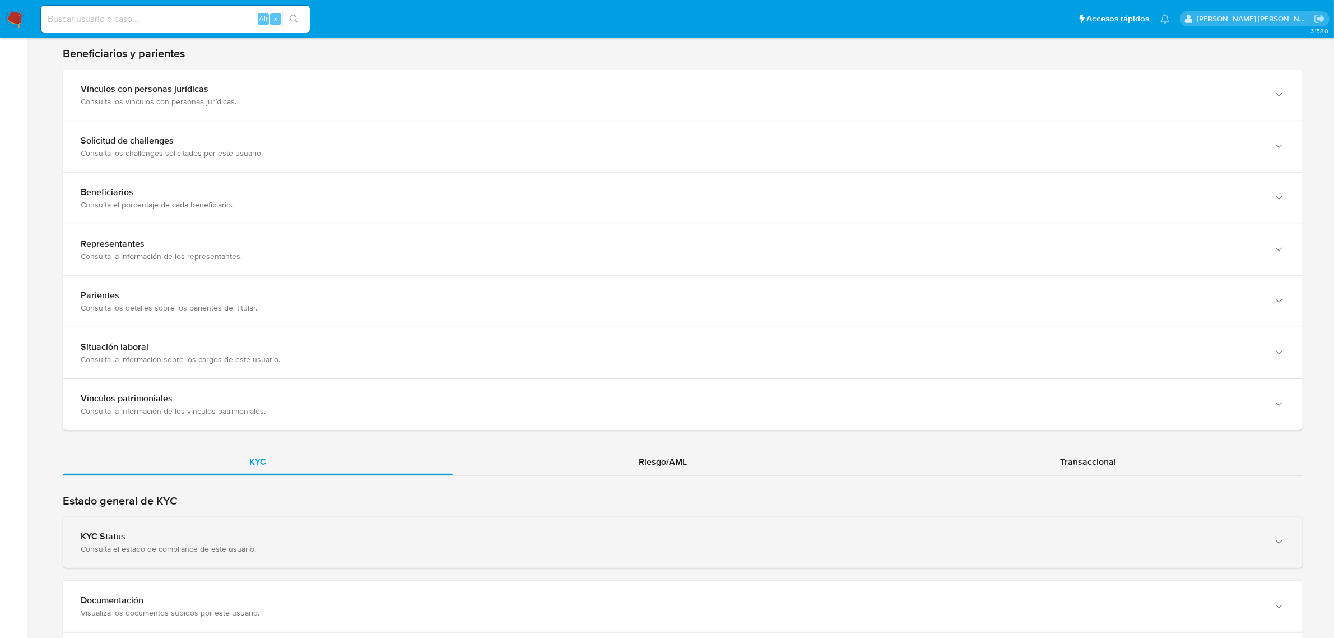
scroll to position [771, 0]
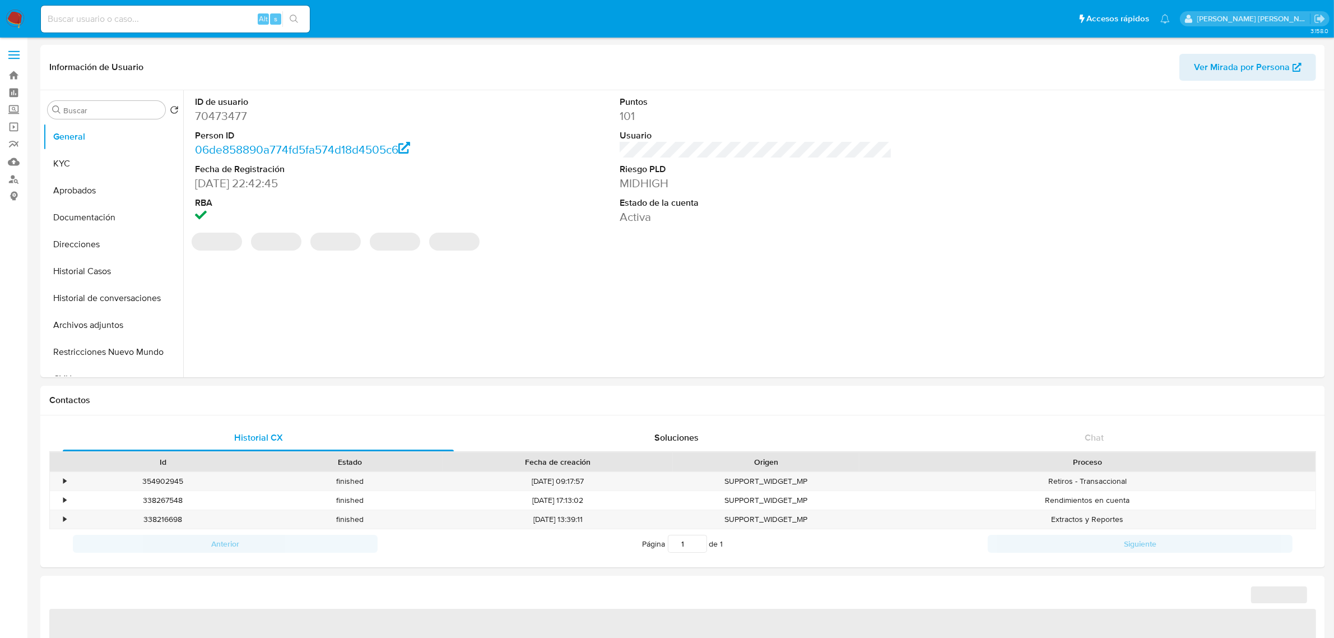
select select "10"
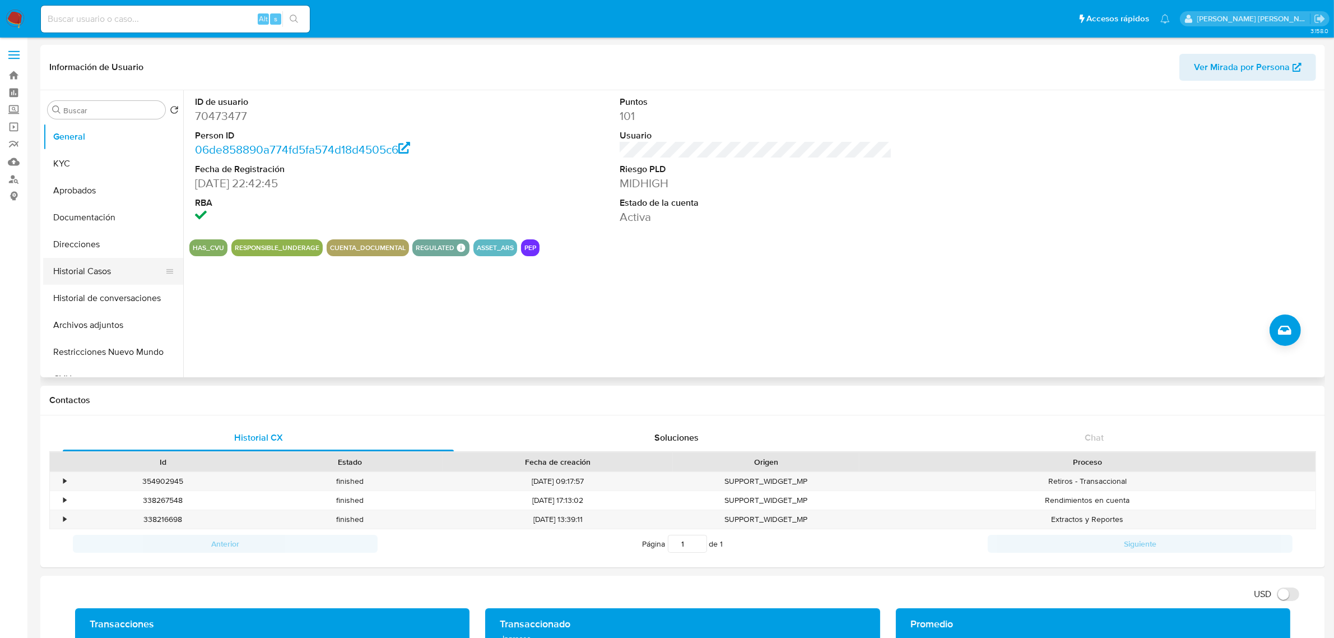
click at [96, 262] on button "Historial Casos" at bounding box center [108, 271] width 131 height 27
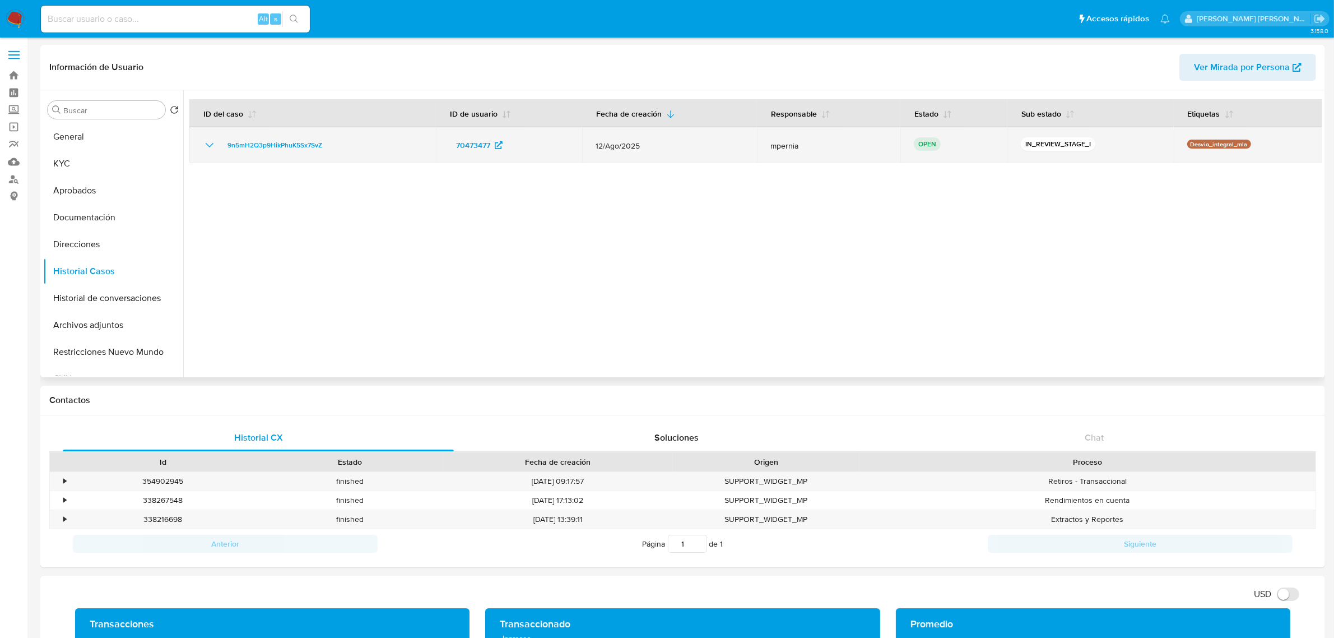
click at [272, 152] on td "9n5mH2Q3p9HikPhuK5Sx7SvZ" at bounding box center [312, 145] width 247 height 36
click at [266, 143] on span "9n5mH2Q3p9HikPhuK5Sx7SvZ" at bounding box center [275, 144] width 95 height 13
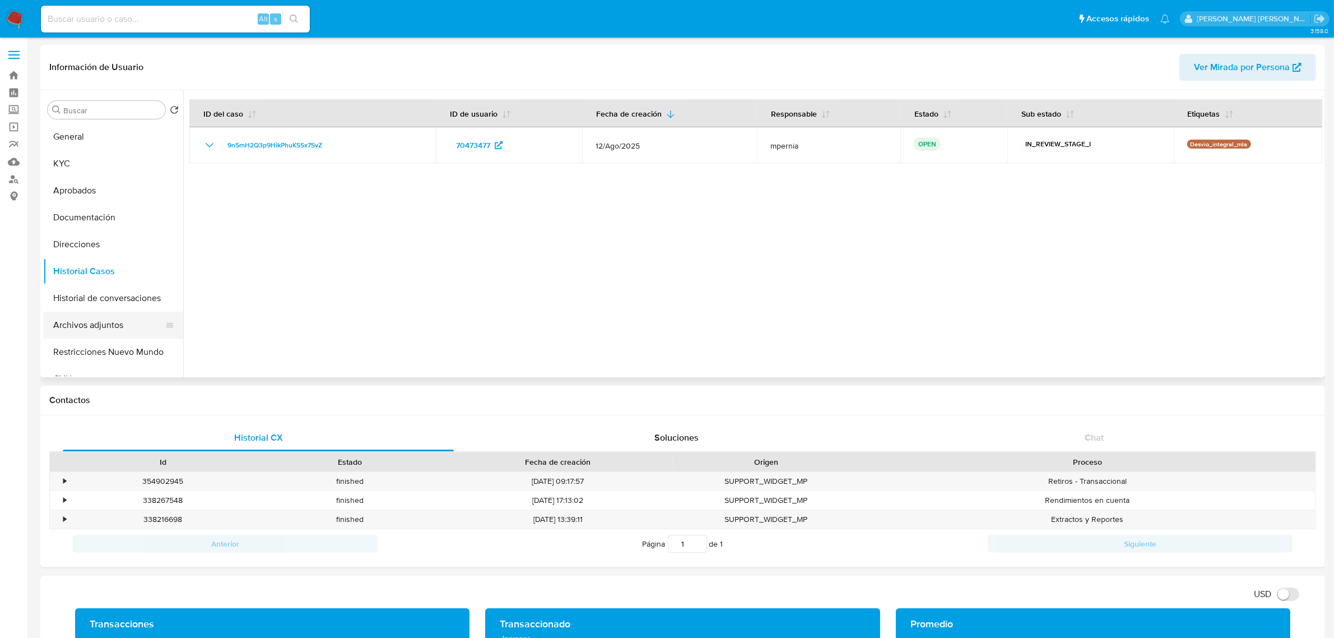
click at [78, 323] on button "Archivos adjuntos" at bounding box center [108, 325] width 131 height 27
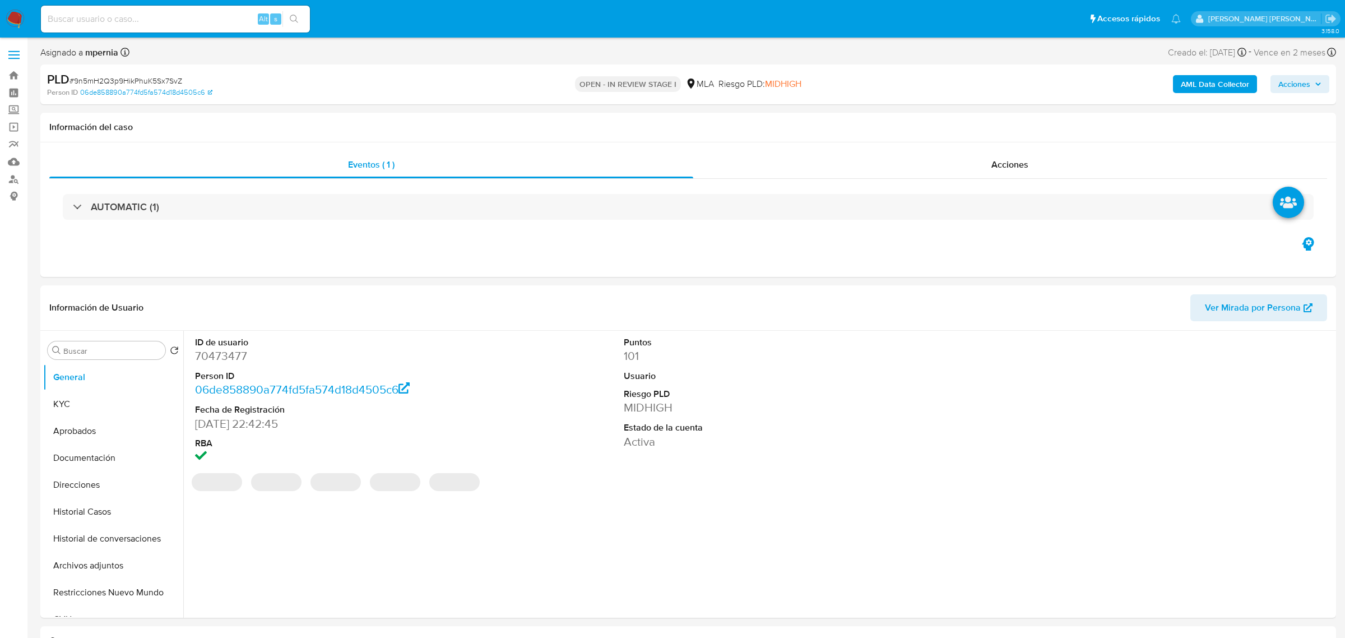
select select "10"
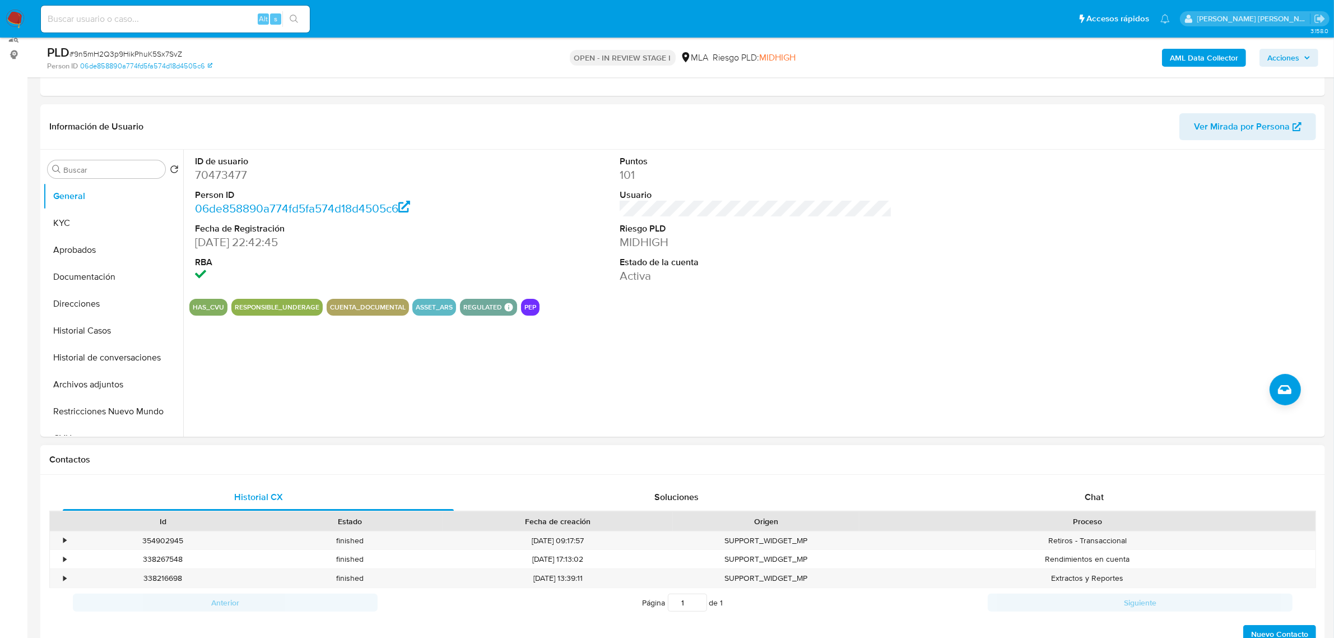
scroll to position [280, 0]
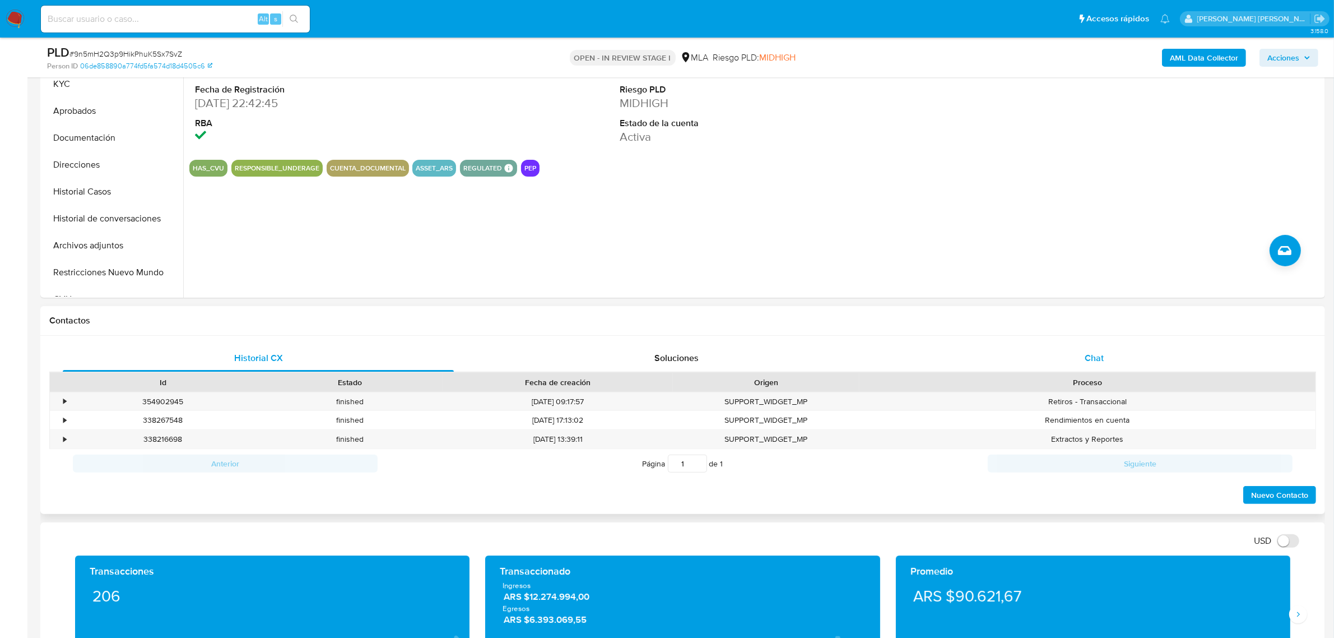
click at [1058, 363] on div "Chat" at bounding box center [1094, 358] width 391 height 27
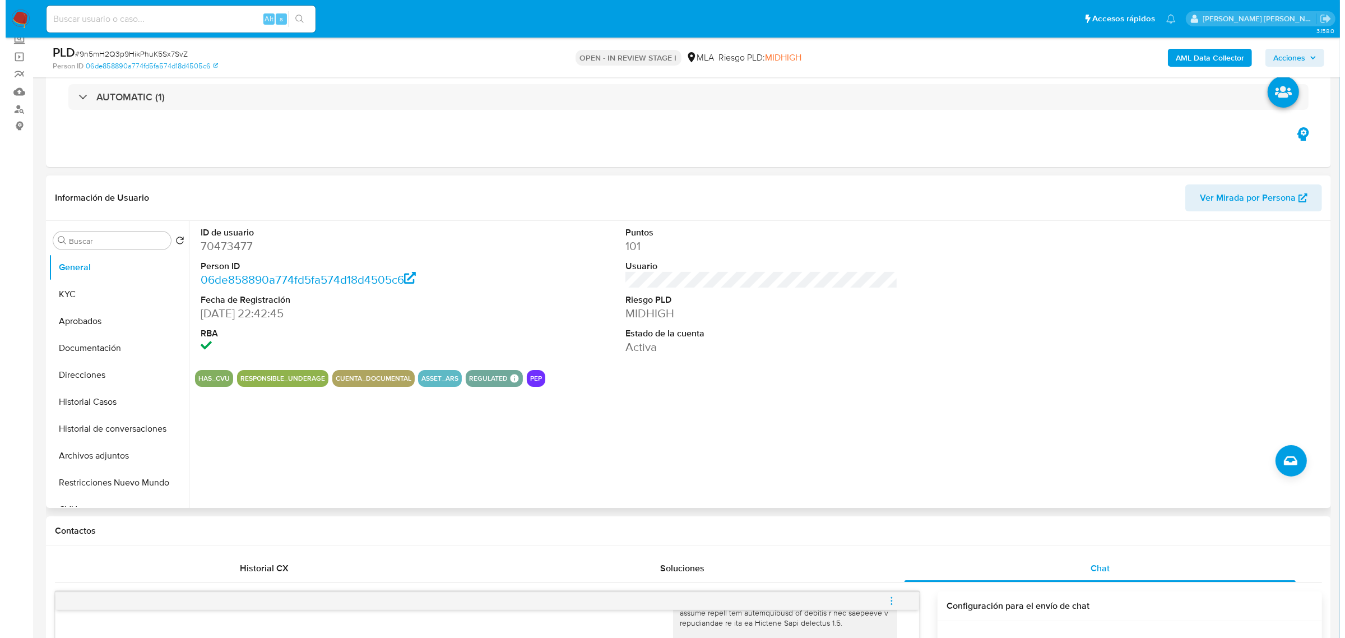
scroll to position [0, 0]
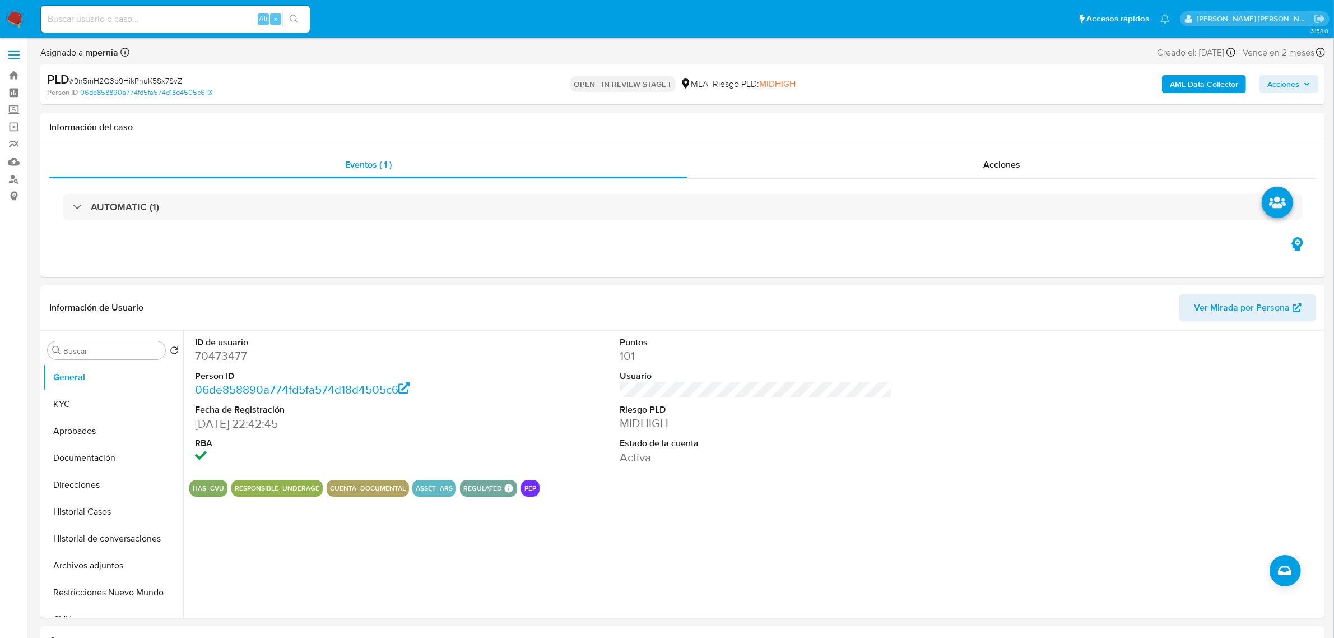
click at [1200, 86] on b "AML Data Collector" at bounding box center [1204, 84] width 68 height 18
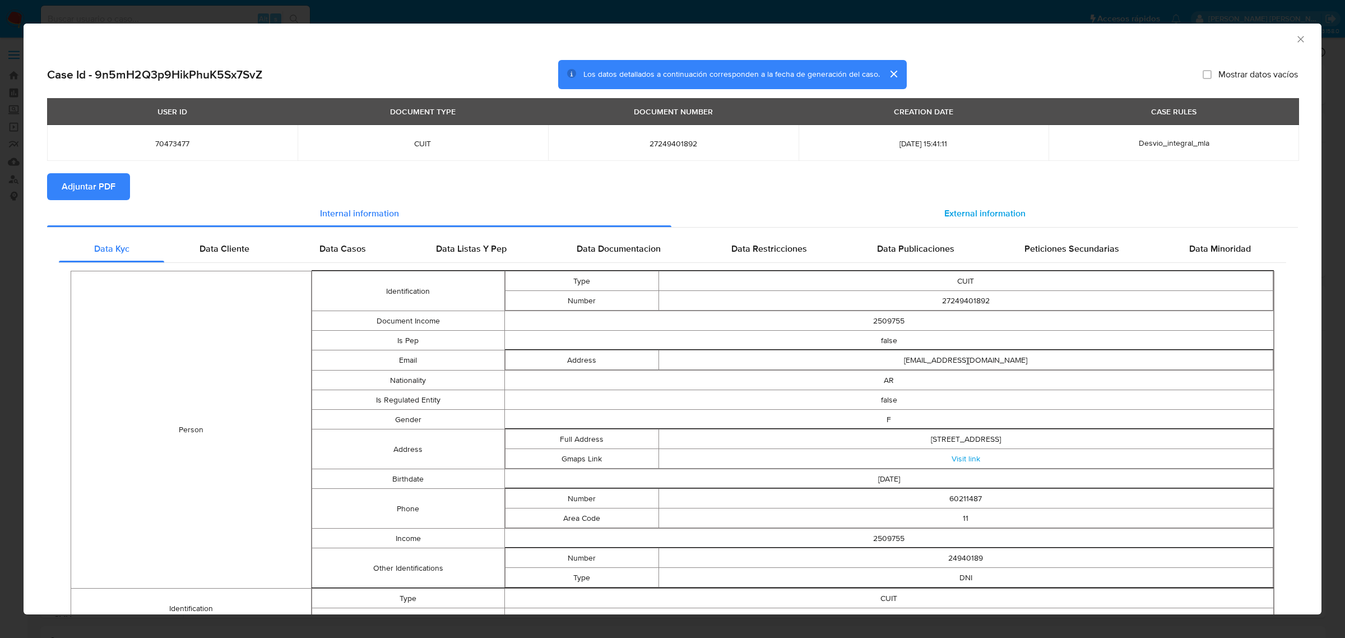
click at [944, 207] on span "External information" at bounding box center [984, 213] width 81 height 13
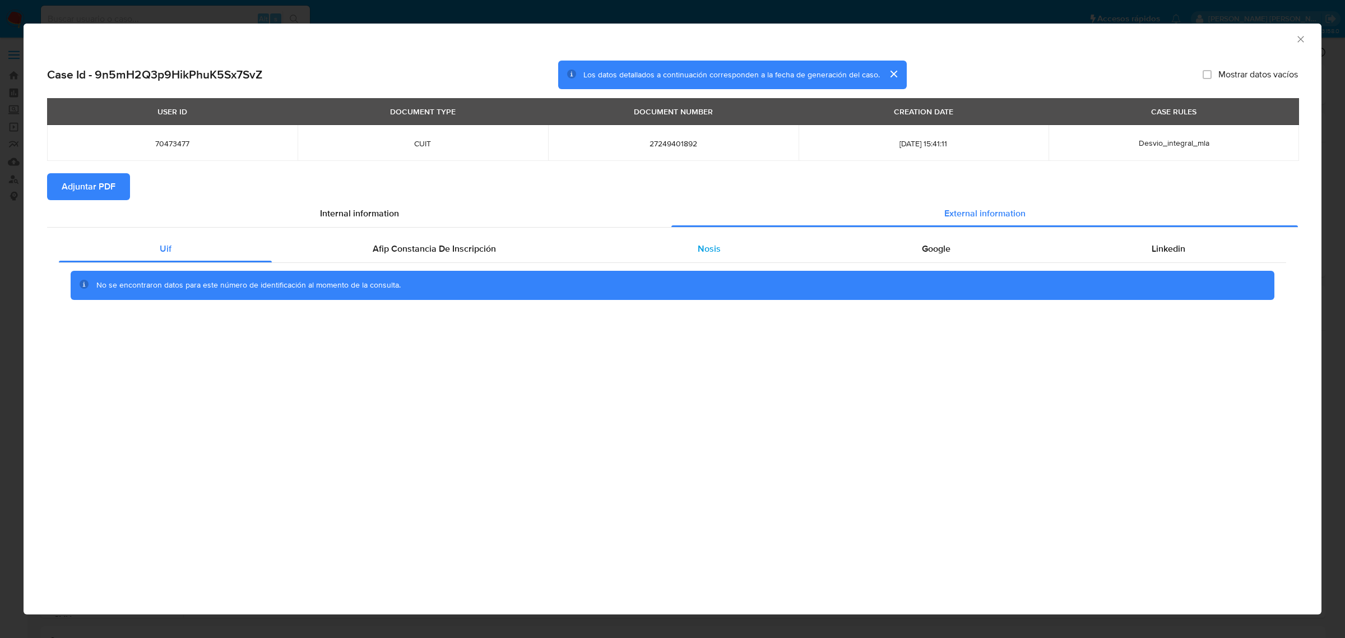
click at [743, 253] on div "Nosis" at bounding box center [709, 248] width 224 height 27
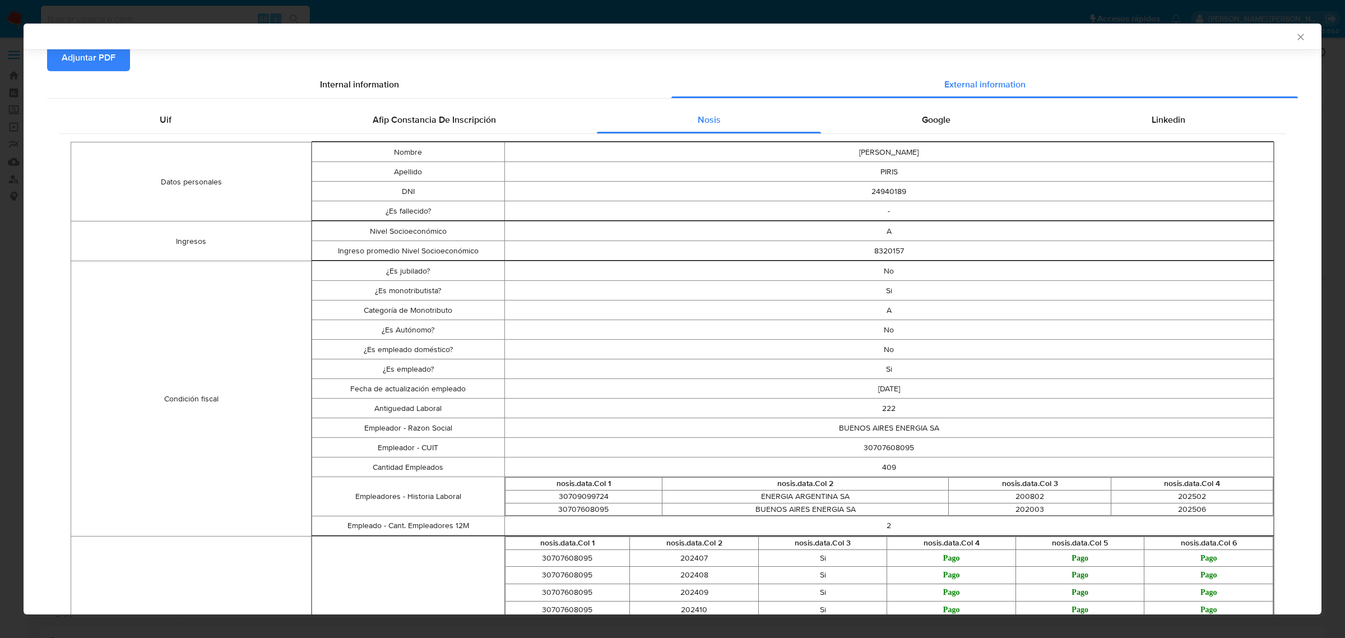
scroll to position [138, 0]
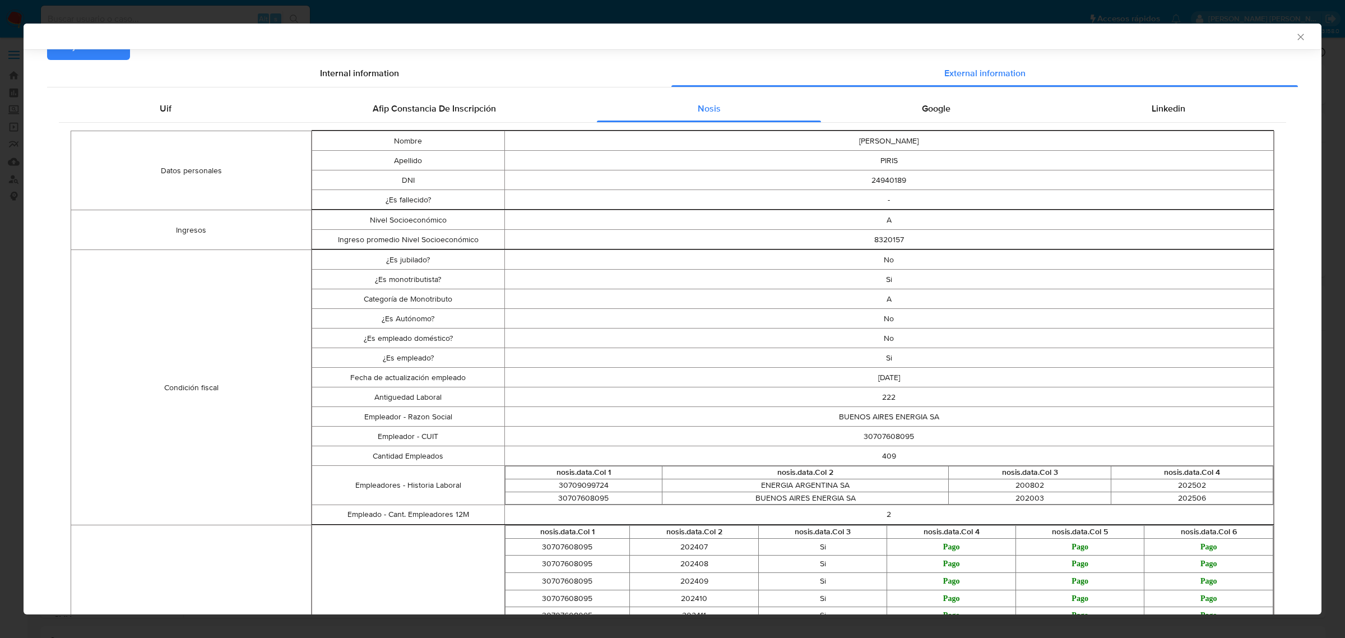
click at [892, 439] on td "30707608095" at bounding box center [888, 436] width 769 height 20
copy td "30707608095"
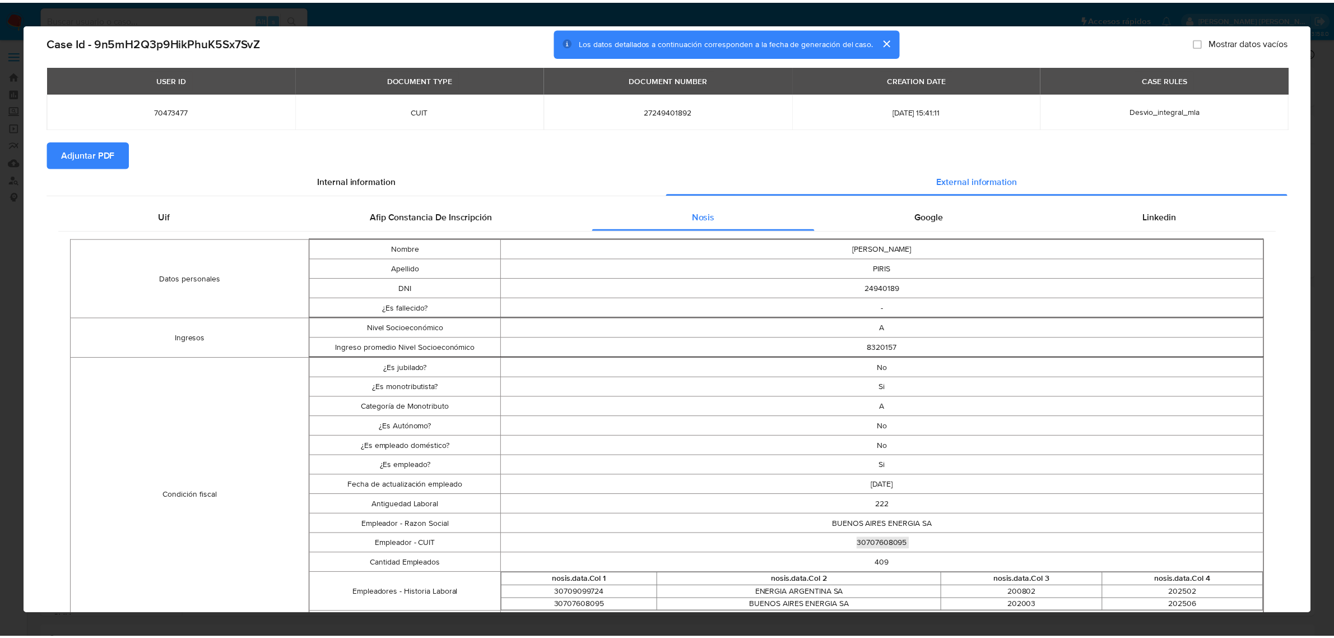
scroll to position [0, 0]
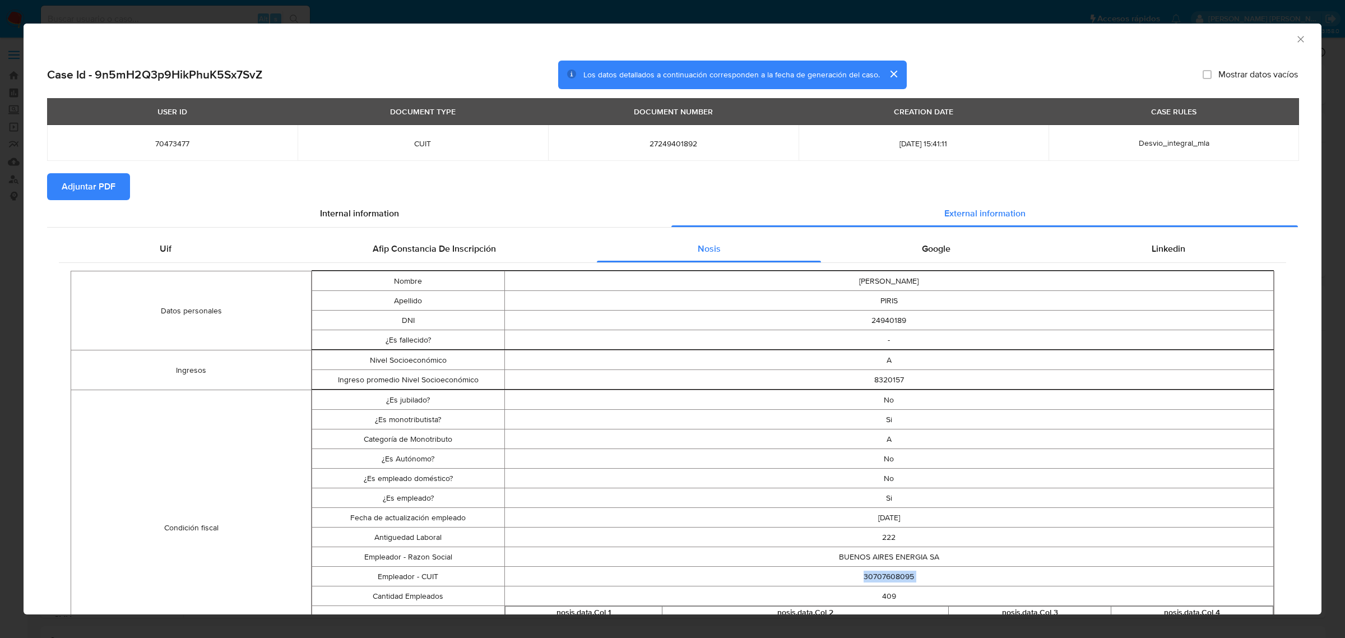
click at [100, 197] on span "Adjuntar PDF" at bounding box center [89, 186] width 54 height 25
click at [1295, 40] on icon "Cerrar ventana" at bounding box center [1300, 39] width 11 height 11
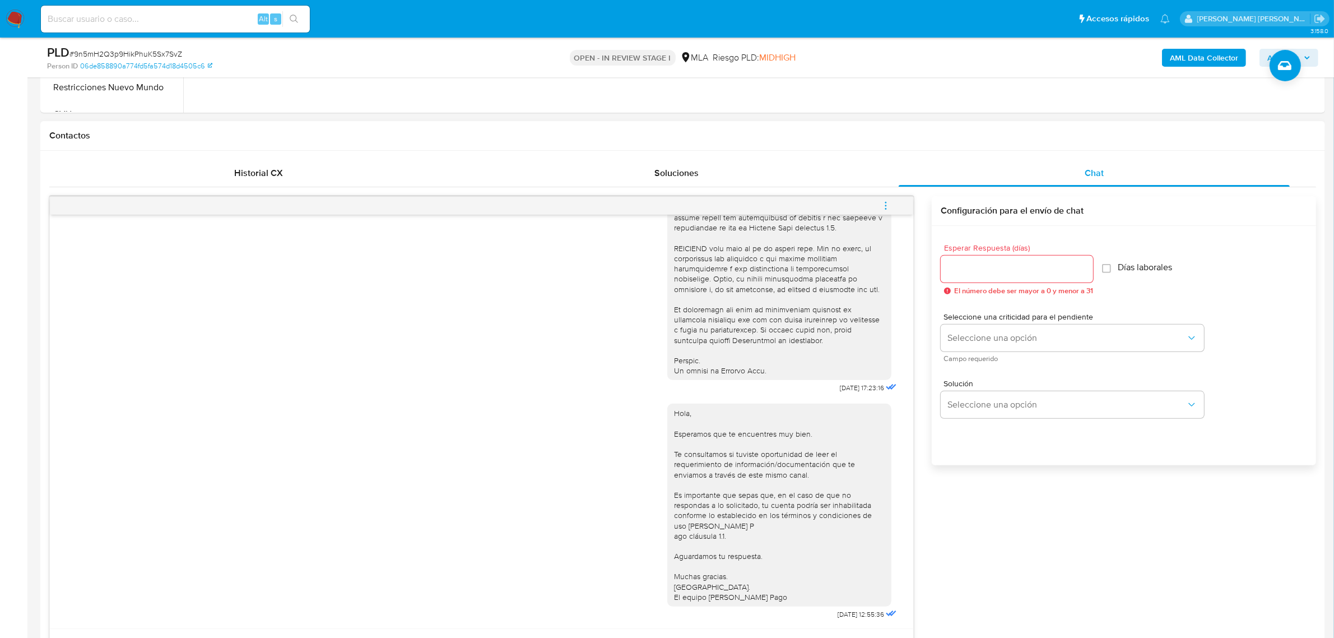
scroll to position [490, 0]
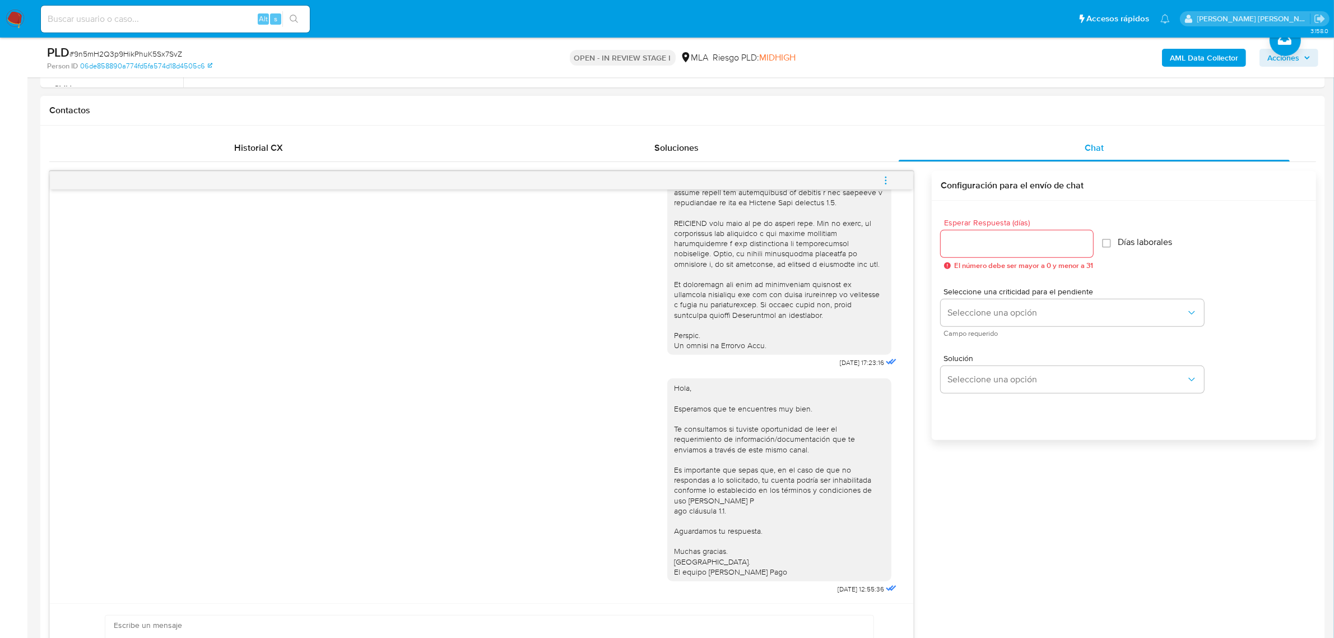
click at [882, 181] on icon "menu-action" at bounding box center [886, 180] width 10 height 10
click at [810, 163] on li "Cerrar conversación" at bounding box center [810, 160] width 115 height 20
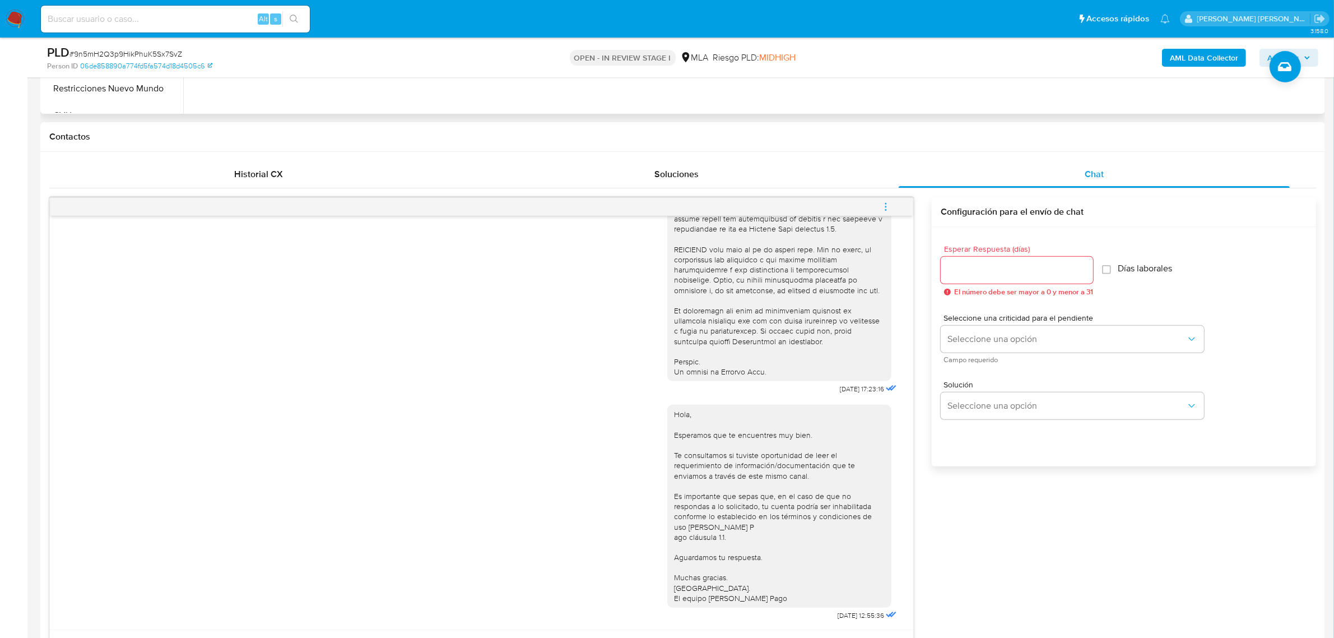
scroll to position [70, 0]
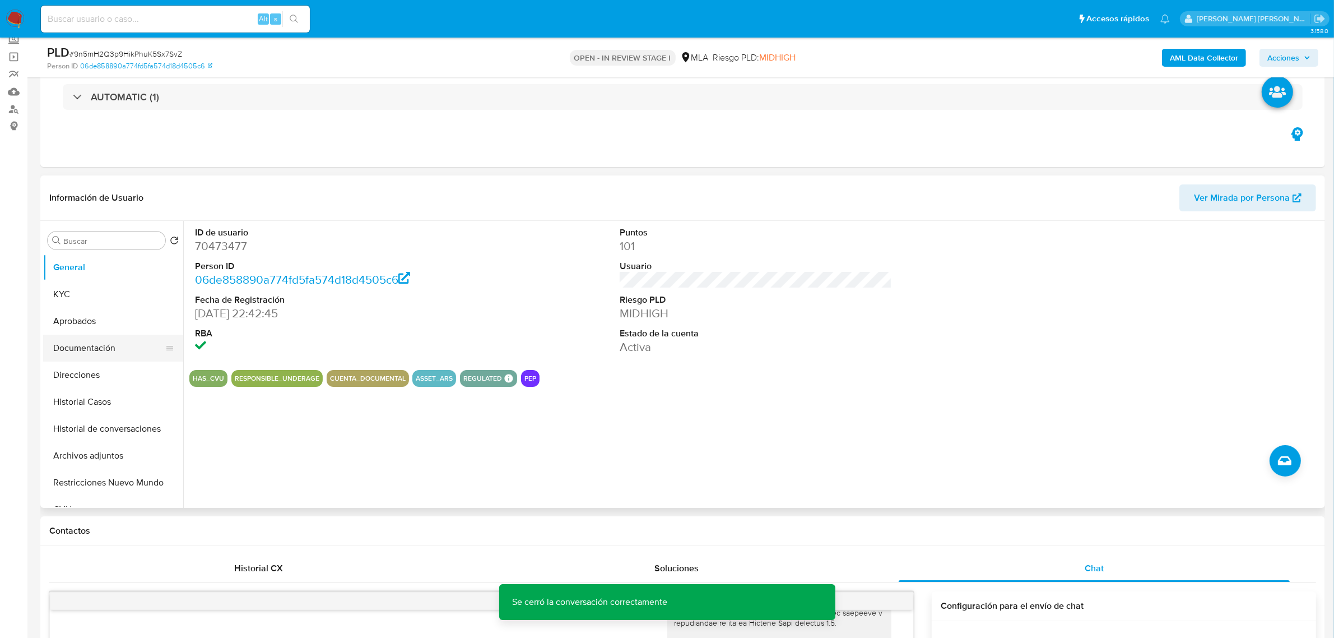
click at [88, 346] on button "Documentación" at bounding box center [108, 348] width 131 height 27
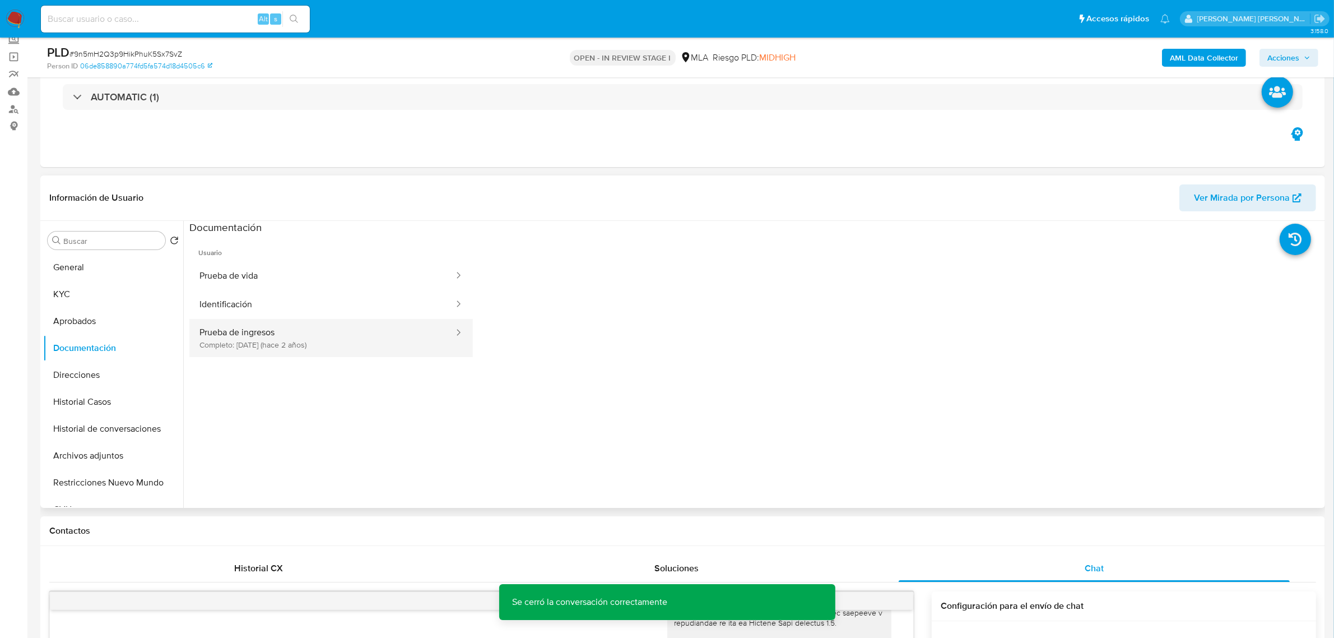
click at [270, 340] on button "Prueba de ingresos Completo: [DATE] (hace 2 años)" at bounding box center [322, 338] width 266 height 38
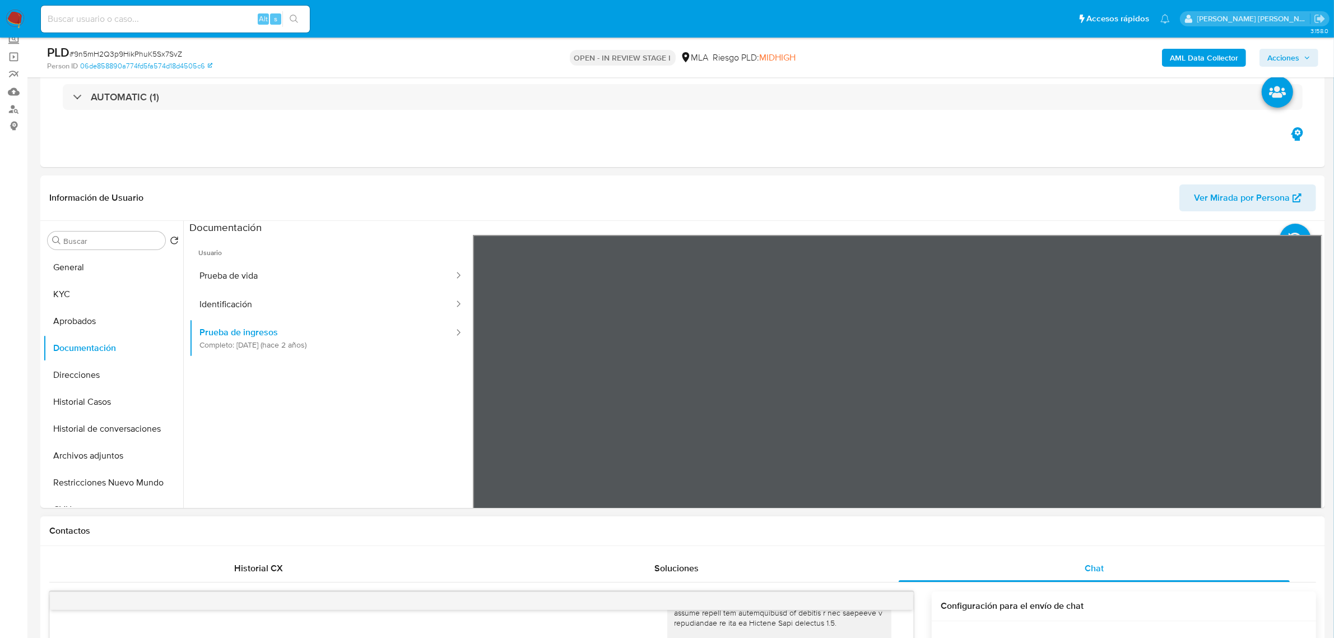
click at [1072, 226] on section at bounding box center [755, 407] width 1133 height 373
click at [929, 200] on div "Información de Usuario Ver Mirada por Persona Buscar Volver al orden por defect…" at bounding box center [682, 341] width 1285 height 332
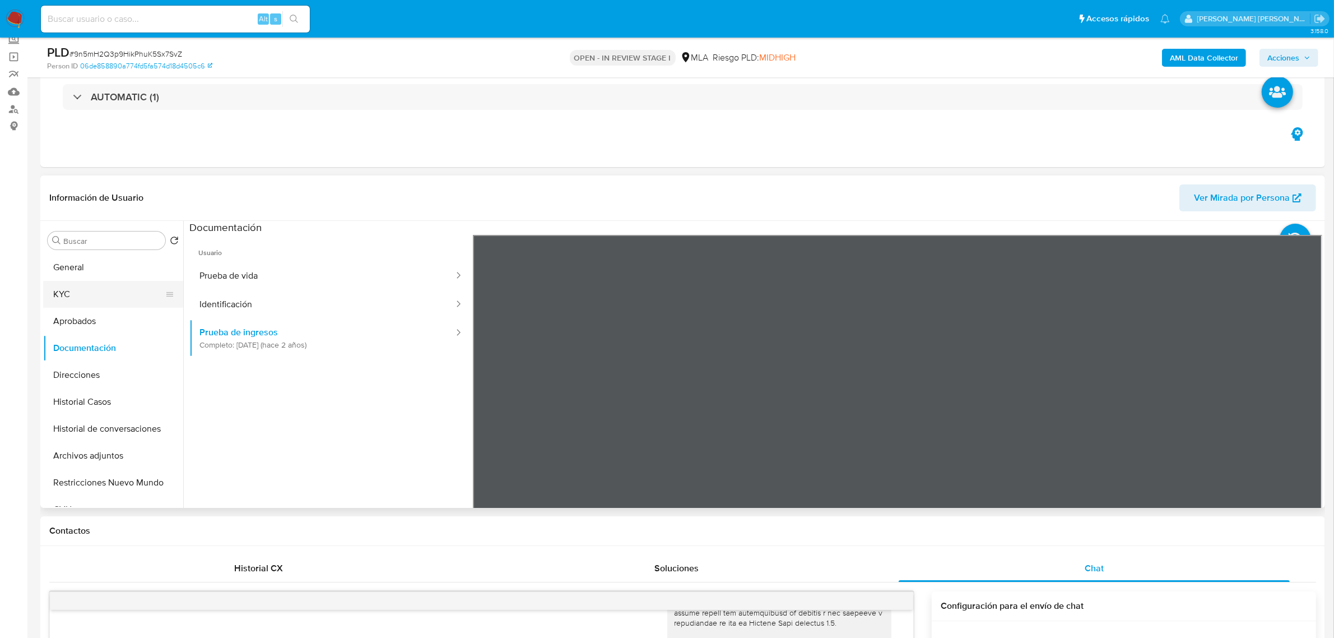
click at [66, 289] on button "KYC" at bounding box center [108, 294] width 131 height 27
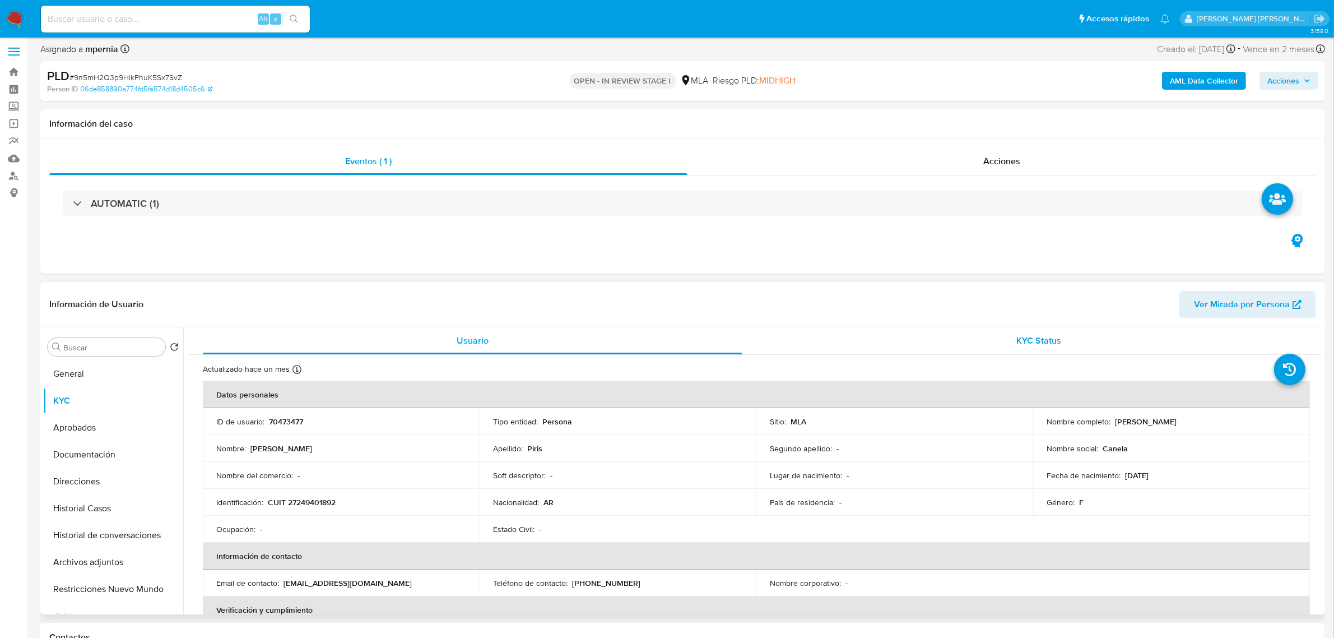
scroll to position [0, 0]
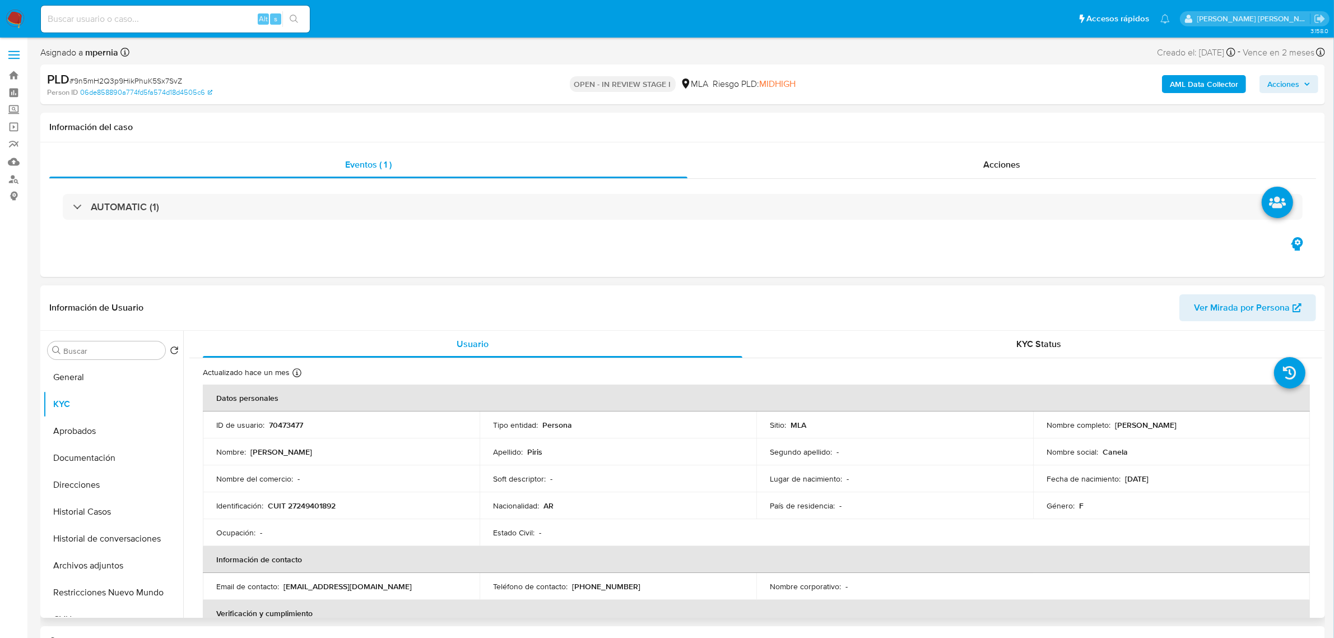
drag, startPoint x: 1137, startPoint y: 425, endPoint x: 1156, endPoint y: 429, distance: 19.5
click at [1189, 433] on td "Nombre completo : [PERSON_NAME]" at bounding box center [1171, 424] width 277 height 27
click at [1023, 163] on div "Acciones" at bounding box center [1002, 164] width 629 height 27
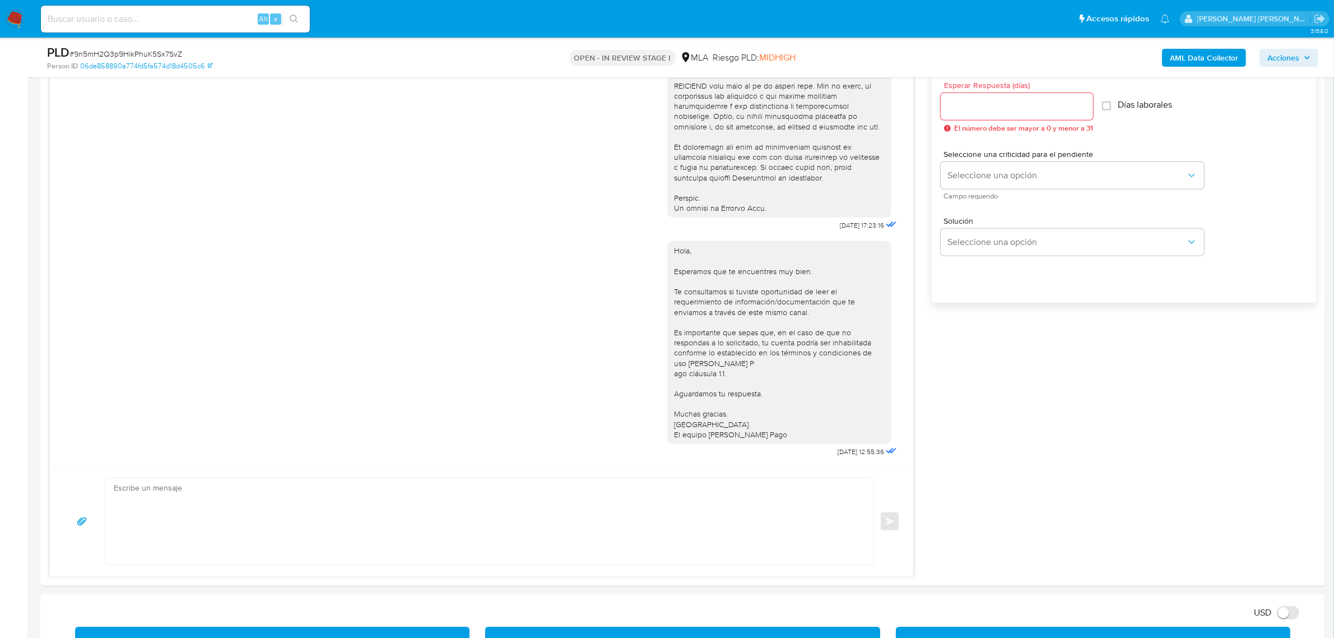
scroll to position [911, 0]
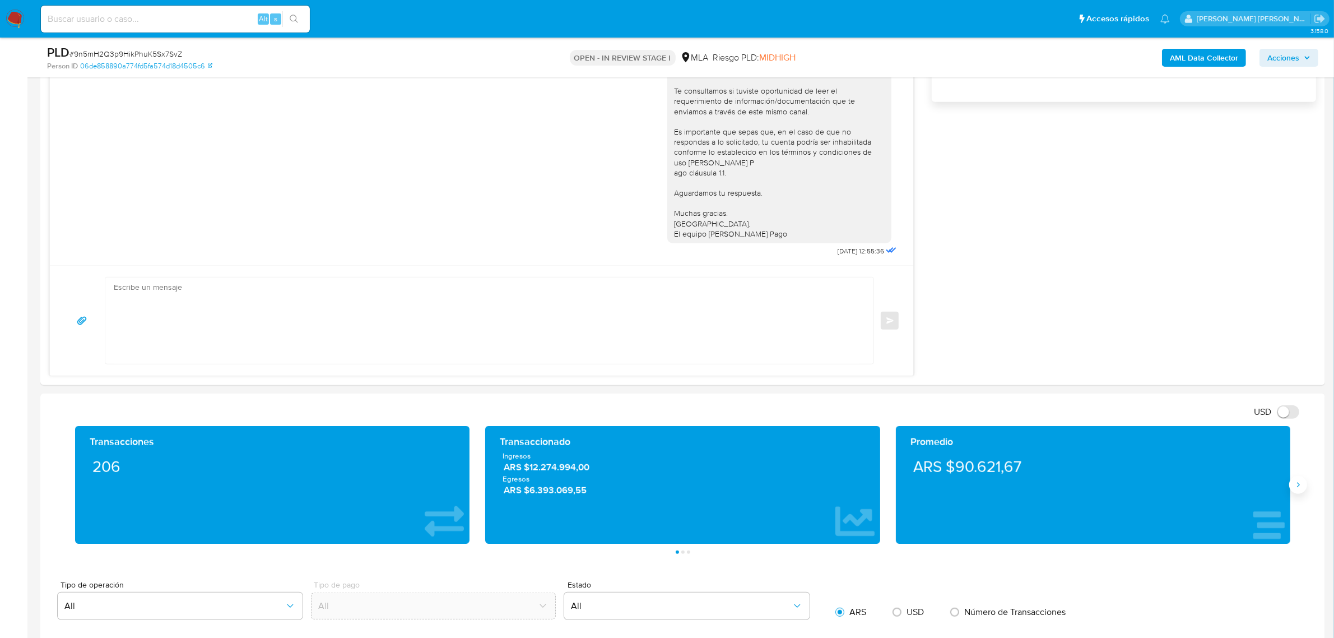
click at [1294, 484] on icon "Siguiente" at bounding box center [1298, 484] width 9 height 9
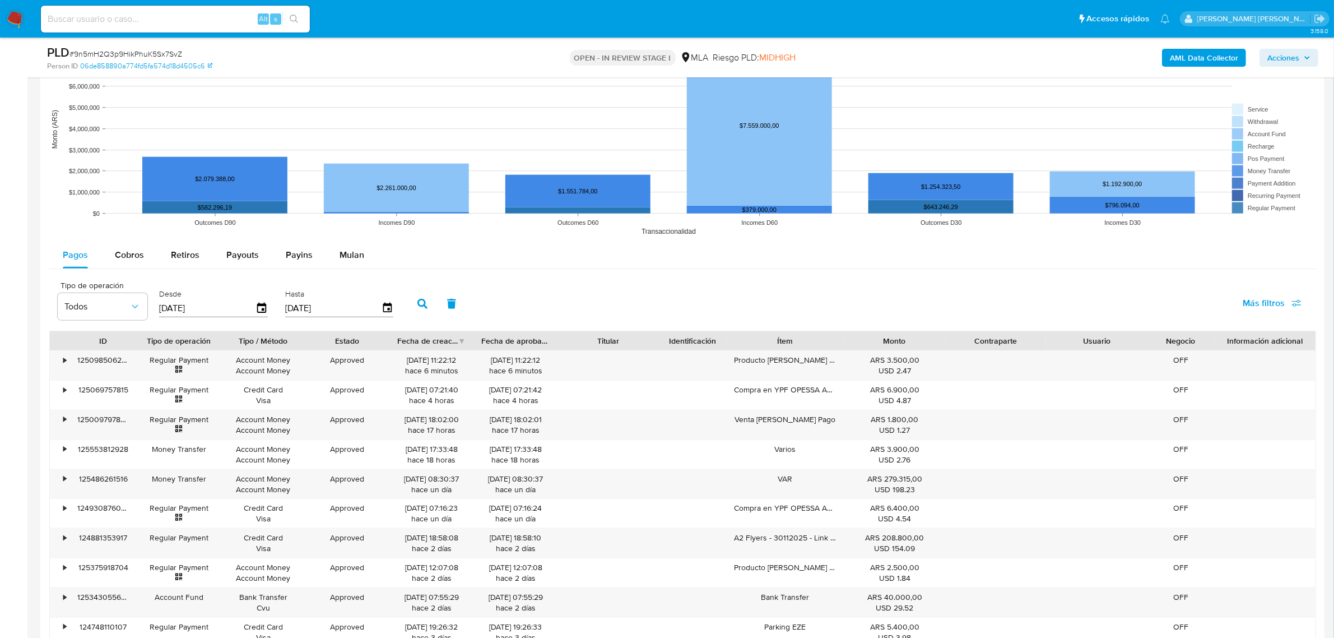
scroll to position [1681, 0]
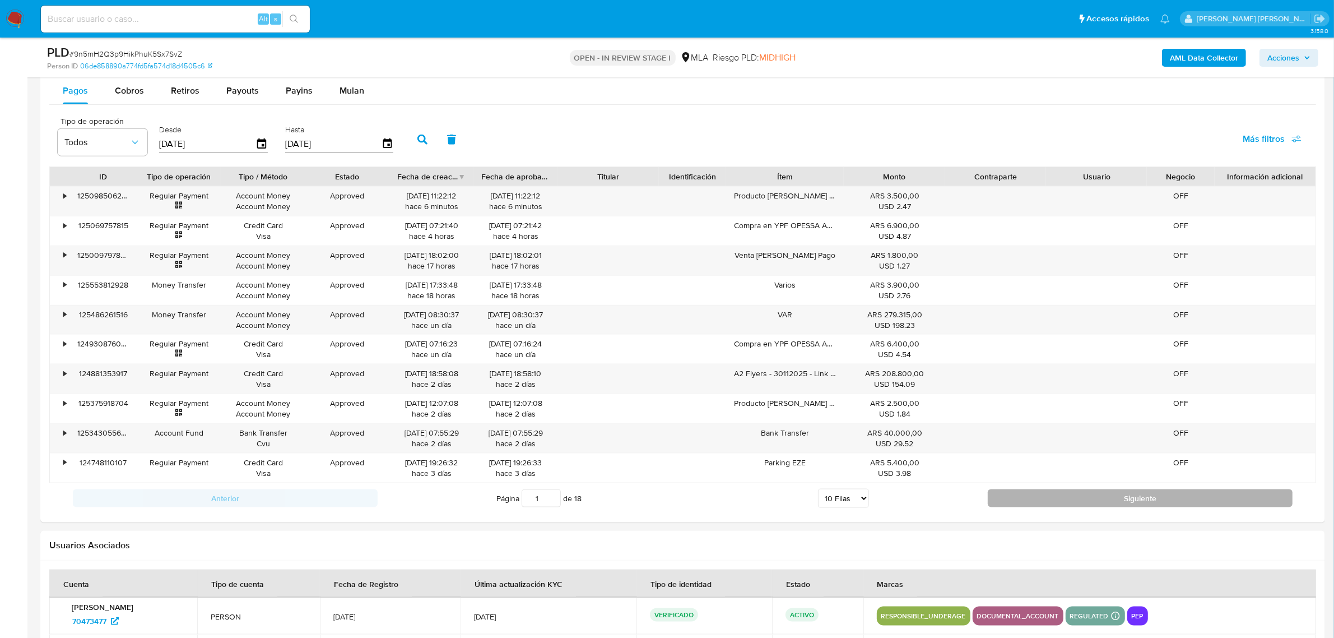
click at [1010, 502] on button "Siguiente" at bounding box center [1140, 498] width 305 height 18
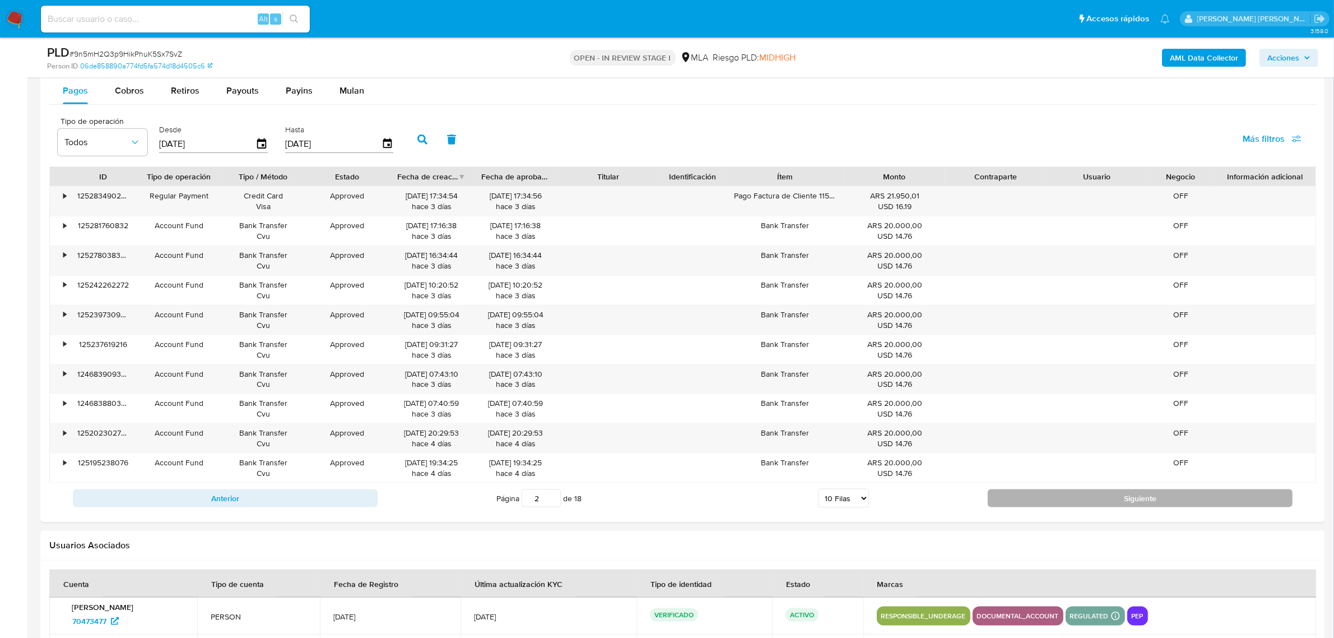
click at [1006, 491] on div "Anterior Página 2 de 18 5 [PERSON_NAME] 10 [PERSON_NAME] 20 [PERSON_NAME] 25 [P…" at bounding box center [682, 498] width 1267 height 30
click at [1006, 500] on button "Siguiente" at bounding box center [1140, 498] width 305 height 18
click at [1030, 504] on button "Siguiente" at bounding box center [1140, 498] width 305 height 18
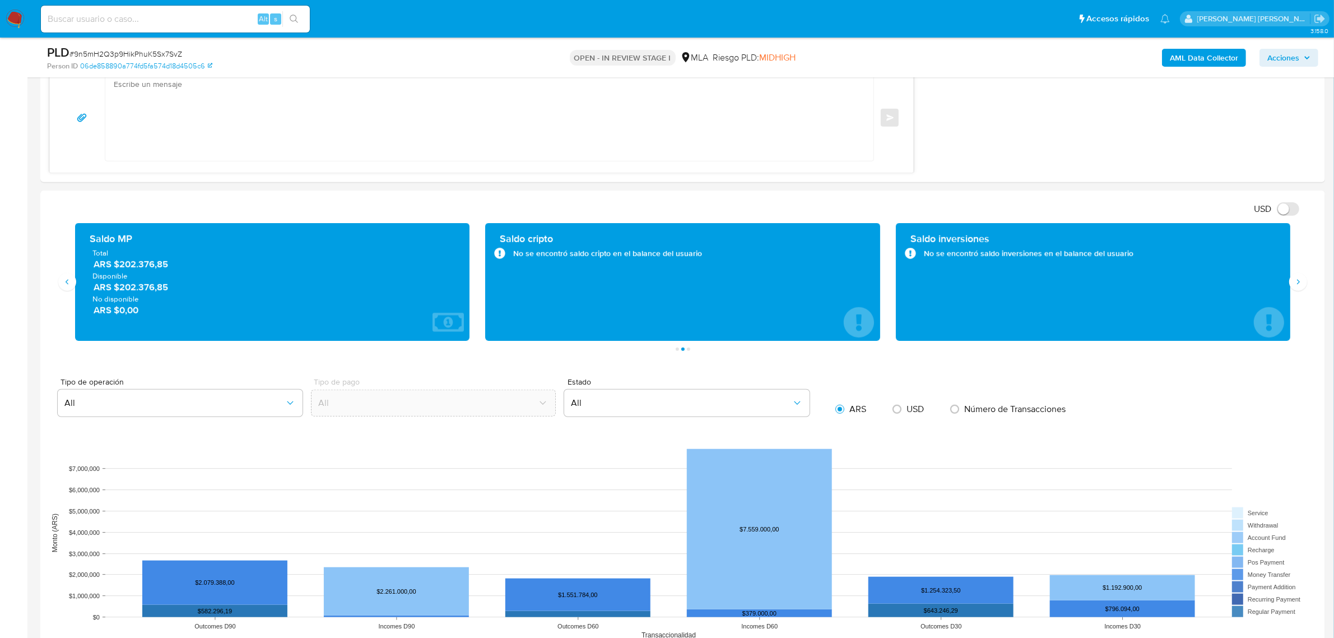
scroll to position [1051, 0]
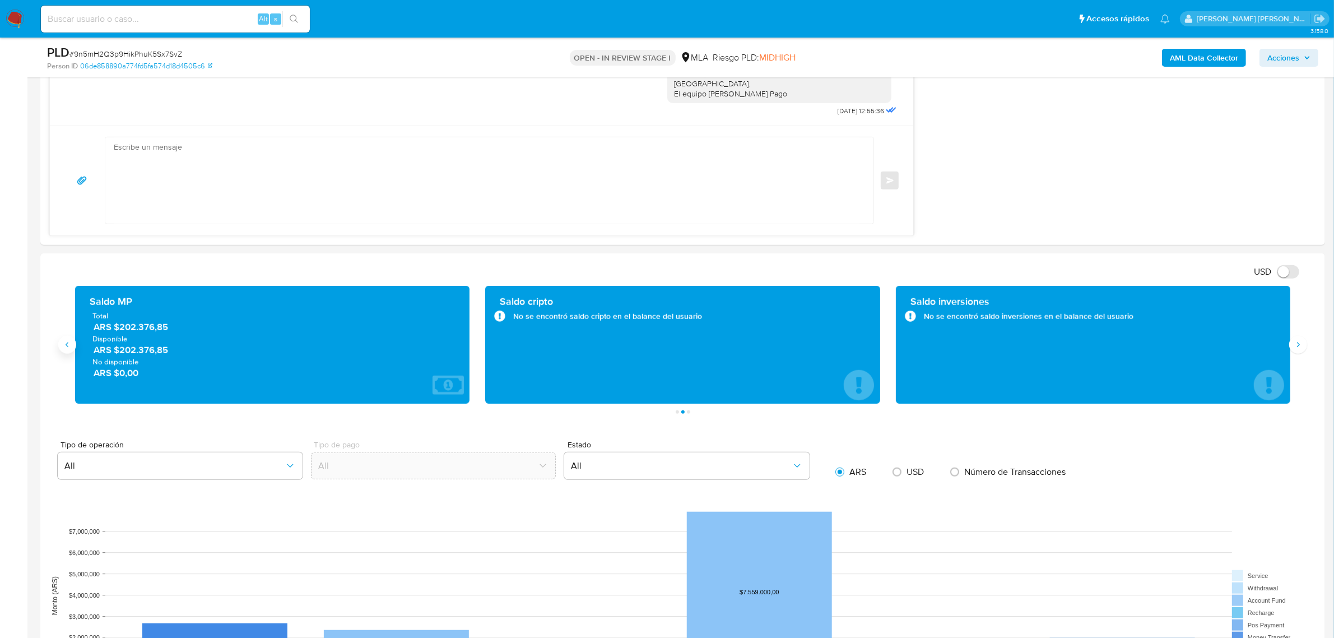
click at [67, 351] on button "Anterior" at bounding box center [67, 345] width 18 height 18
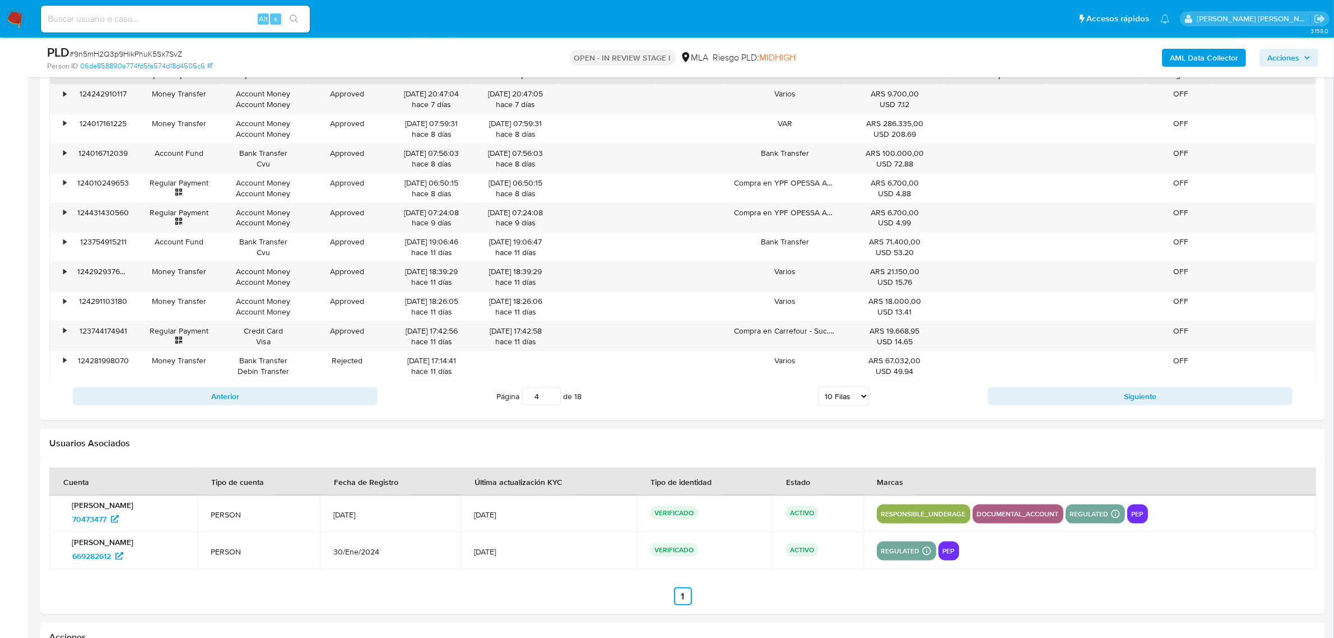
scroll to position [1751, 0]
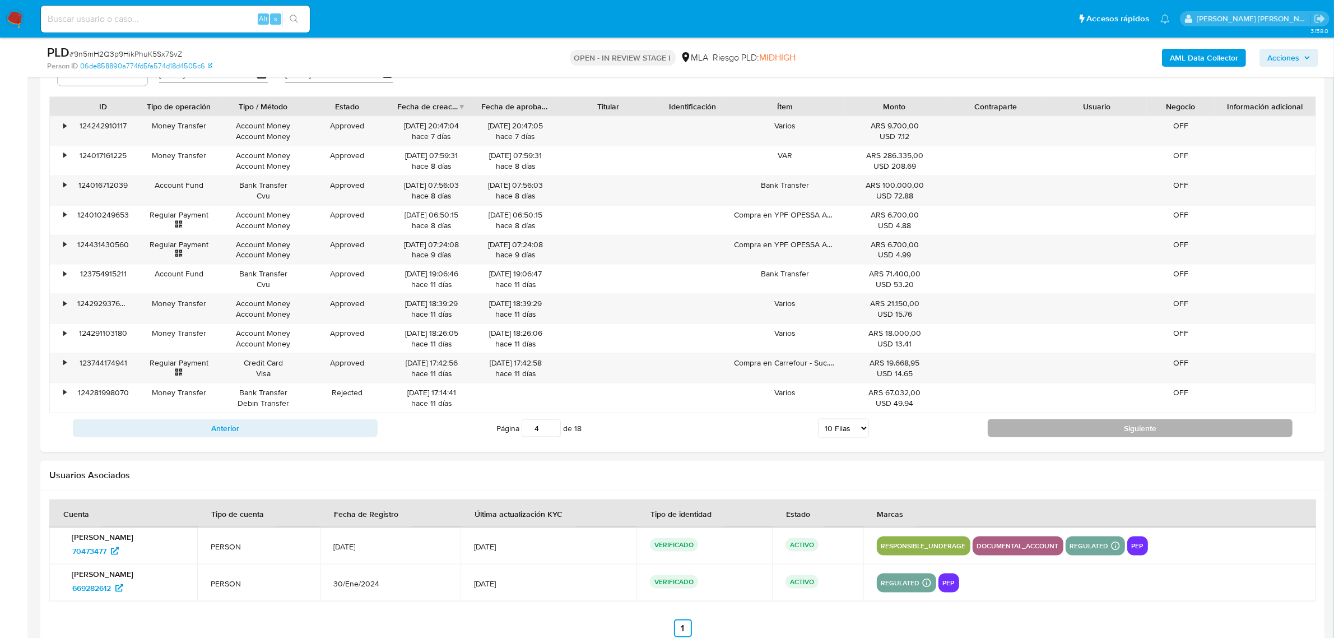
click at [1012, 428] on button "Siguiente" at bounding box center [1140, 428] width 305 height 18
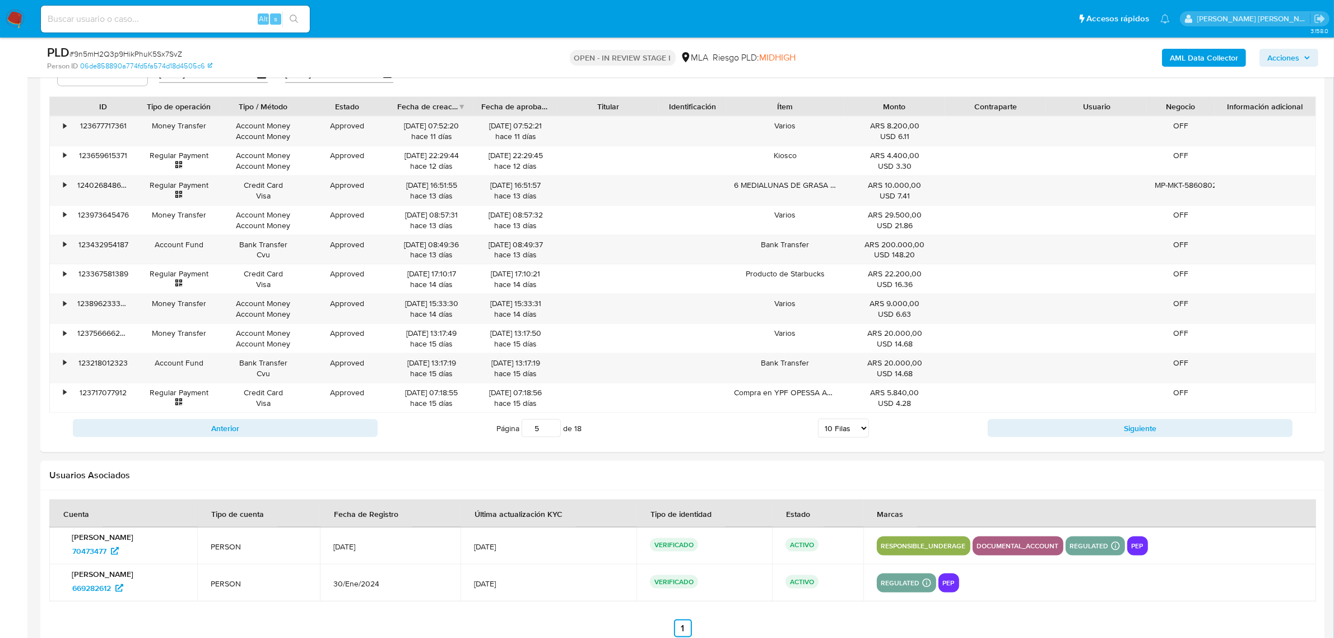
drag, startPoint x: 539, startPoint y: 432, endPoint x: 522, endPoint y: 430, distance: 16.8
click at [522, 430] on input "5" at bounding box center [541, 428] width 39 height 18
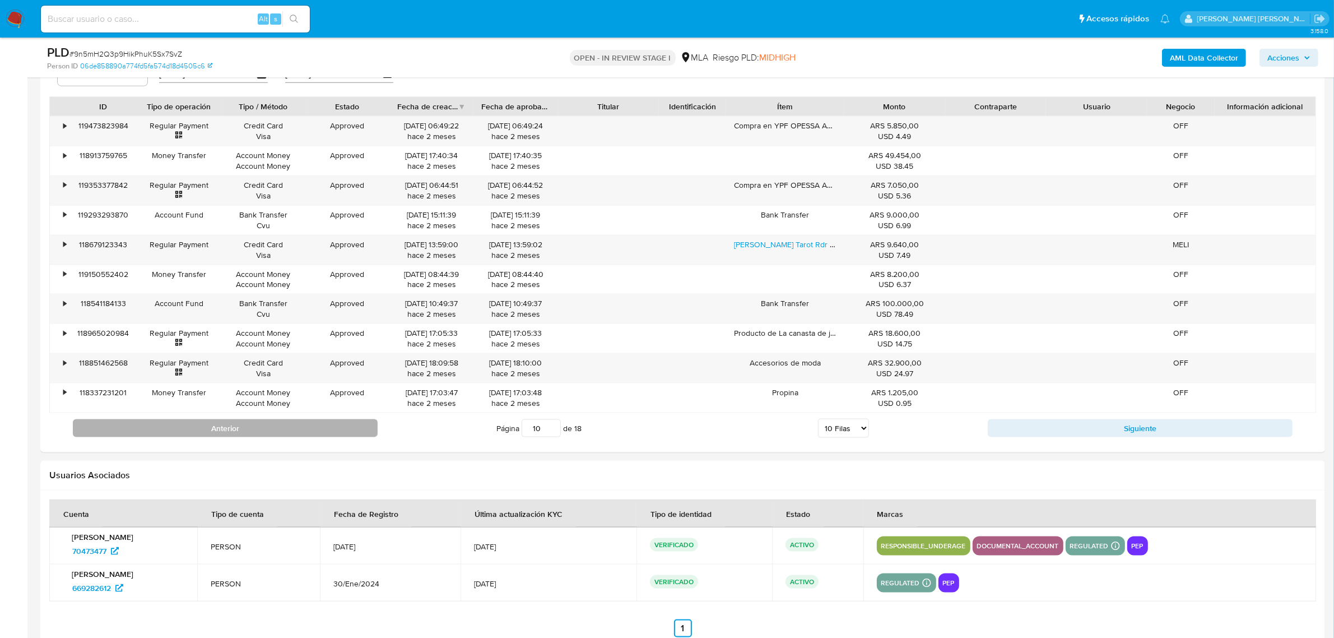
click at [303, 429] on button "Anterior" at bounding box center [225, 428] width 305 height 18
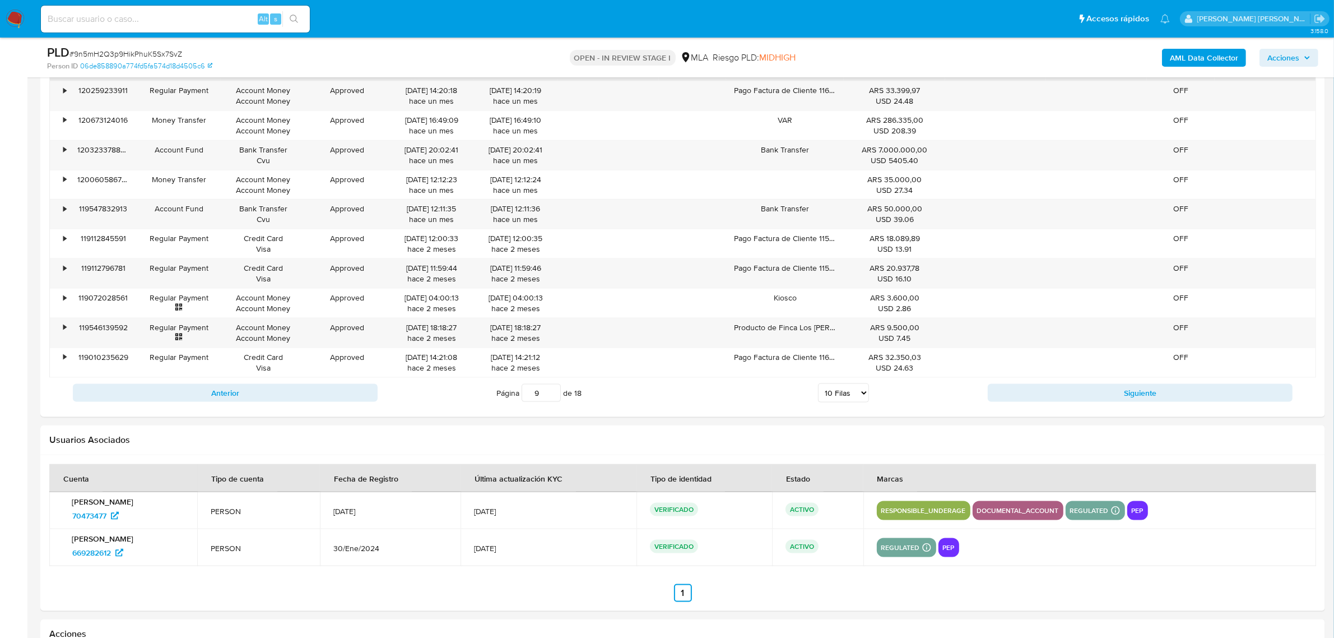
scroll to position [1821, 0]
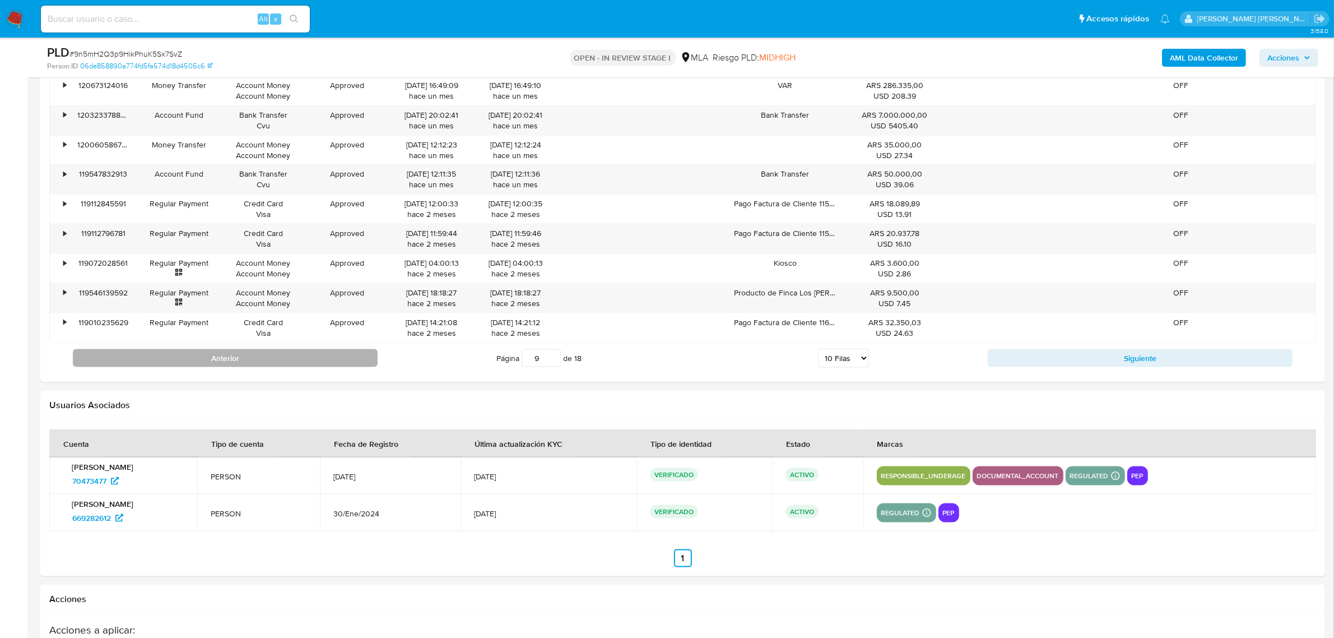
click at [337, 367] on button "Anterior" at bounding box center [225, 358] width 305 height 18
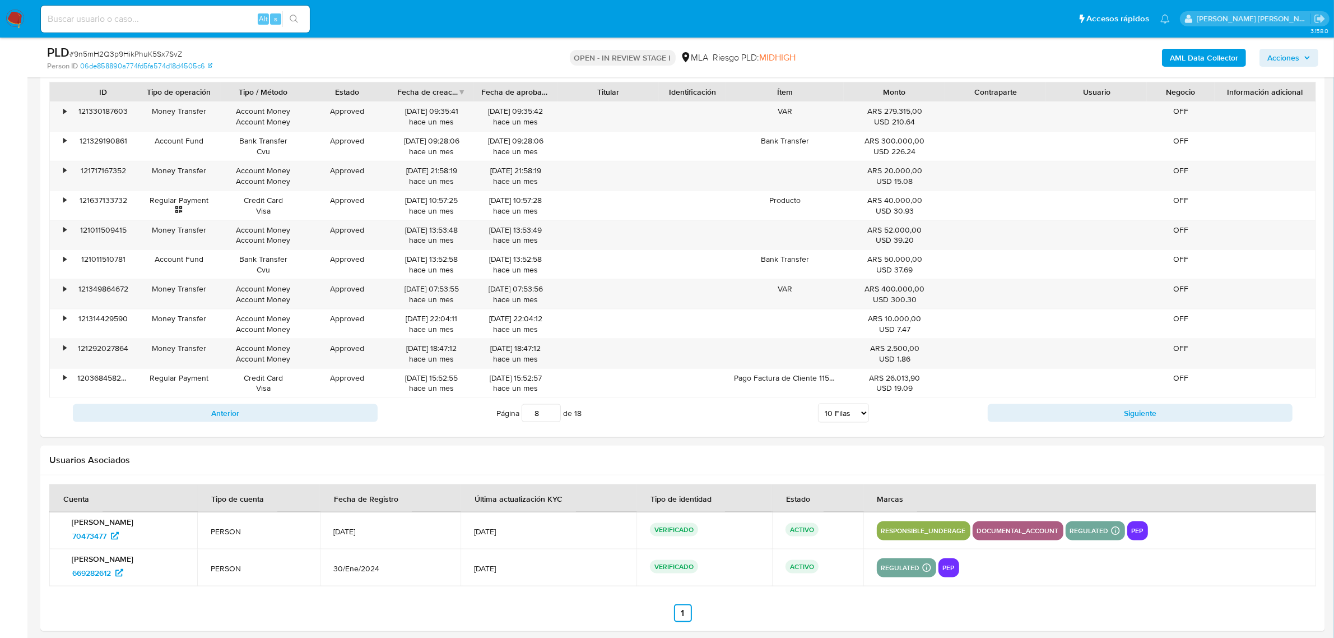
scroll to position [1681, 0]
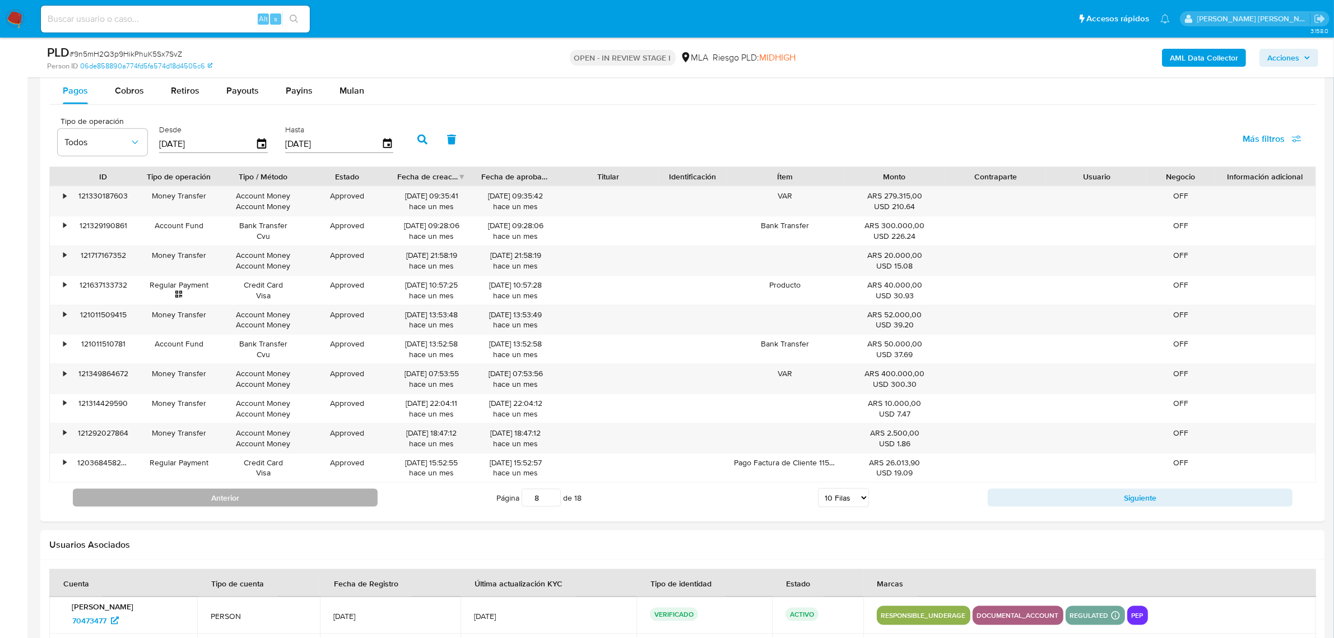
click at [331, 502] on button "Anterior" at bounding box center [225, 498] width 305 height 18
click at [329, 500] on button "Anterior" at bounding box center [225, 498] width 305 height 18
type input "6"
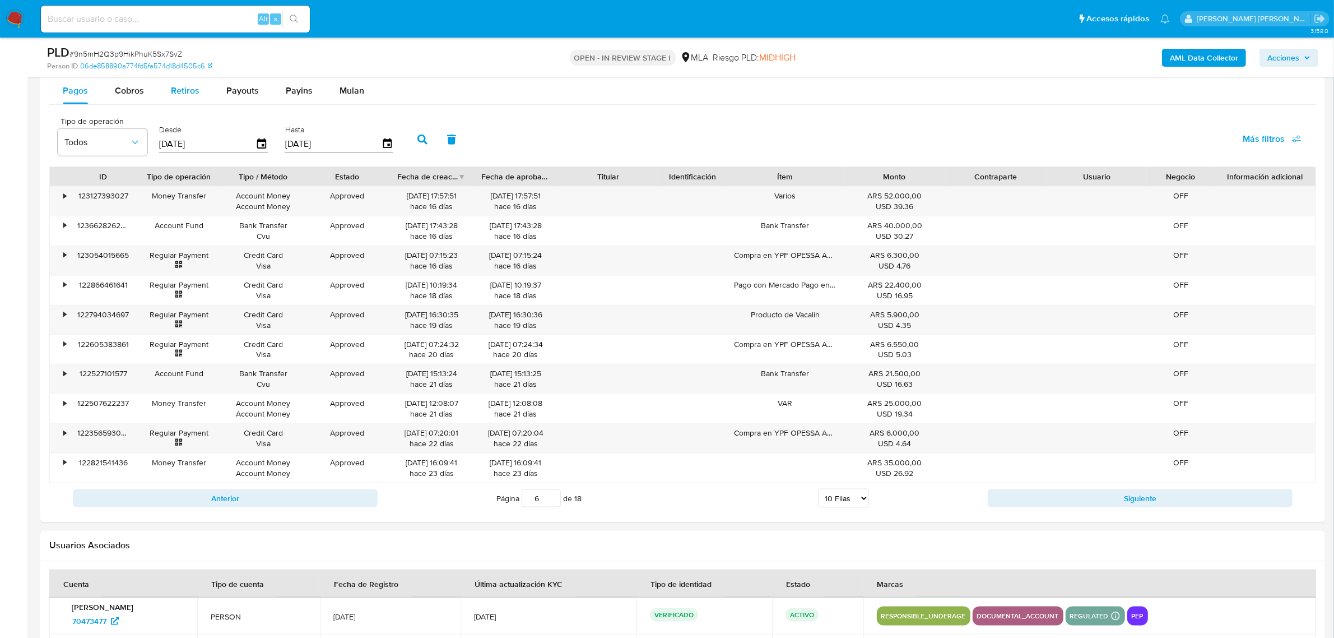
click at [198, 94] on button "Retiros" at bounding box center [184, 90] width 55 height 27
select select "10"
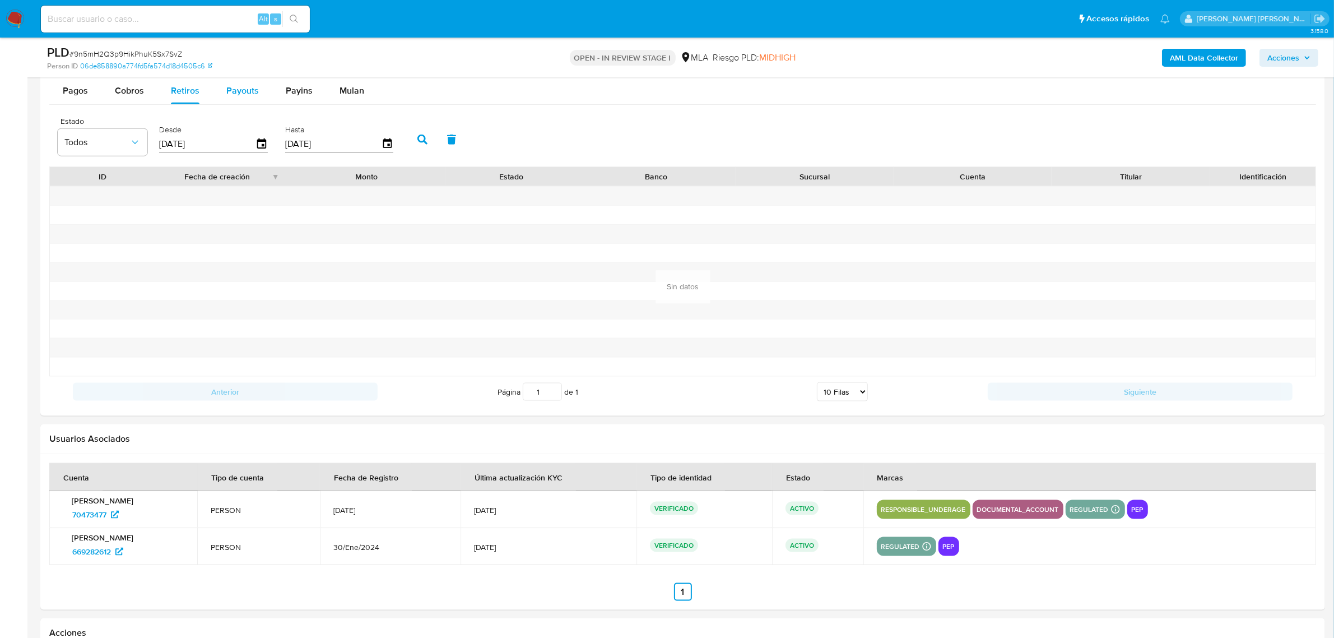
click at [236, 92] on span "Payouts" at bounding box center [242, 90] width 33 height 13
select select "10"
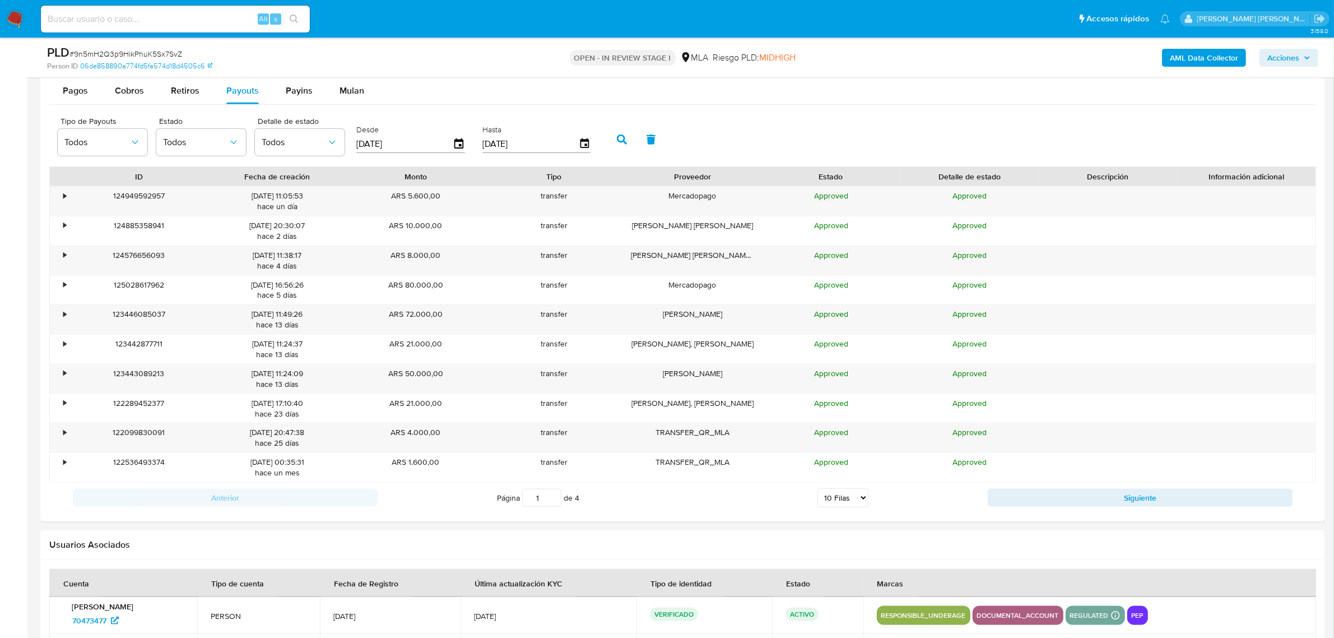
click at [1040, 513] on div "Anterior Página 1 de 4 5 Filas 10 Filas 20 Filas 25 Filas 50 Filas 100 Filas Si…" at bounding box center [682, 498] width 1267 height 30
click at [1040, 505] on button "Siguiente" at bounding box center [1140, 498] width 305 height 18
type input "2"
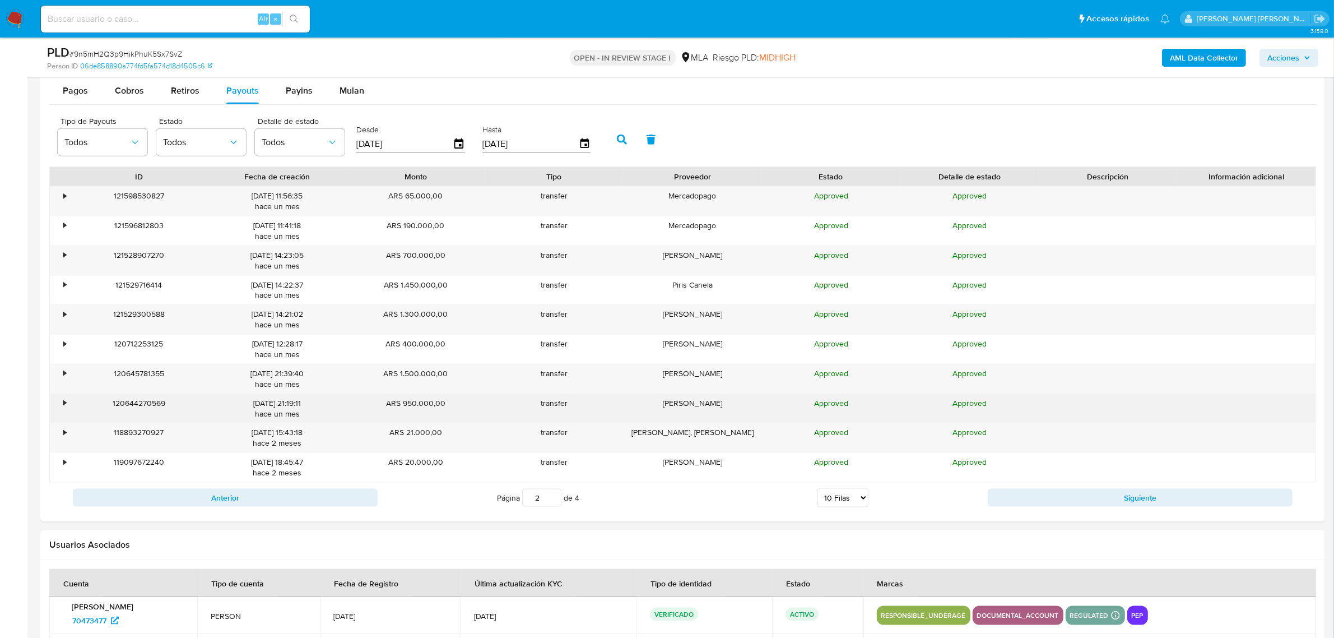
click at [62, 405] on div "•" at bounding box center [60, 408] width 20 height 29
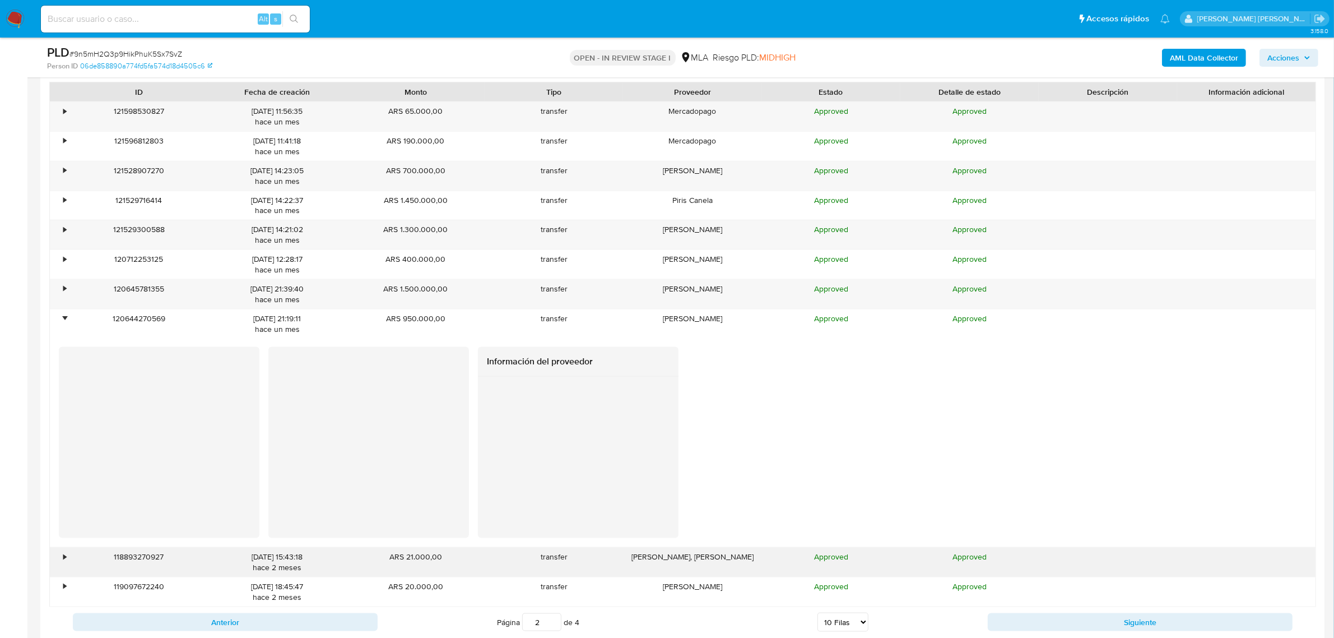
scroll to position [1751, 0]
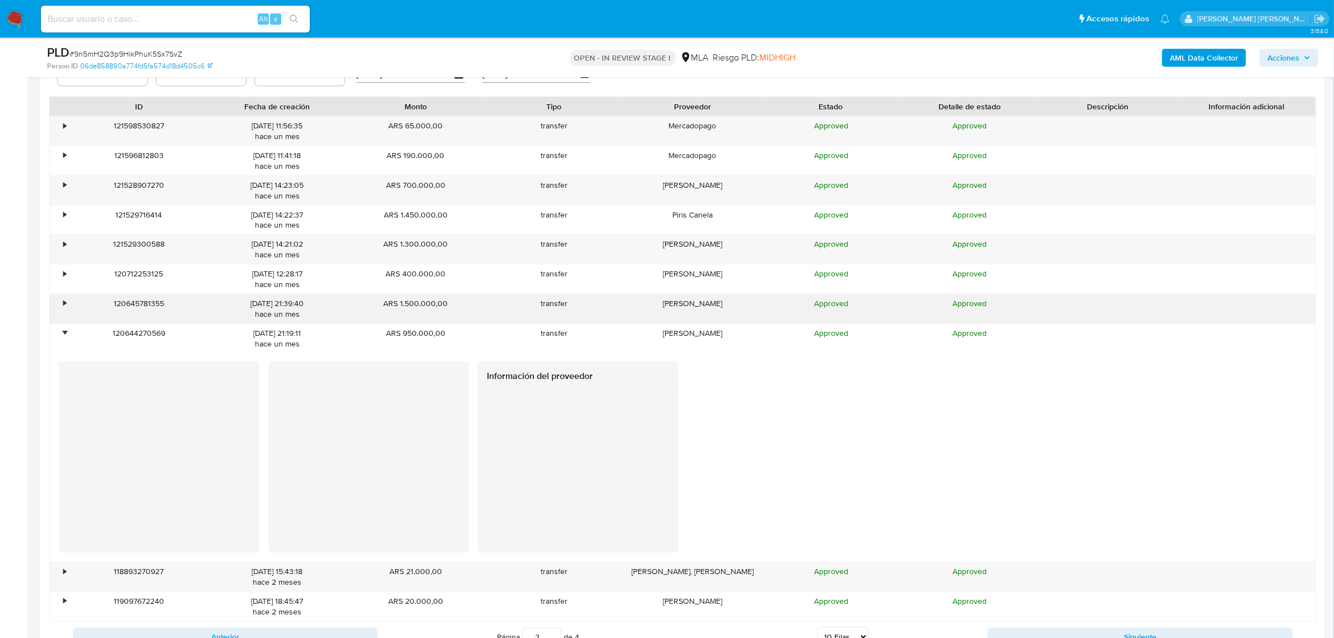
click at [70, 307] on div "120645781355" at bounding box center [138, 308] width 138 height 29
click at [66, 304] on div "•" at bounding box center [64, 303] width 3 height 11
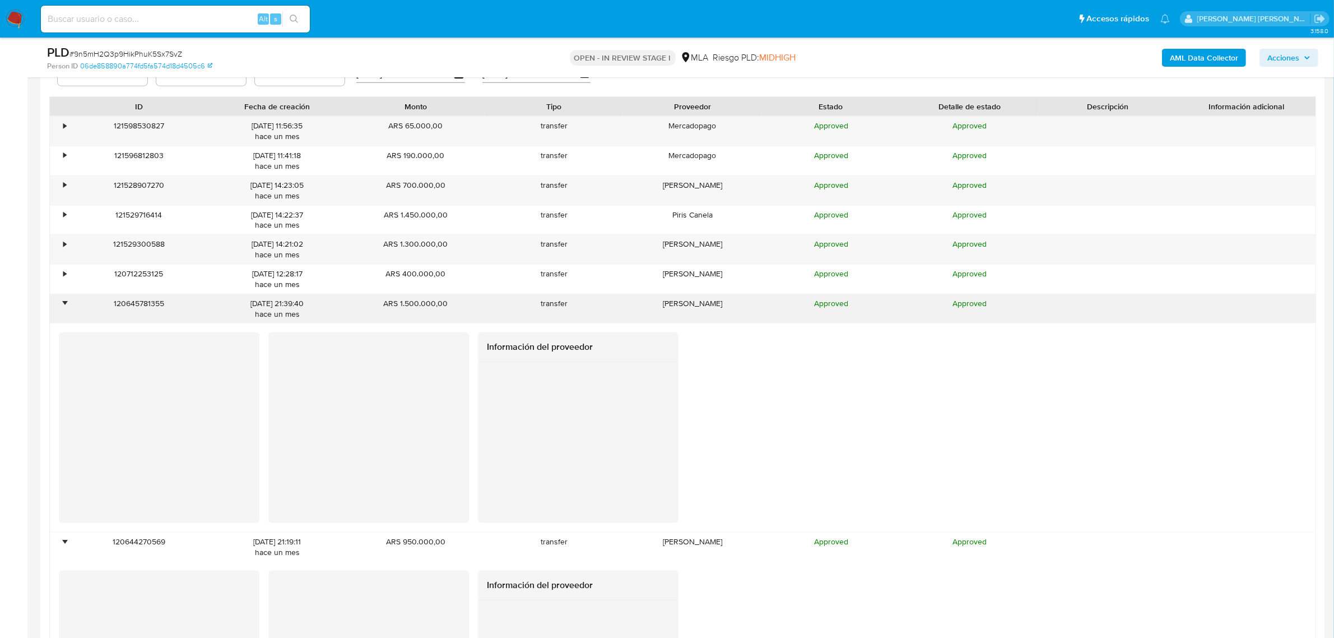
click at [66, 304] on div "•" at bounding box center [64, 303] width 3 height 11
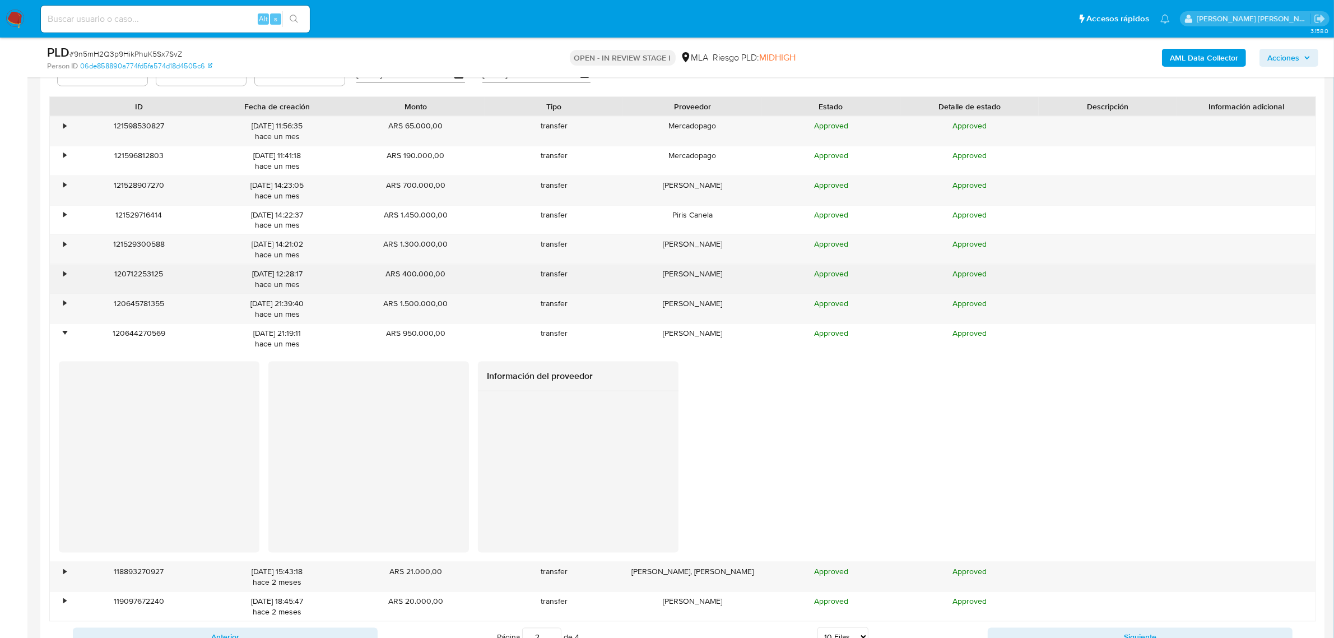
click at [62, 278] on div "•" at bounding box center [60, 279] width 20 height 29
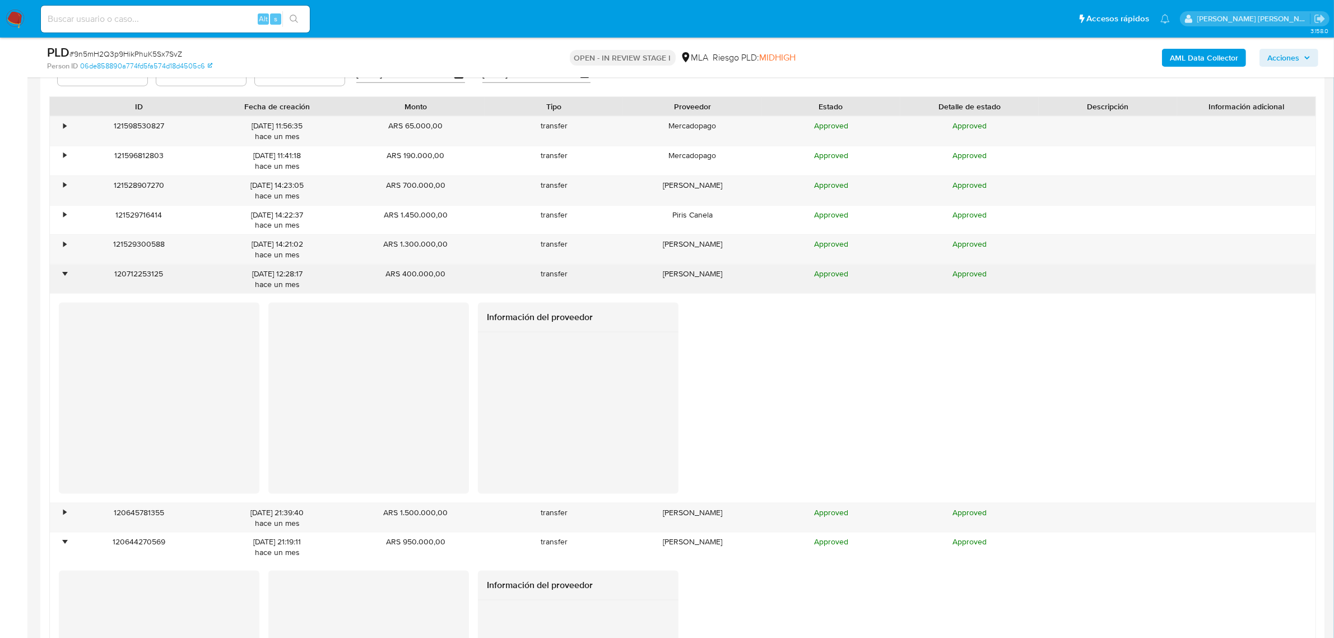
click at [62, 278] on div "•" at bounding box center [60, 279] width 20 height 29
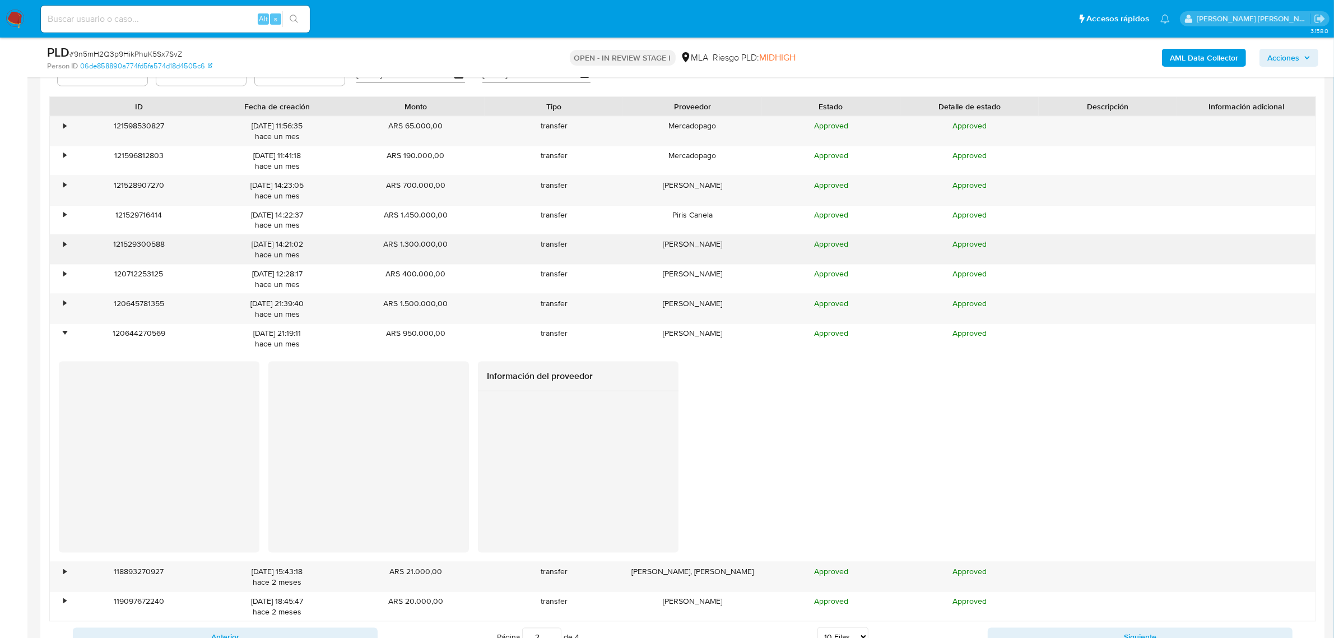
click at [59, 243] on div "•" at bounding box center [60, 249] width 20 height 29
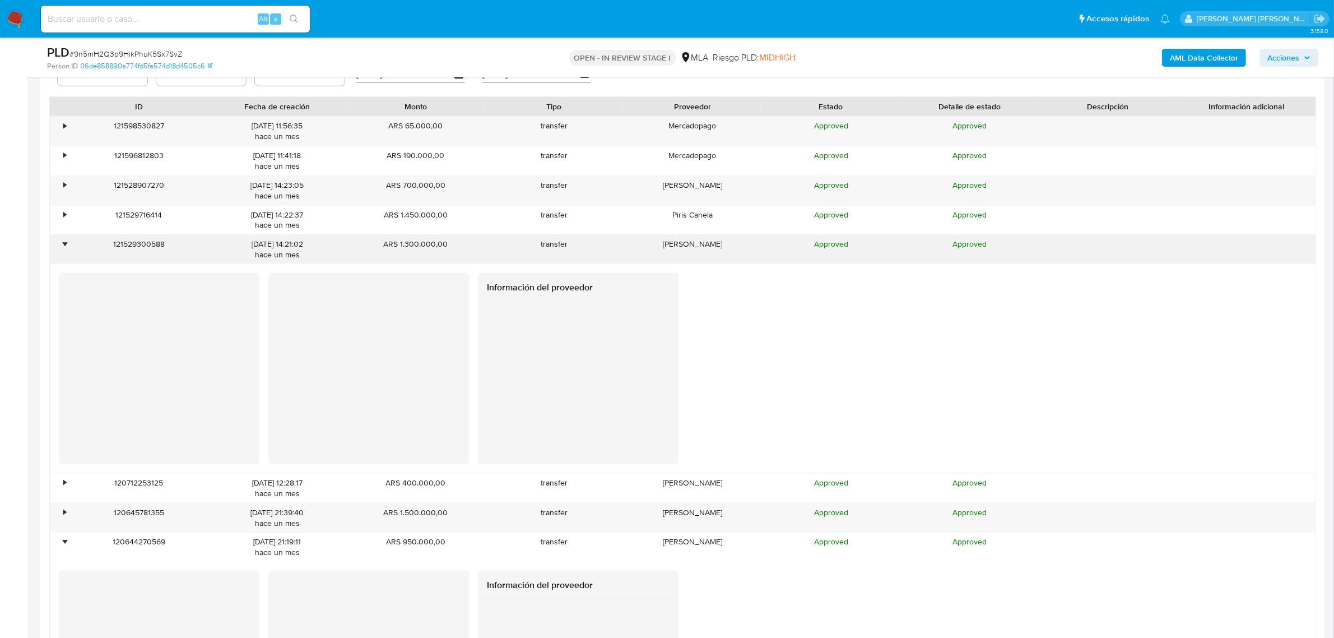
click at [59, 243] on div "•" at bounding box center [60, 249] width 20 height 29
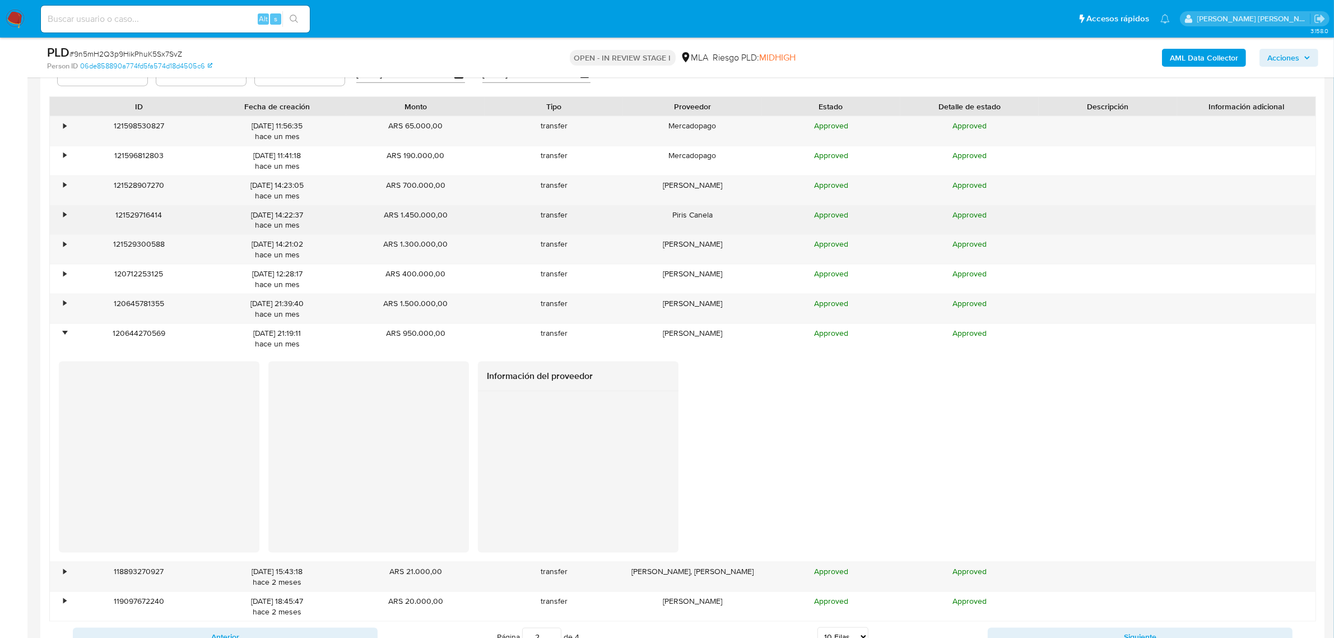
click at [63, 214] on div "•" at bounding box center [64, 215] width 3 height 11
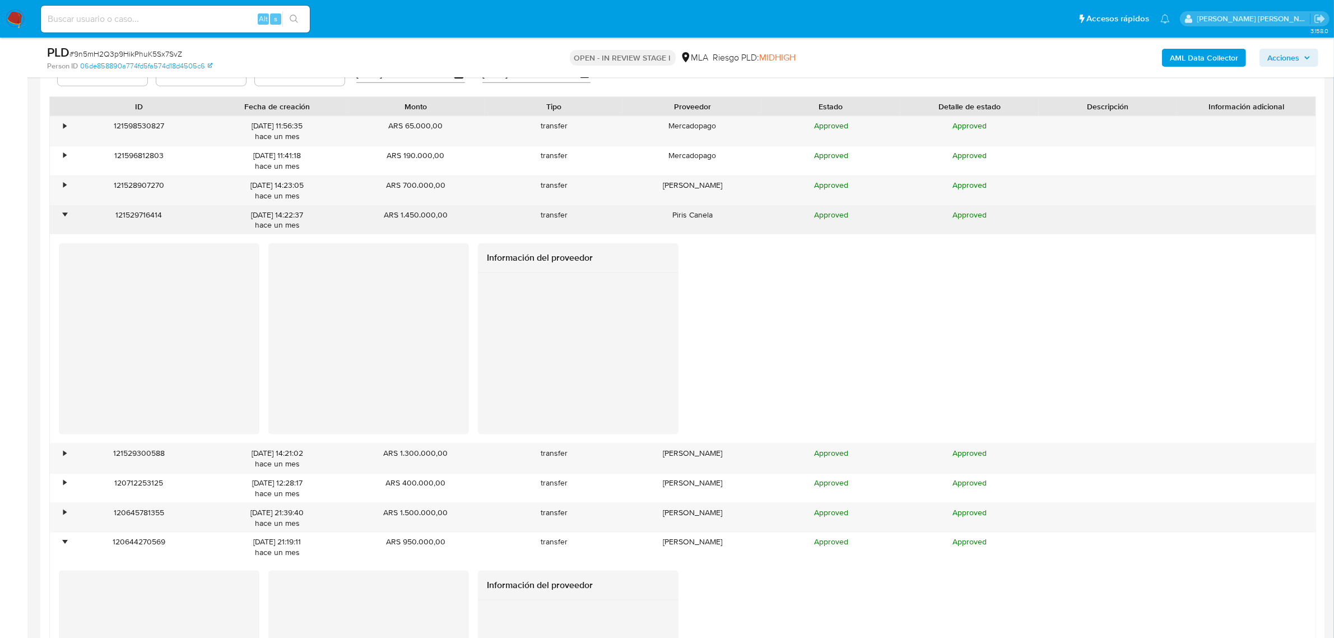
click at [65, 219] on div "•" at bounding box center [64, 215] width 3 height 11
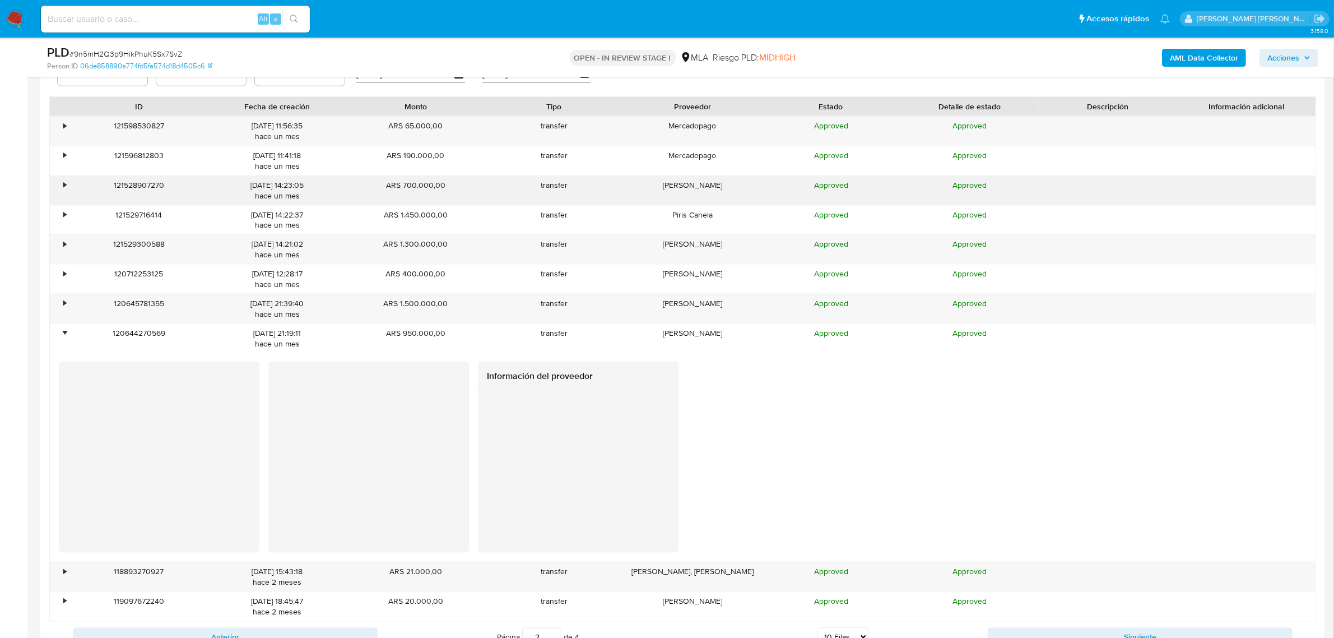
click at [62, 191] on div "•" at bounding box center [60, 190] width 20 height 29
